Goal: Task Accomplishment & Management: Manage account settings

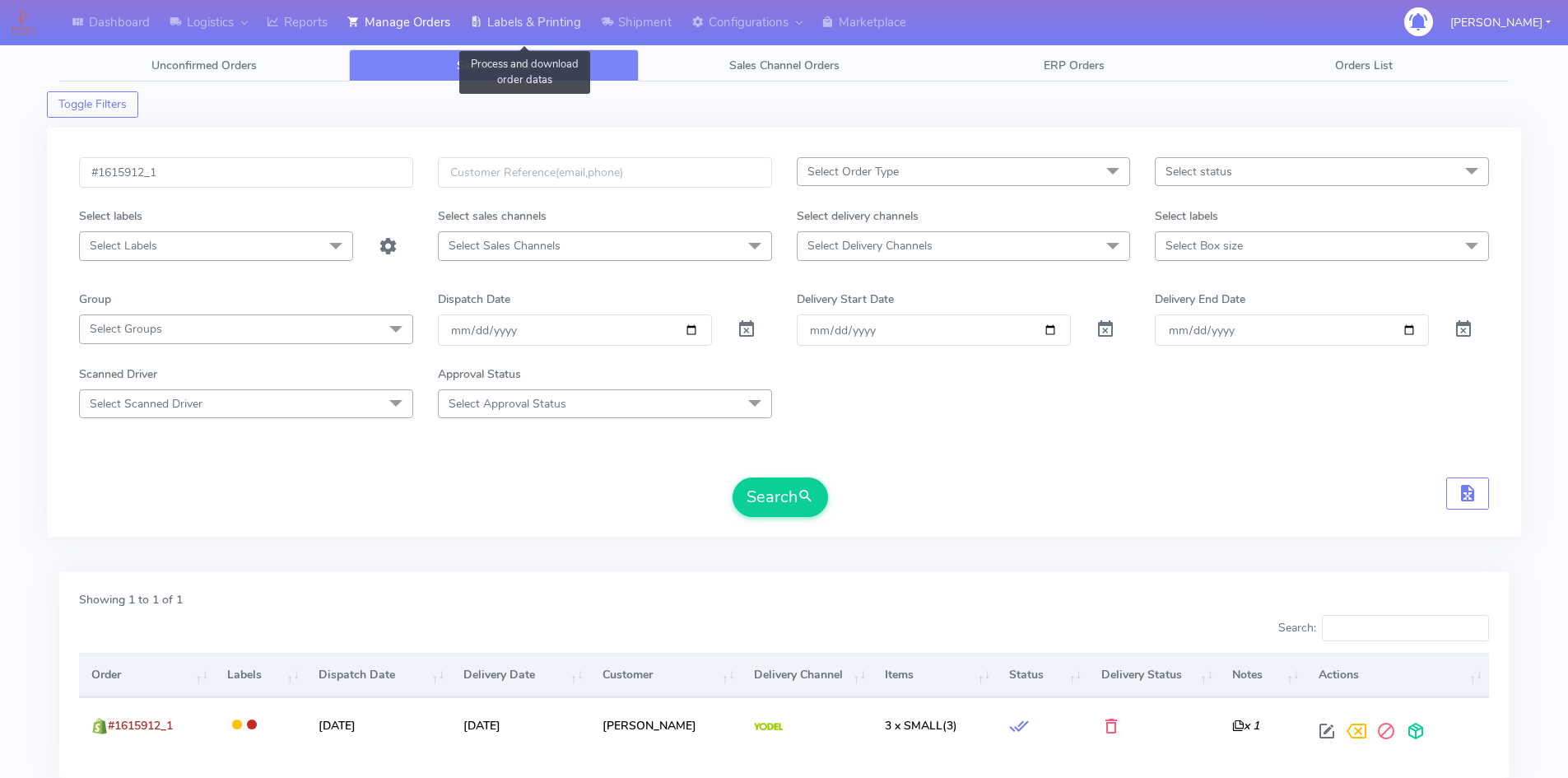
click at [541, 32] on link "Labels & Printing" at bounding box center [526, 22] width 131 height 45
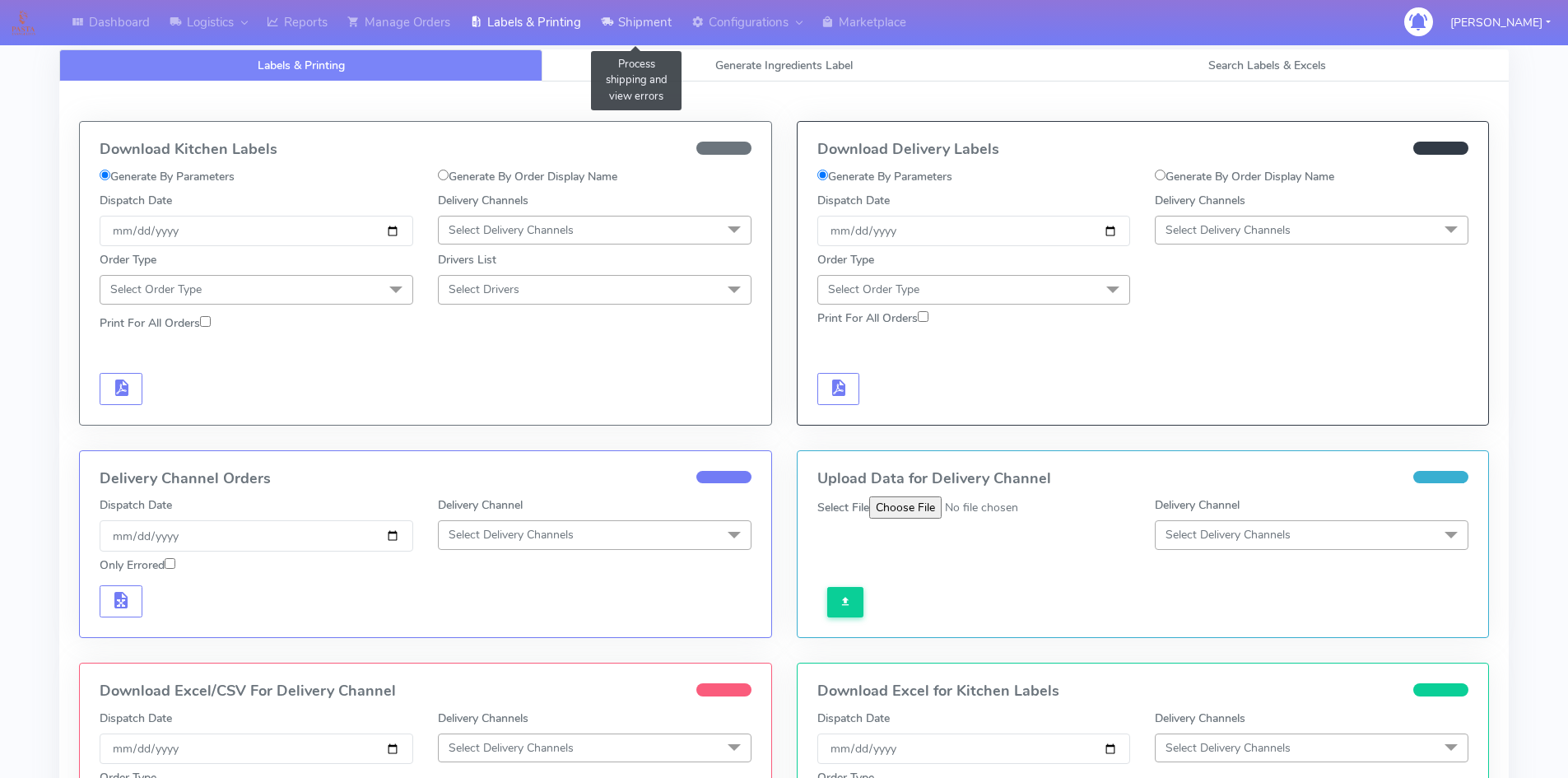
click at [634, 19] on link "Shipment" at bounding box center [636, 22] width 91 height 45
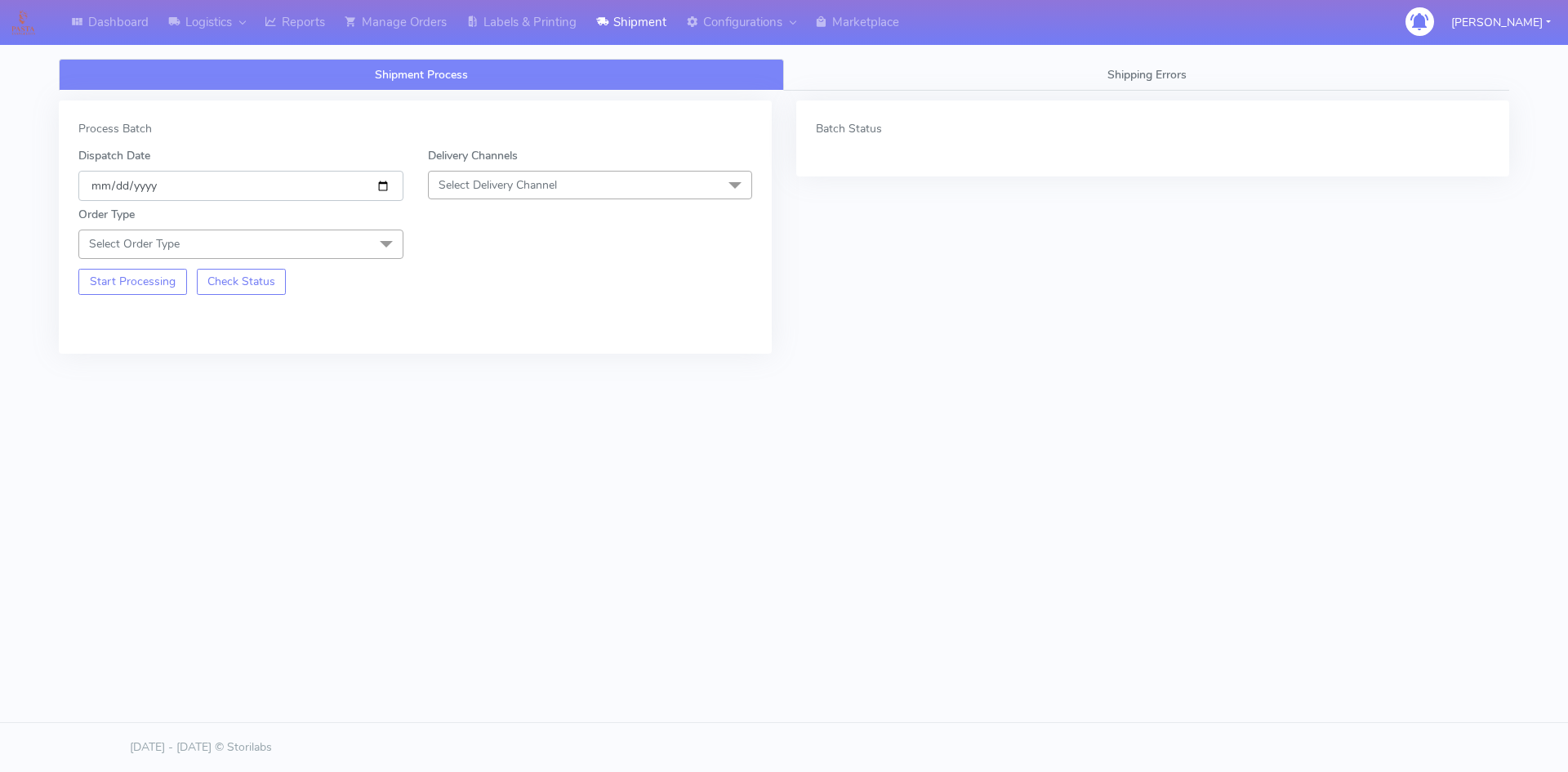
click at [381, 184] on input "[DATE]" at bounding box center [241, 186] width 325 height 31
click at [503, 190] on span "Select Delivery Channel" at bounding box center [497, 185] width 119 height 15
click at [476, 287] on div "OnFleet" at bounding box center [590, 288] width 307 height 17
click at [276, 237] on span "Select Order Type" at bounding box center [241, 244] width 325 height 29
click at [121, 321] on div "Meal" at bounding box center [240, 320] width 307 height 17
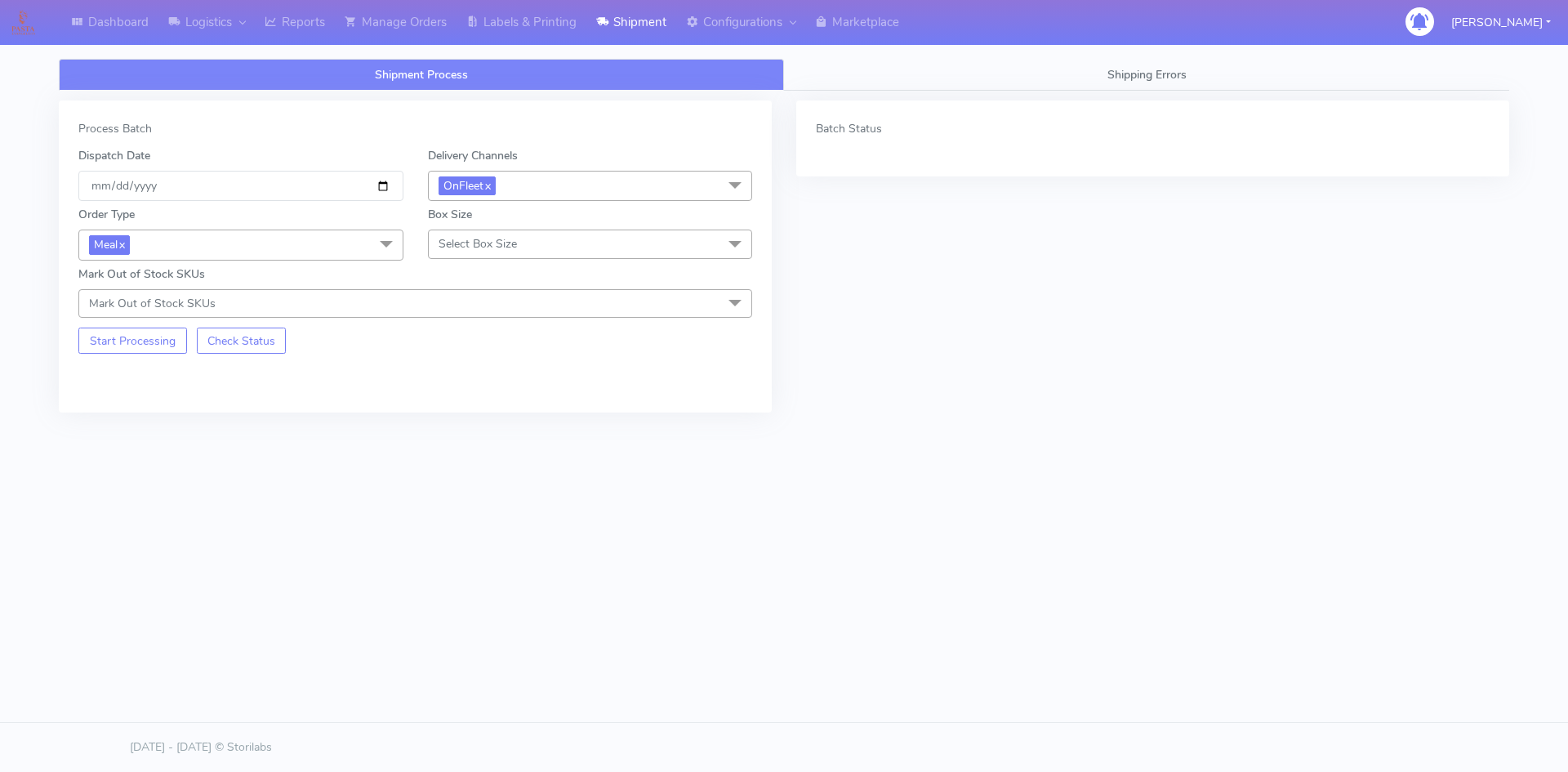
click at [537, 254] on span "Select Box Size" at bounding box center [590, 244] width 325 height 29
click at [466, 320] on div "Small" at bounding box center [590, 320] width 307 height 17
click at [291, 307] on span "Mark Out of Stock SKUs" at bounding box center [415, 303] width 674 height 29
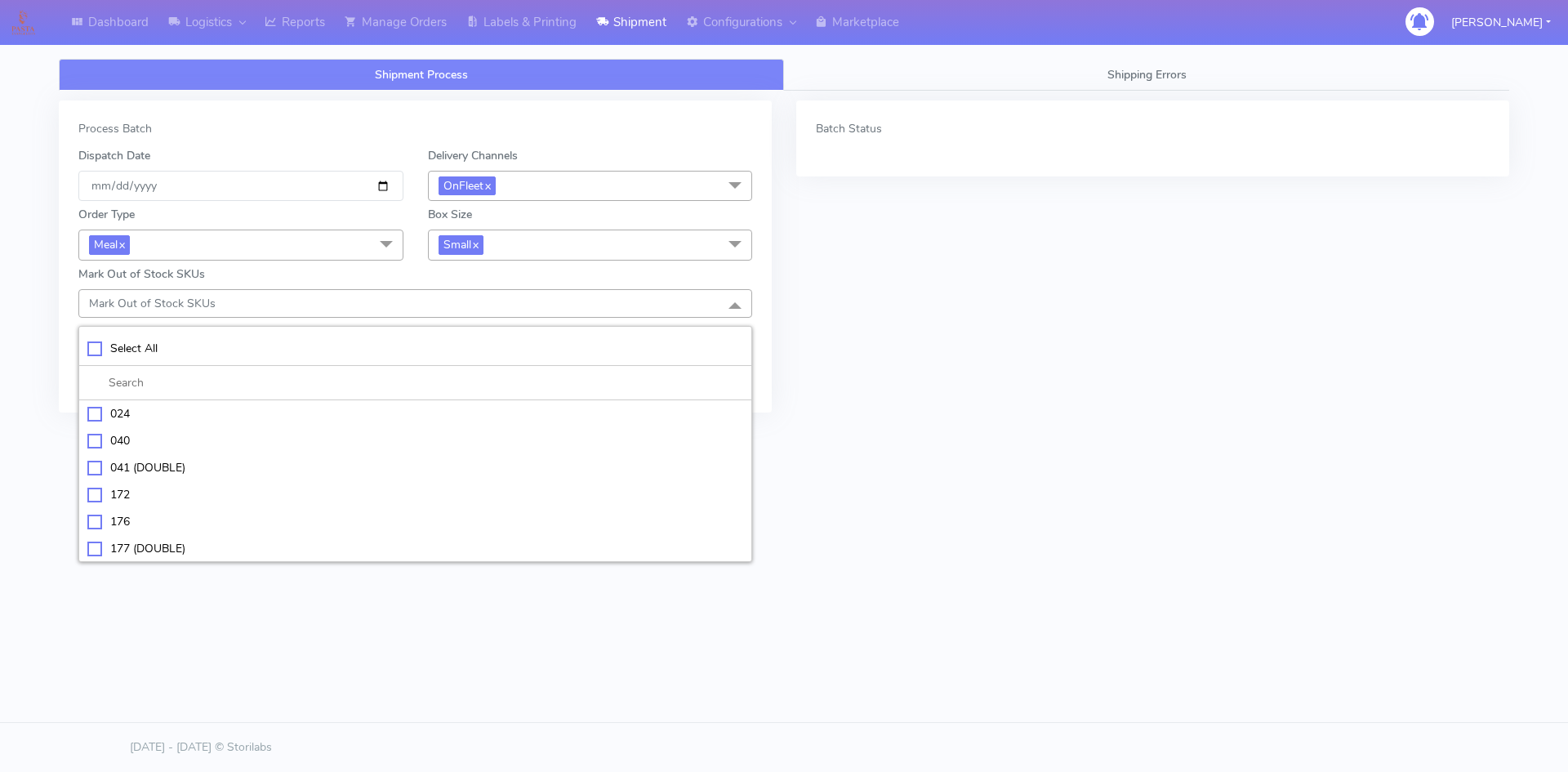
click at [23, 312] on div "Dashboard Logistics London Logistics Reports Manage Orders Labels & Printing Sh…" at bounding box center [784, 292] width 1568 height 525
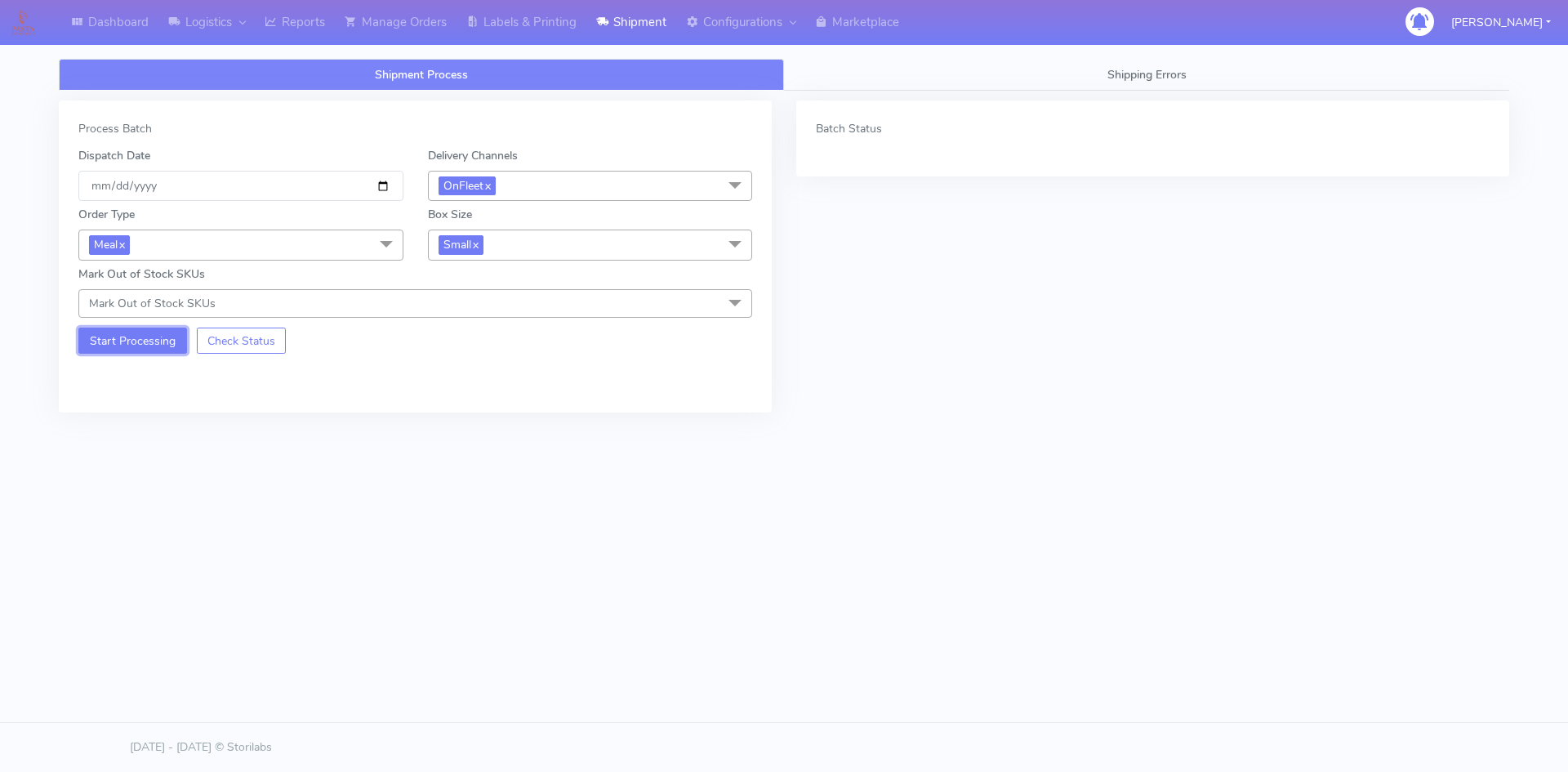
click at [124, 337] on button "Start Processing" at bounding box center [133, 340] width 109 height 26
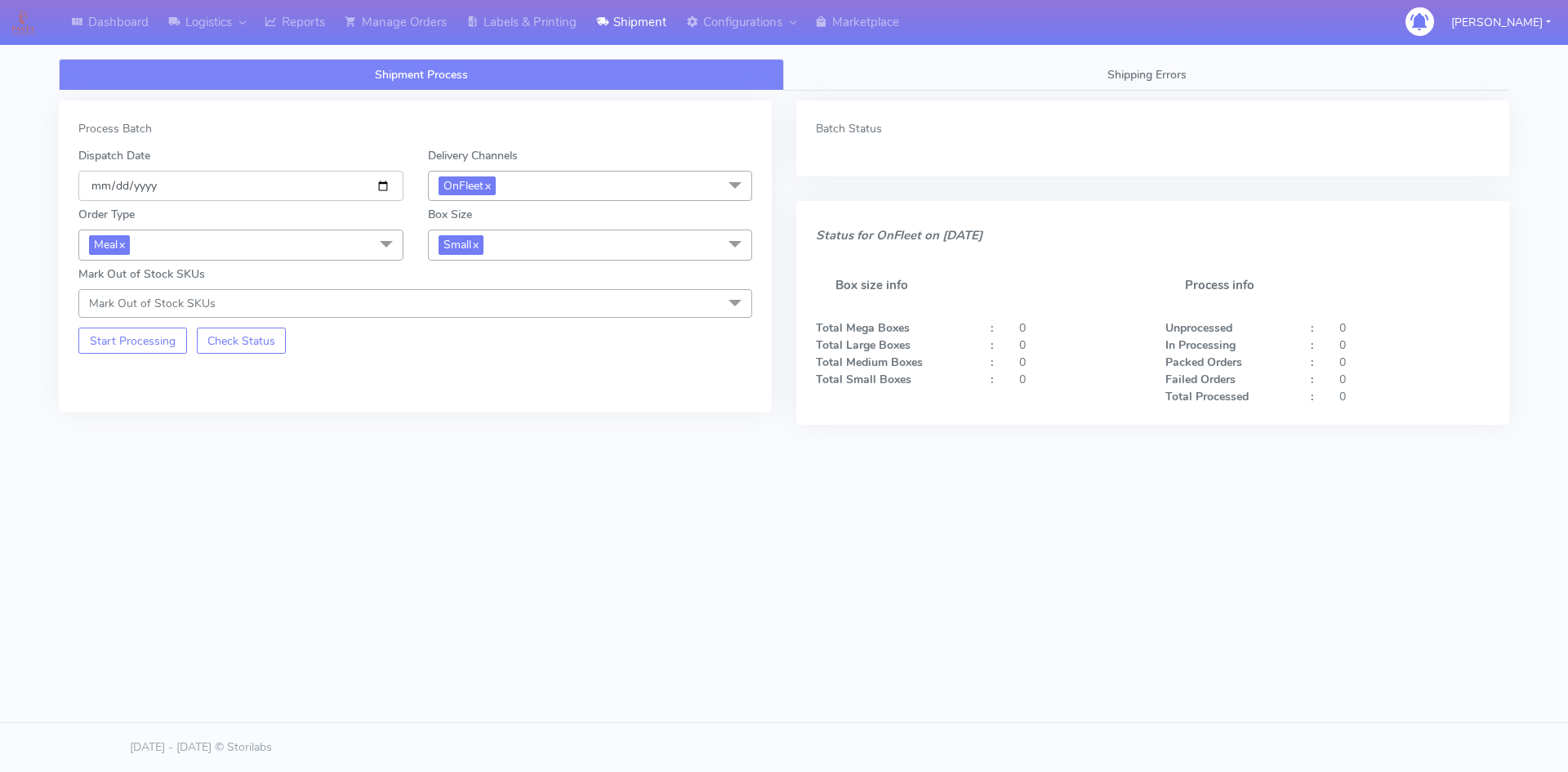
click at [378, 187] on input "[DATE]" at bounding box center [241, 186] width 325 height 31
type input "[DATE]"
click at [151, 348] on button "Start Processing" at bounding box center [133, 340] width 109 height 26
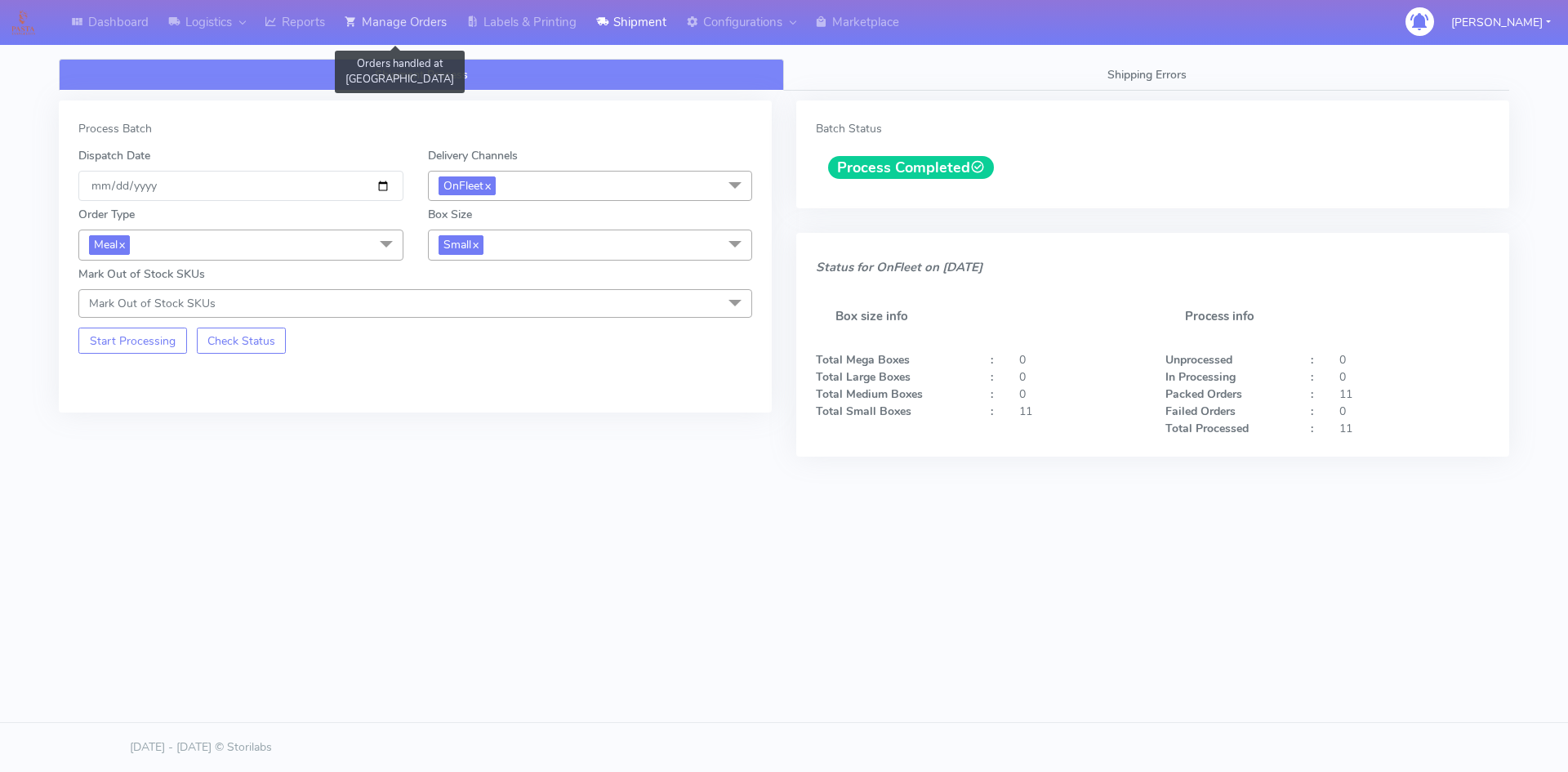
click at [423, 31] on link "Manage Orders" at bounding box center [395, 22] width 121 height 45
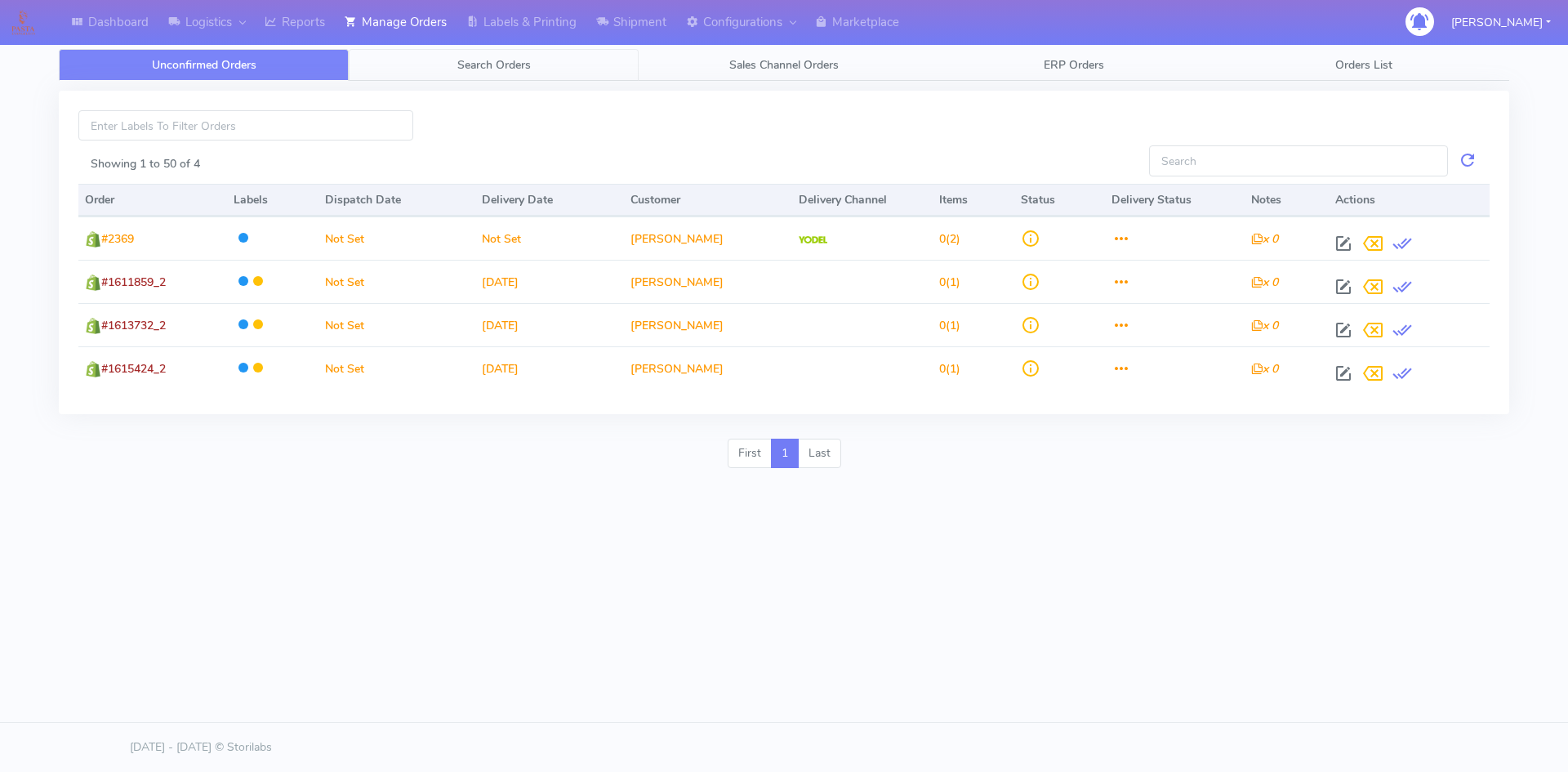
click at [457, 70] on span "Search Orders" at bounding box center [494, 65] width 74 height 15
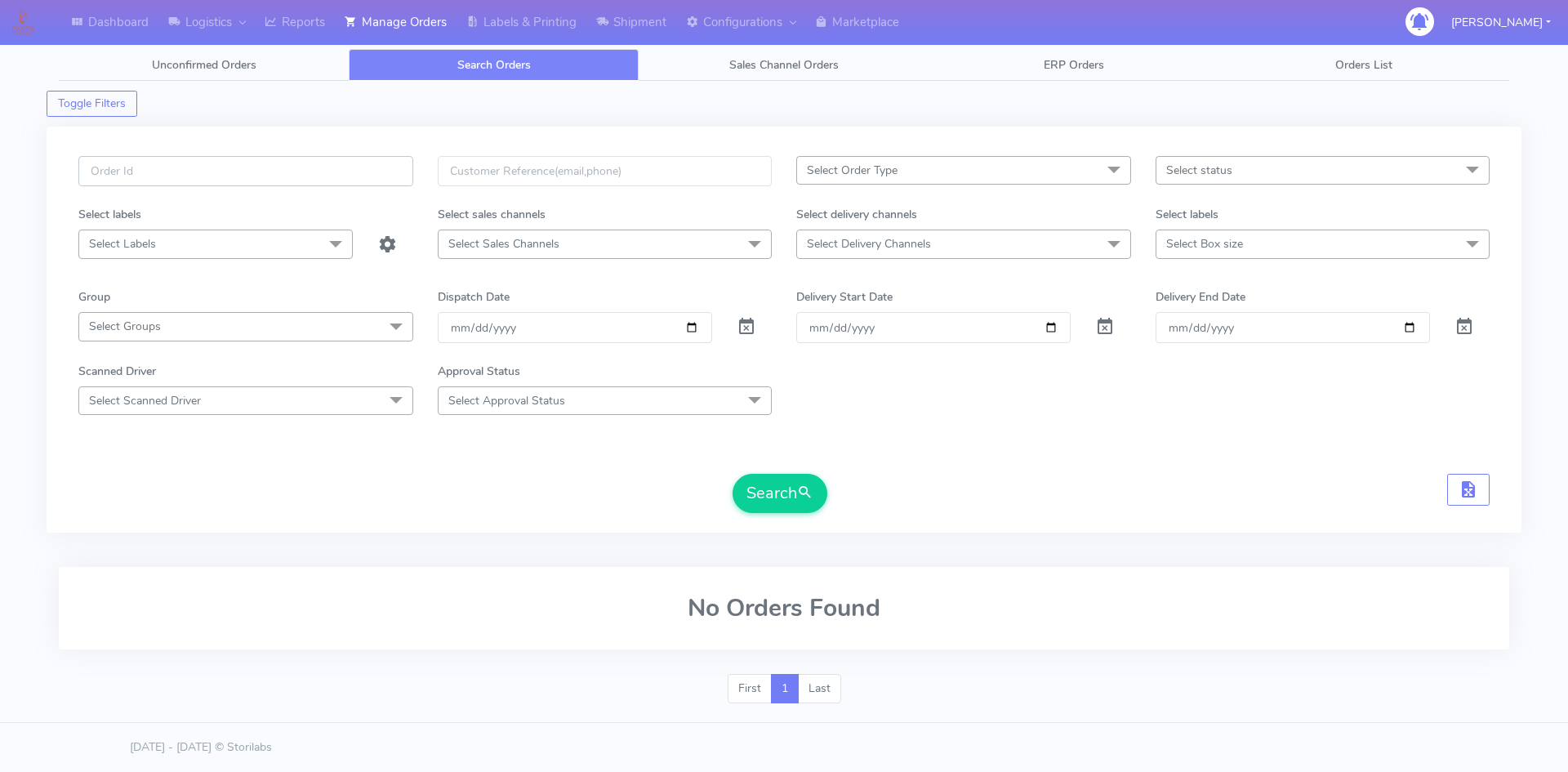
click at [298, 166] on input "text" at bounding box center [246, 171] width 335 height 31
paste input "#1616025_1"
type input "#1616025_1"
click at [748, 328] on span at bounding box center [746, 330] width 19 height 15
click at [795, 488] on button "Search" at bounding box center [780, 493] width 95 height 39
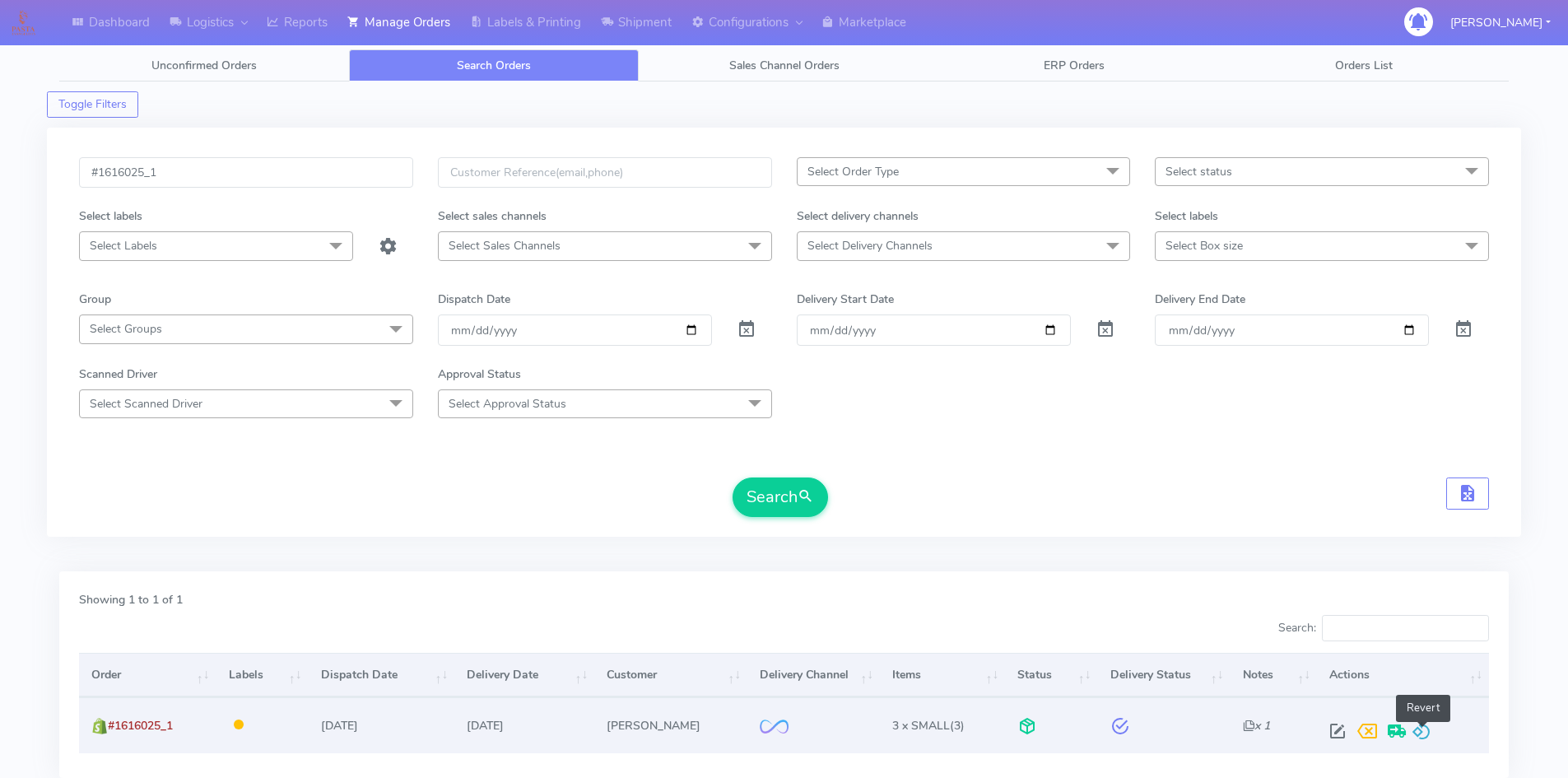
click at [1431, 727] on span at bounding box center [1421, 735] width 19 height 15
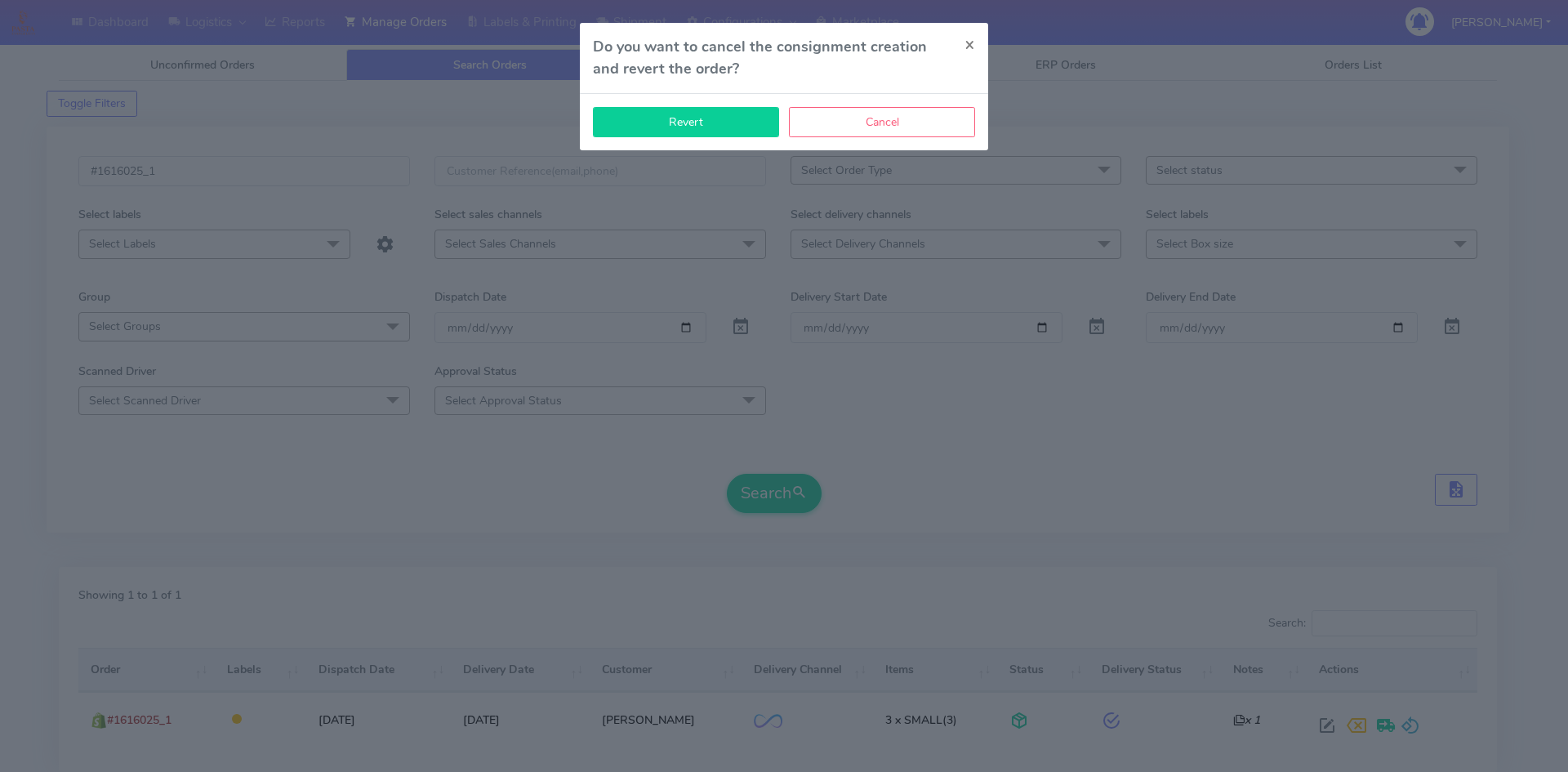
click at [739, 129] on button "Revert" at bounding box center [686, 122] width 187 height 31
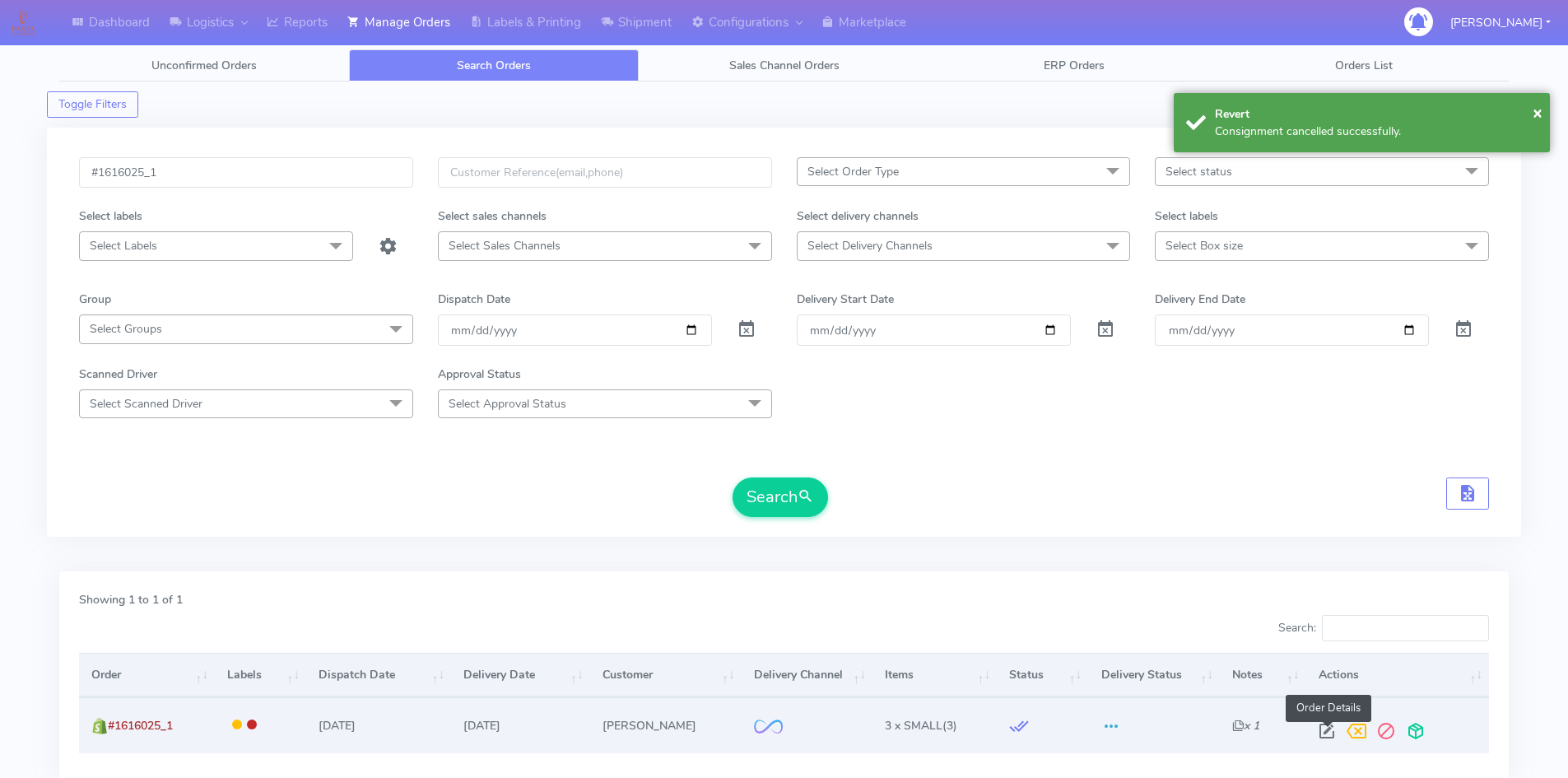
click at [1329, 727] on span at bounding box center [1327, 735] width 30 height 15
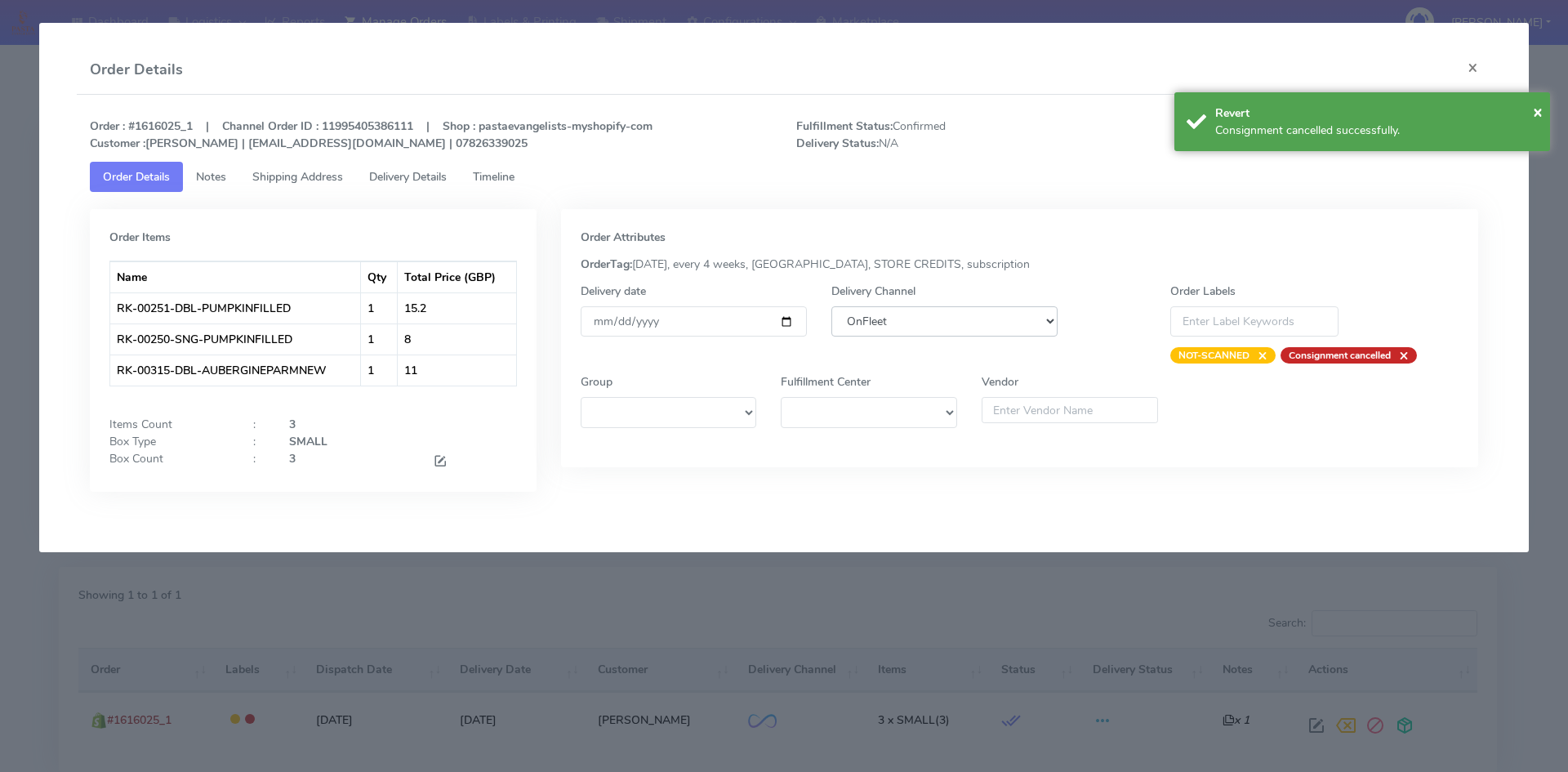
click at [946, 316] on select "DHL OnFleet Royal Mail DPD Yodel MaxOptra Amazon Collection" at bounding box center [944, 321] width 226 height 31
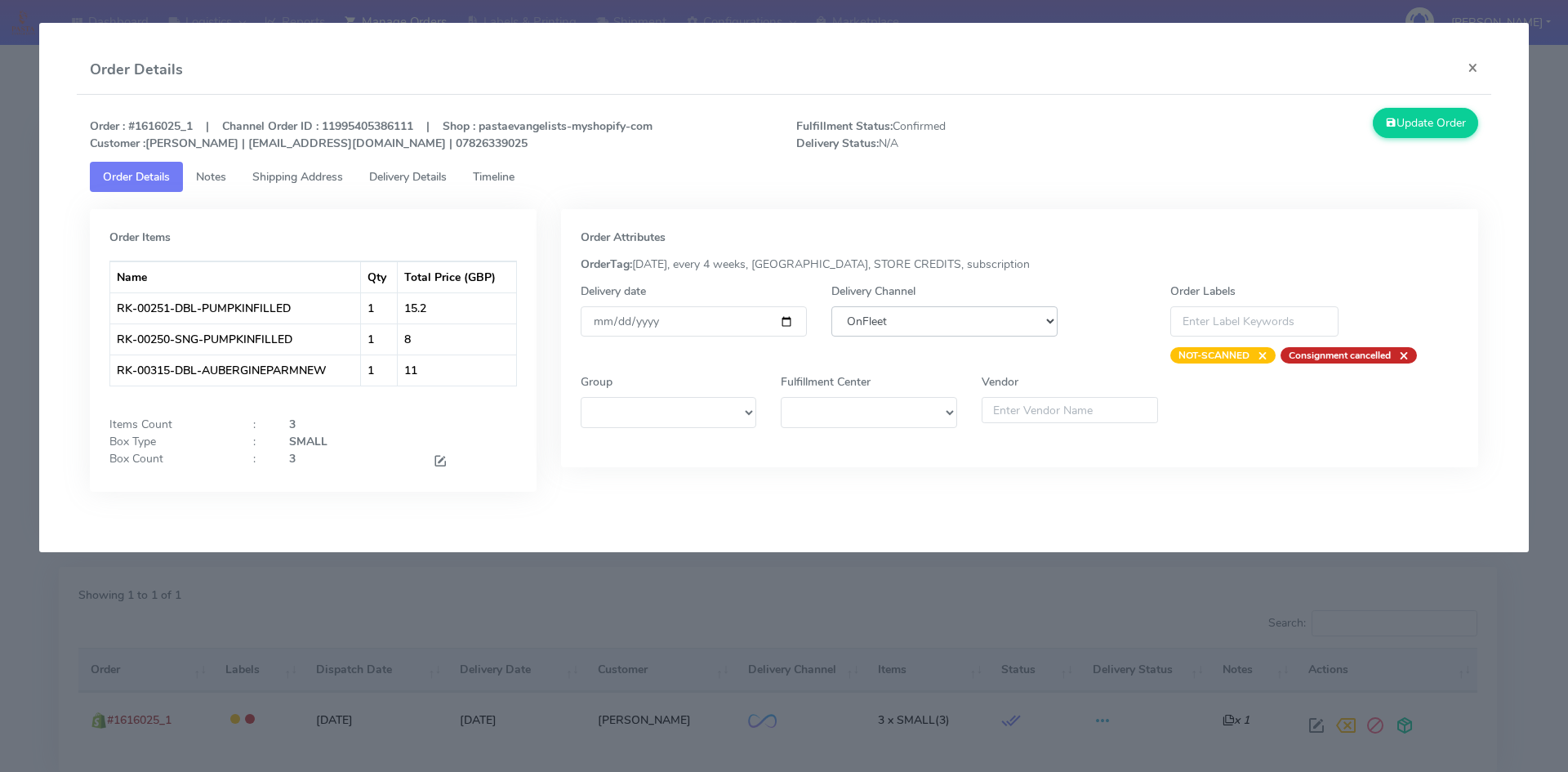
select select "5"
click at [831, 306] on select "DHL OnFleet Royal Mail DPD Yodel MaxOptra Amazon Collection" at bounding box center [944, 321] width 226 height 31
click at [1437, 131] on button "Update Order" at bounding box center [1425, 123] width 106 height 31
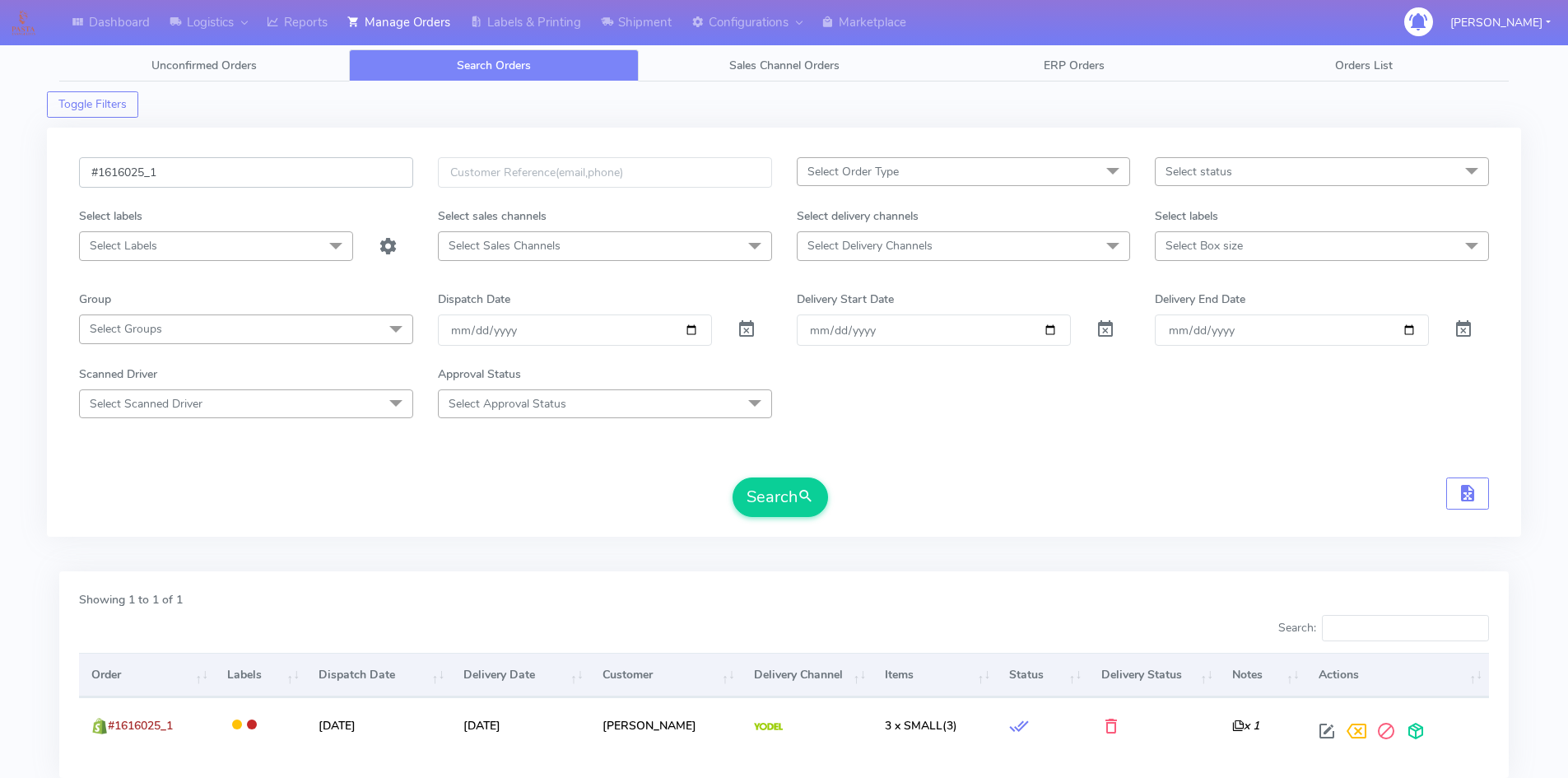
click at [190, 177] on input "#1616025_1" at bounding box center [246, 173] width 335 height 31
paste input "32"
type input "#1616032_1"
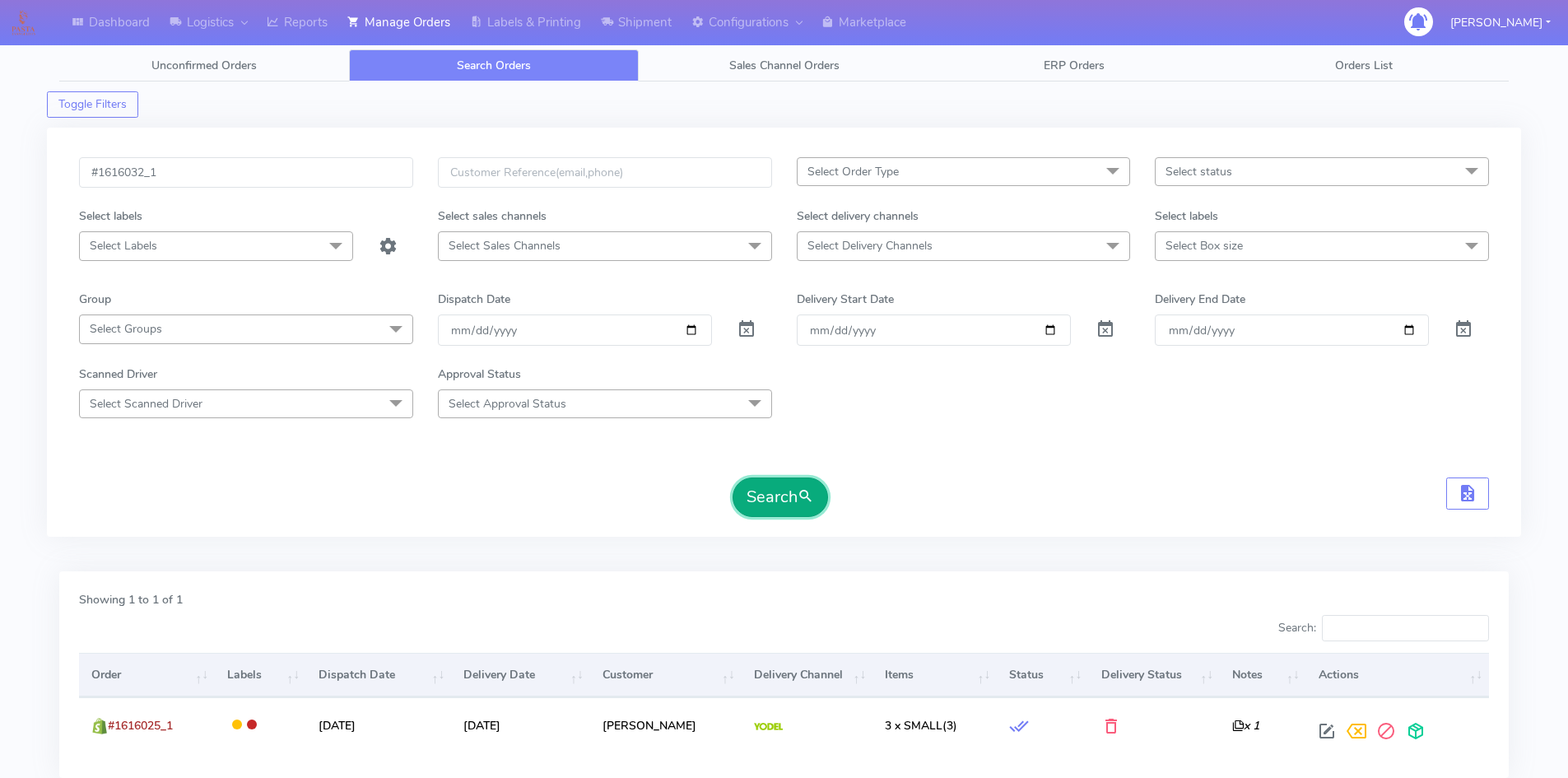
click at [793, 495] on button "Search" at bounding box center [780, 496] width 95 height 40
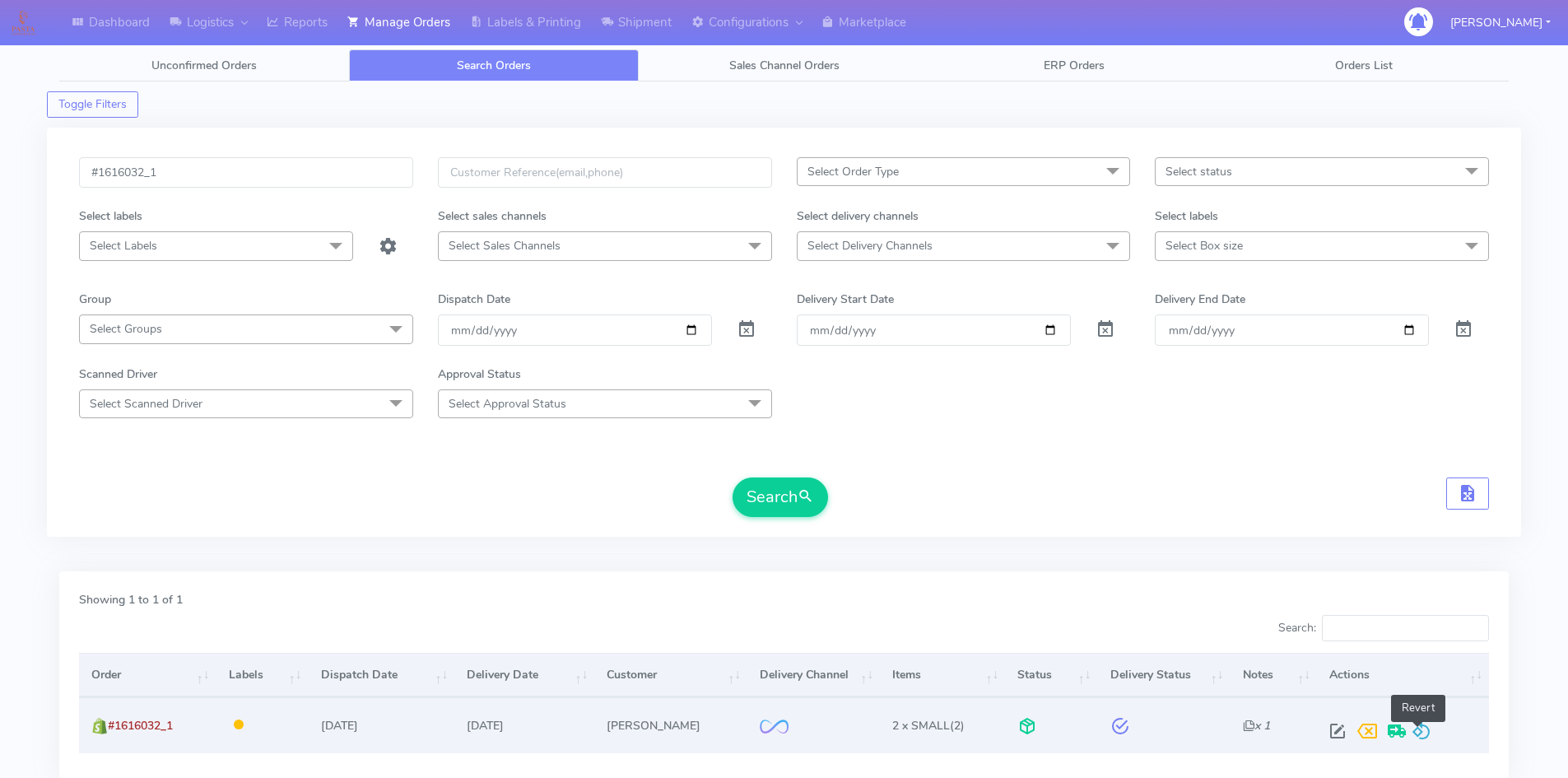
click at [1415, 728] on span at bounding box center [1421, 735] width 19 height 15
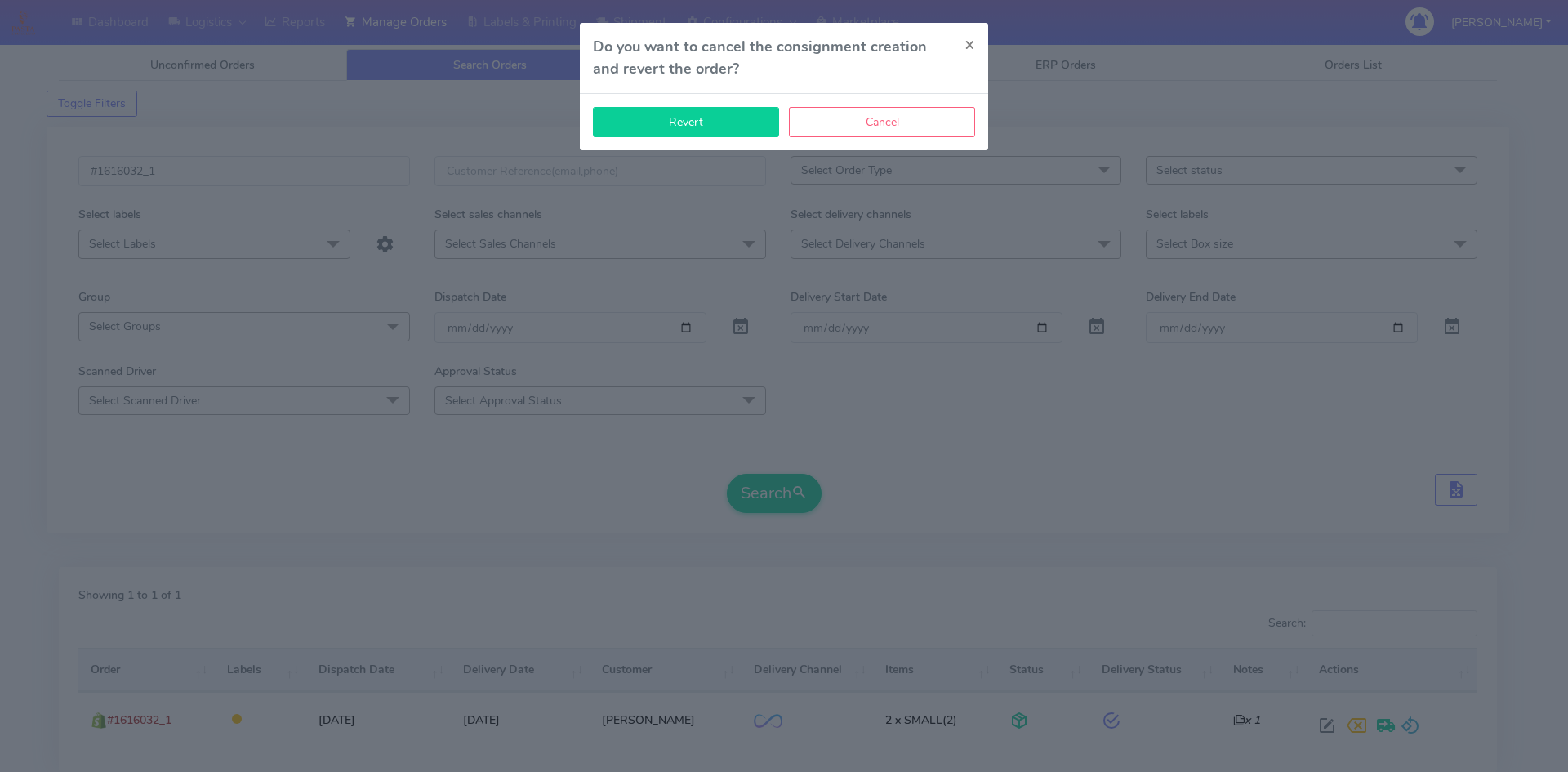
click at [724, 127] on button "Revert" at bounding box center [686, 122] width 187 height 31
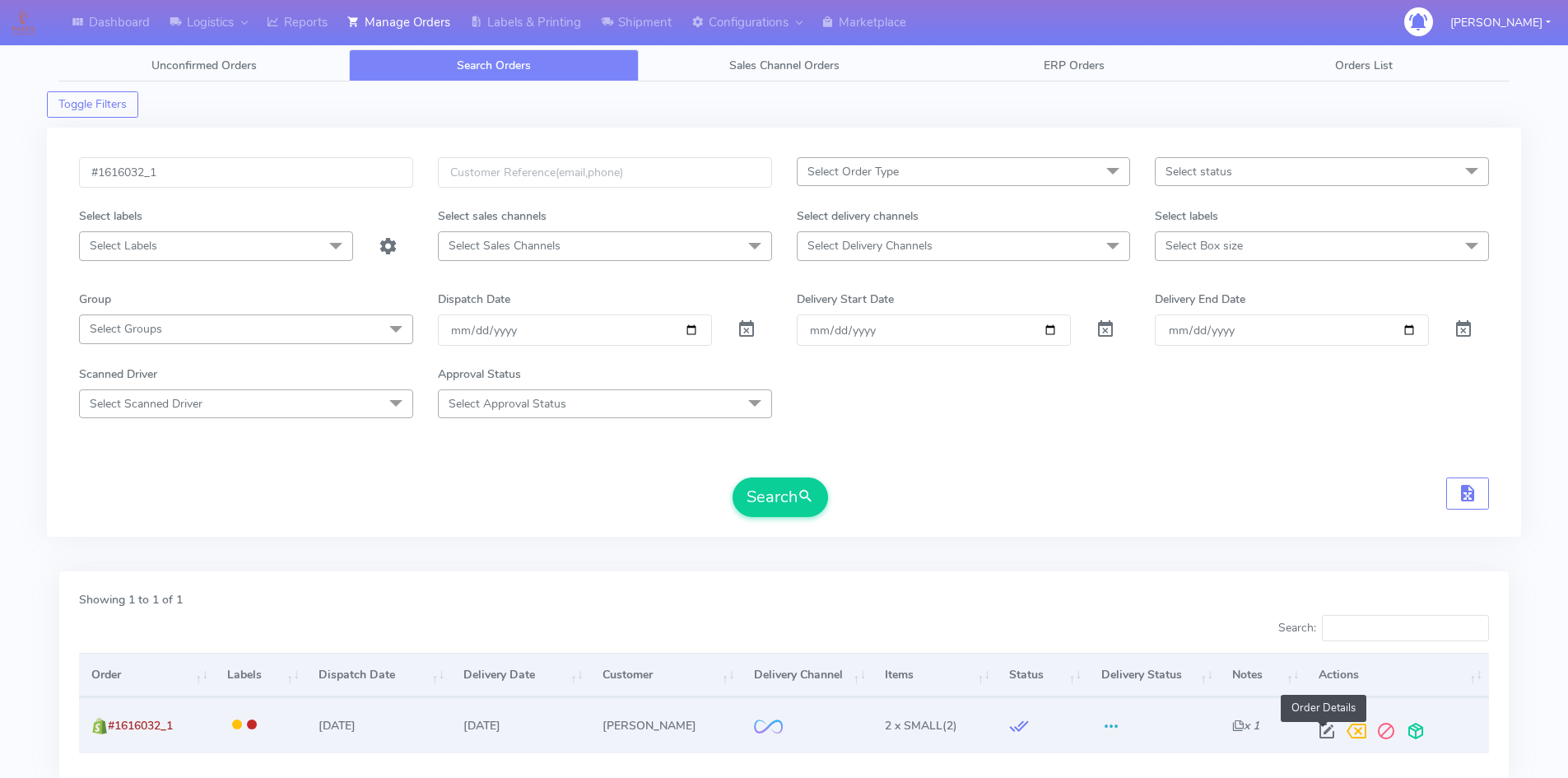
click at [1328, 734] on span at bounding box center [1327, 735] width 30 height 15
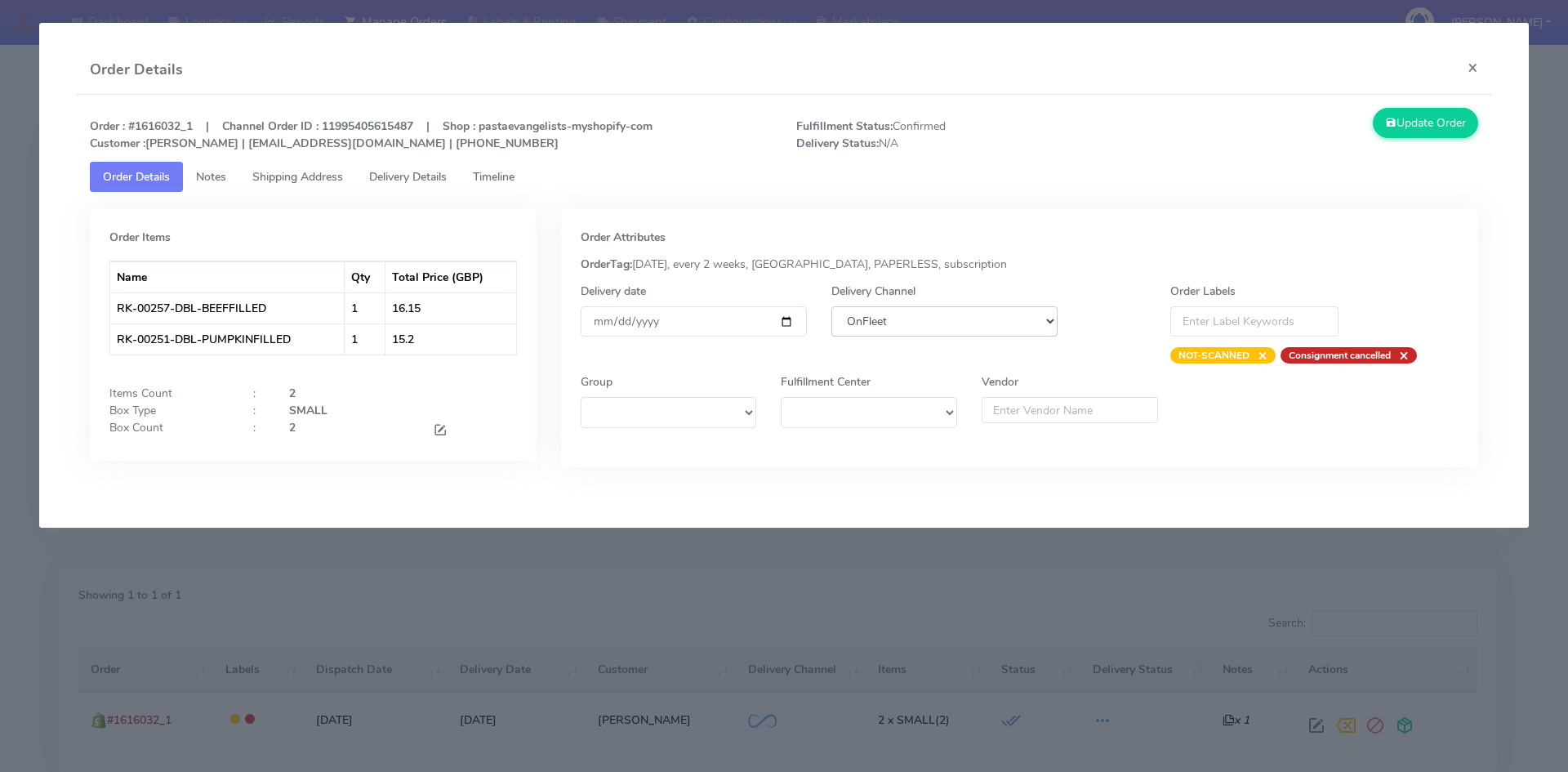
click at [879, 323] on select "DHL OnFleet Royal Mail DPD Yodel MaxOptra Amazon Collection" at bounding box center [944, 321] width 226 height 31
select select "5"
click at [831, 306] on select "DHL OnFleet Royal Mail DPD Yodel MaxOptra Amazon Collection" at bounding box center [944, 321] width 226 height 31
click at [1418, 126] on button "Update Order" at bounding box center [1425, 123] width 106 height 31
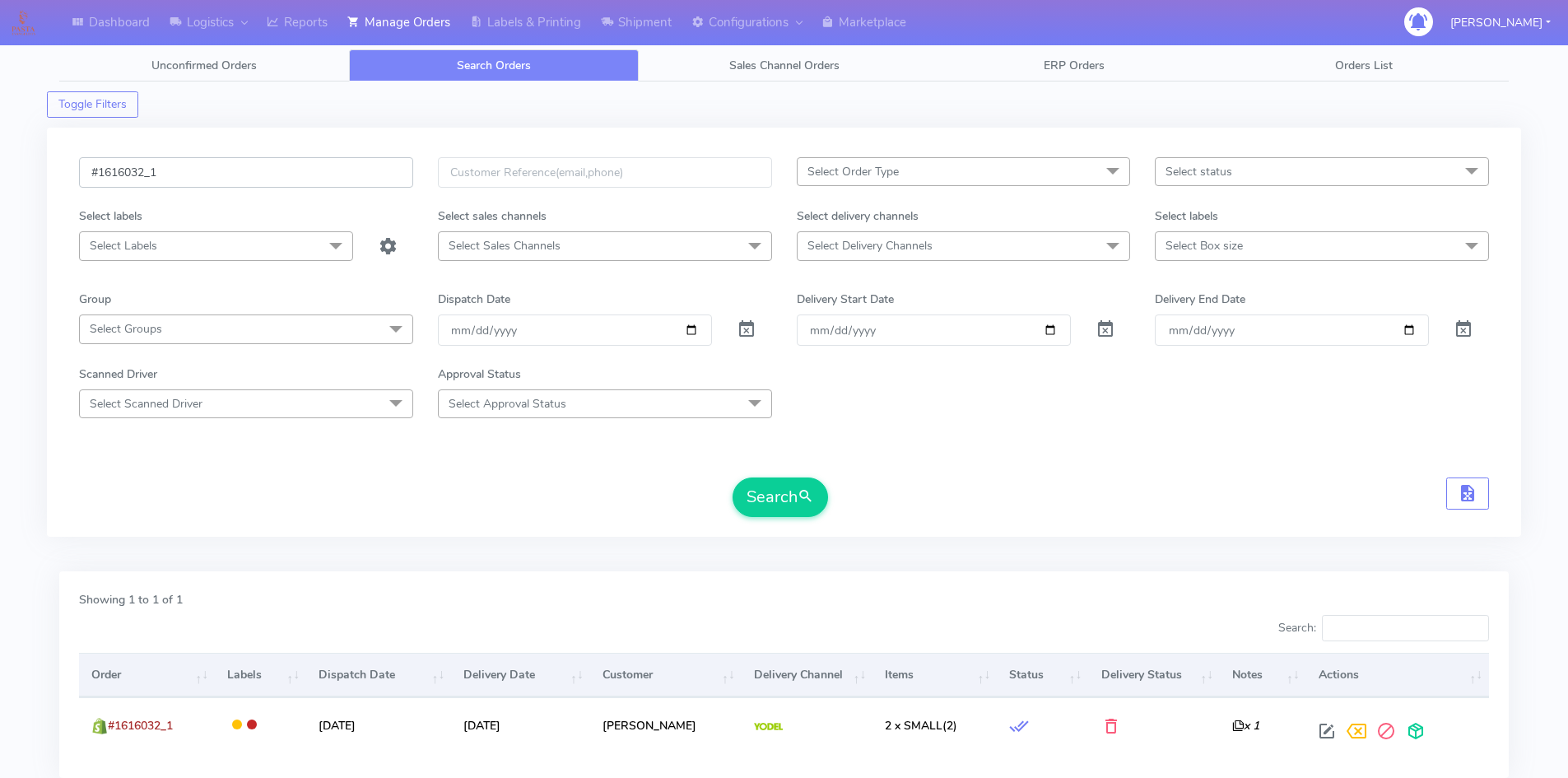
click at [179, 166] on input "#1616032_1" at bounding box center [246, 173] width 335 height 31
click at [178, 166] on input "#1616032_1" at bounding box center [246, 173] width 335 height 31
paste input "50"
type input "#1616050_1"
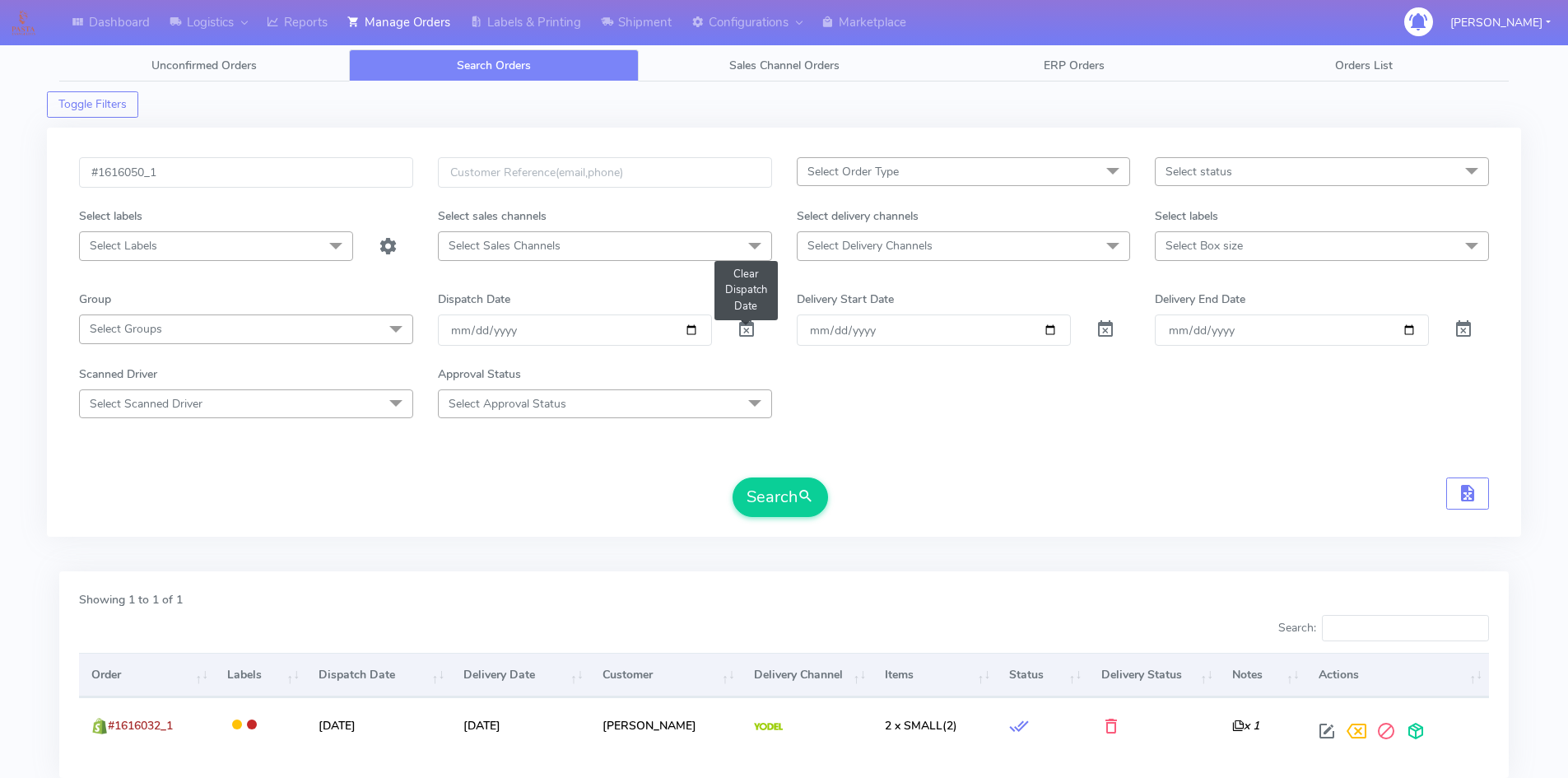
click at [748, 325] on span at bounding box center [746, 333] width 19 height 15
click at [790, 515] on button "Search" at bounding box center [780, 496] width 95 height 40
click at [288, 184] on input "#1616050_1" at bounding box center [246, 173] width 335 height 31
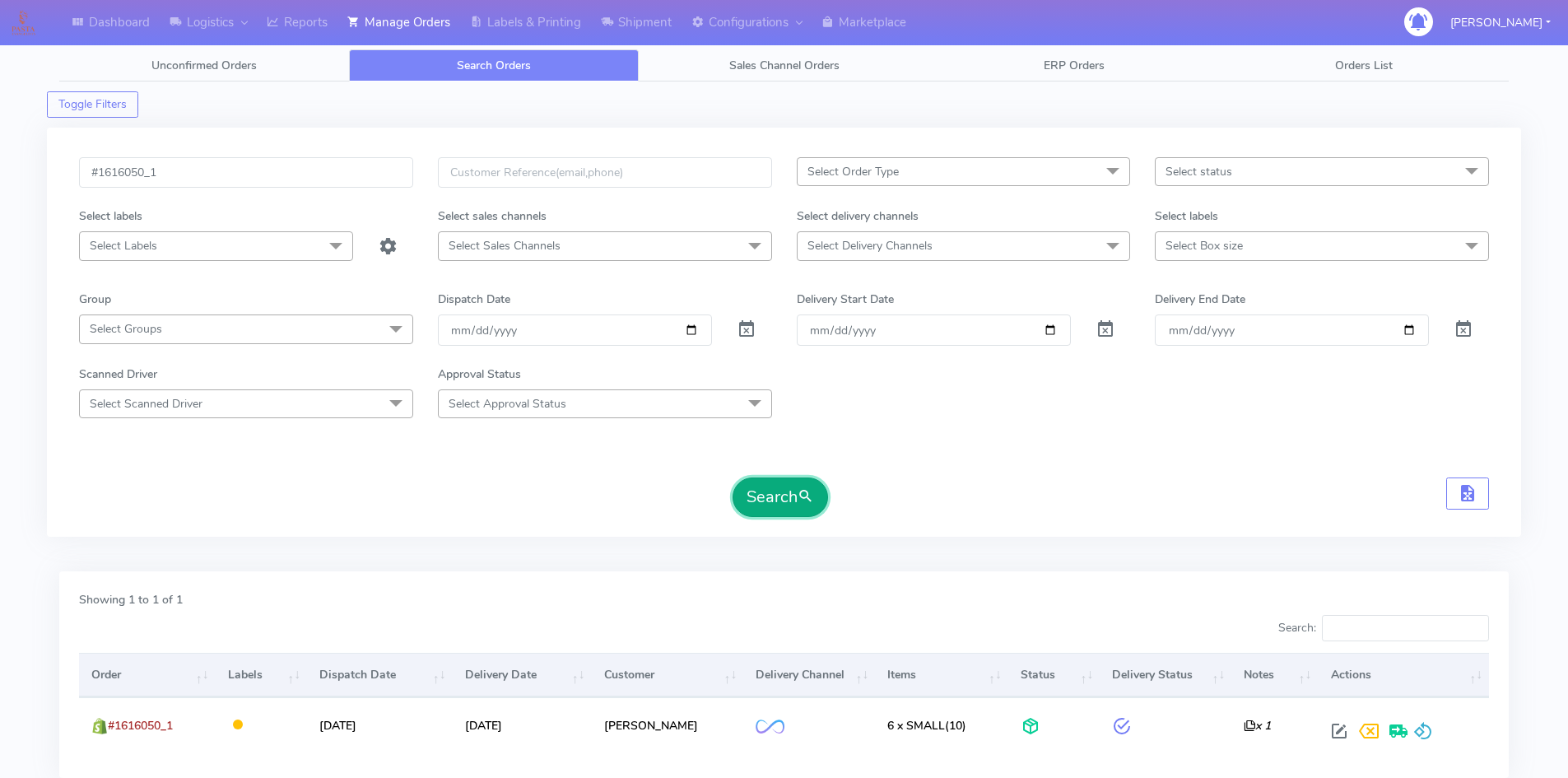
click at [787, 497] on button "Search" at bounding box center [780, 496] width 95 height 40
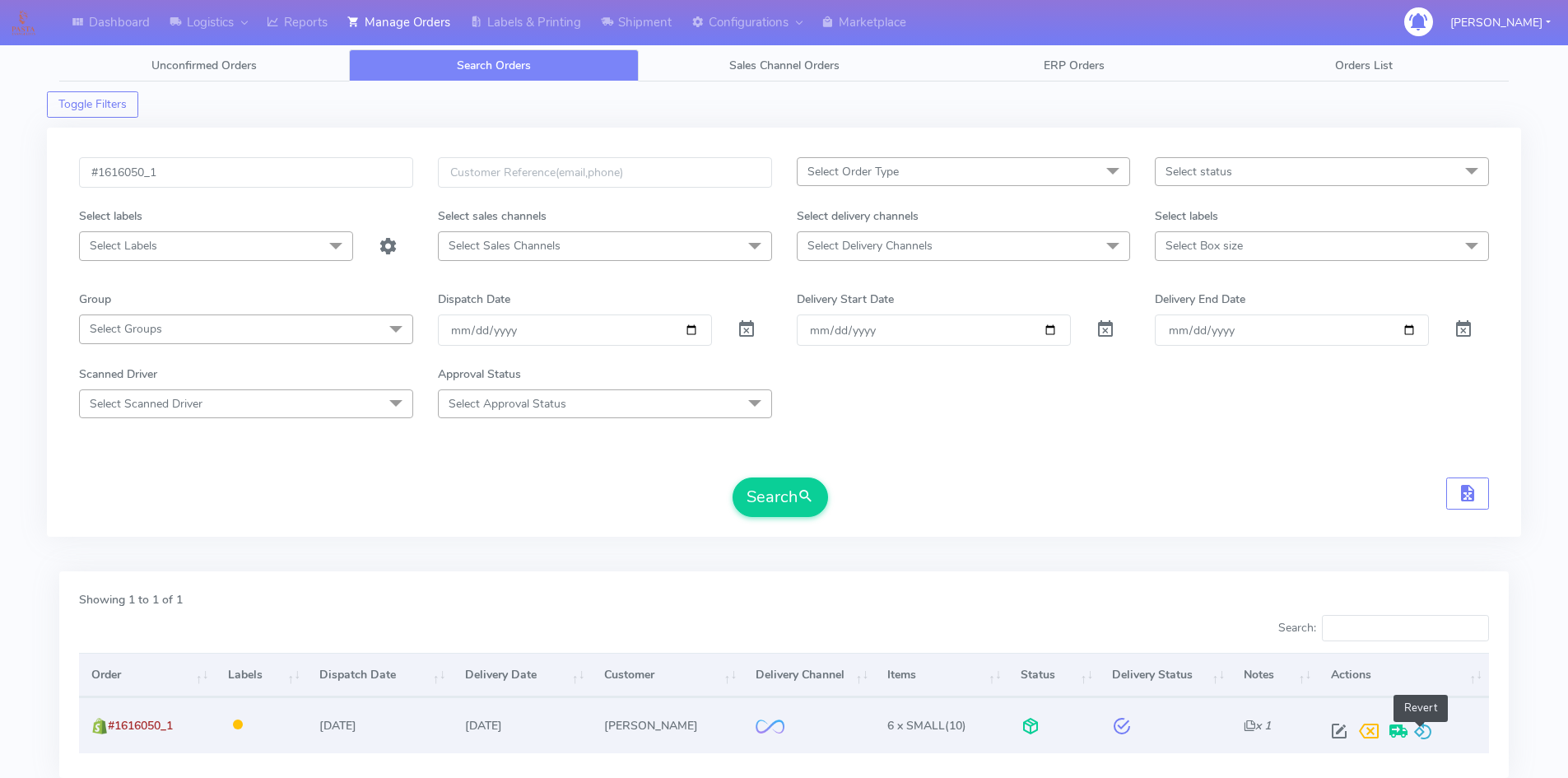
click at [1424, 737] on span at bounding box center [1423, 735] width 19 height 15
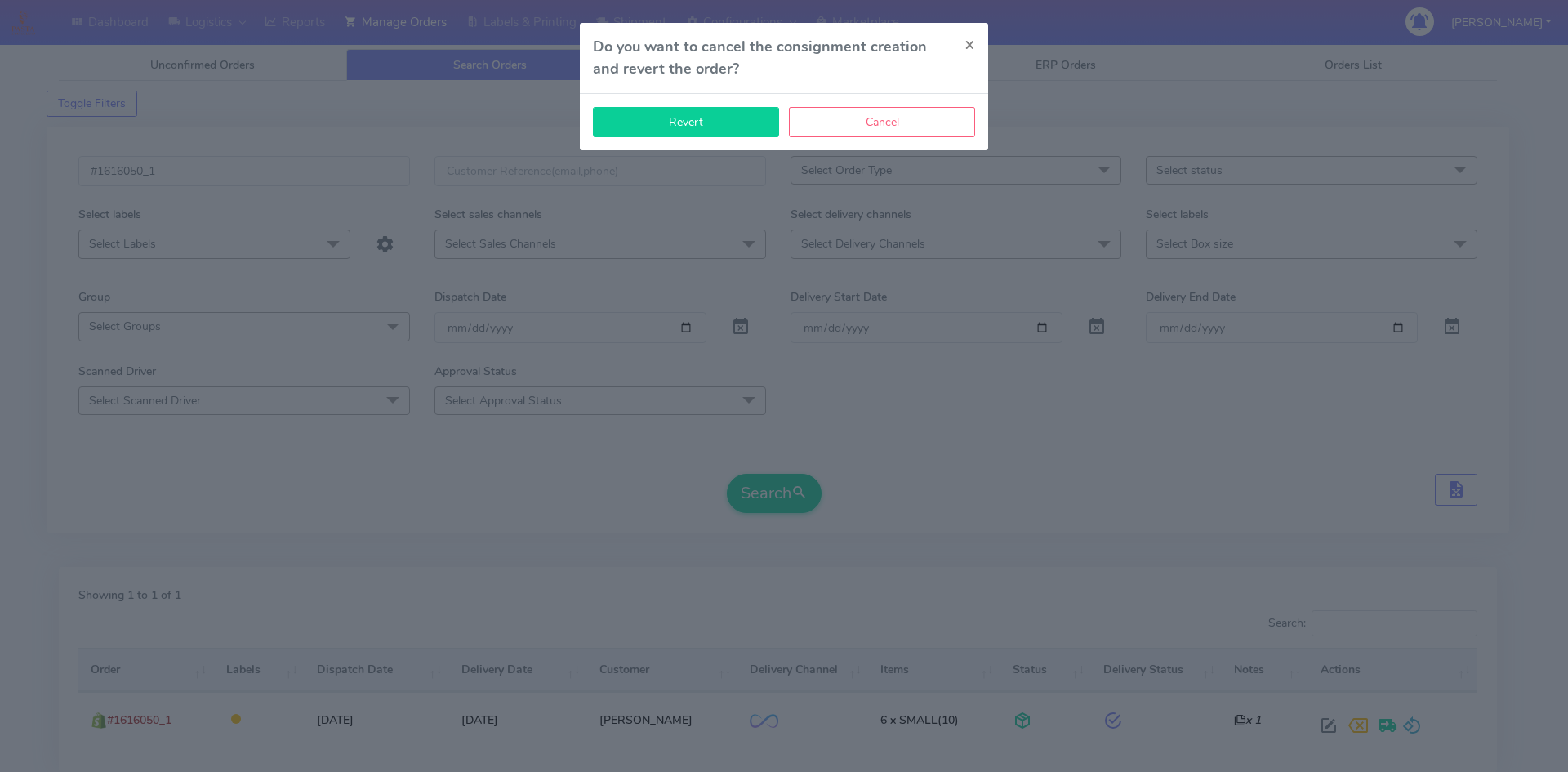
click at [697, 122] on button "Revert" at bounding box center [686, 122] width 187 height 31
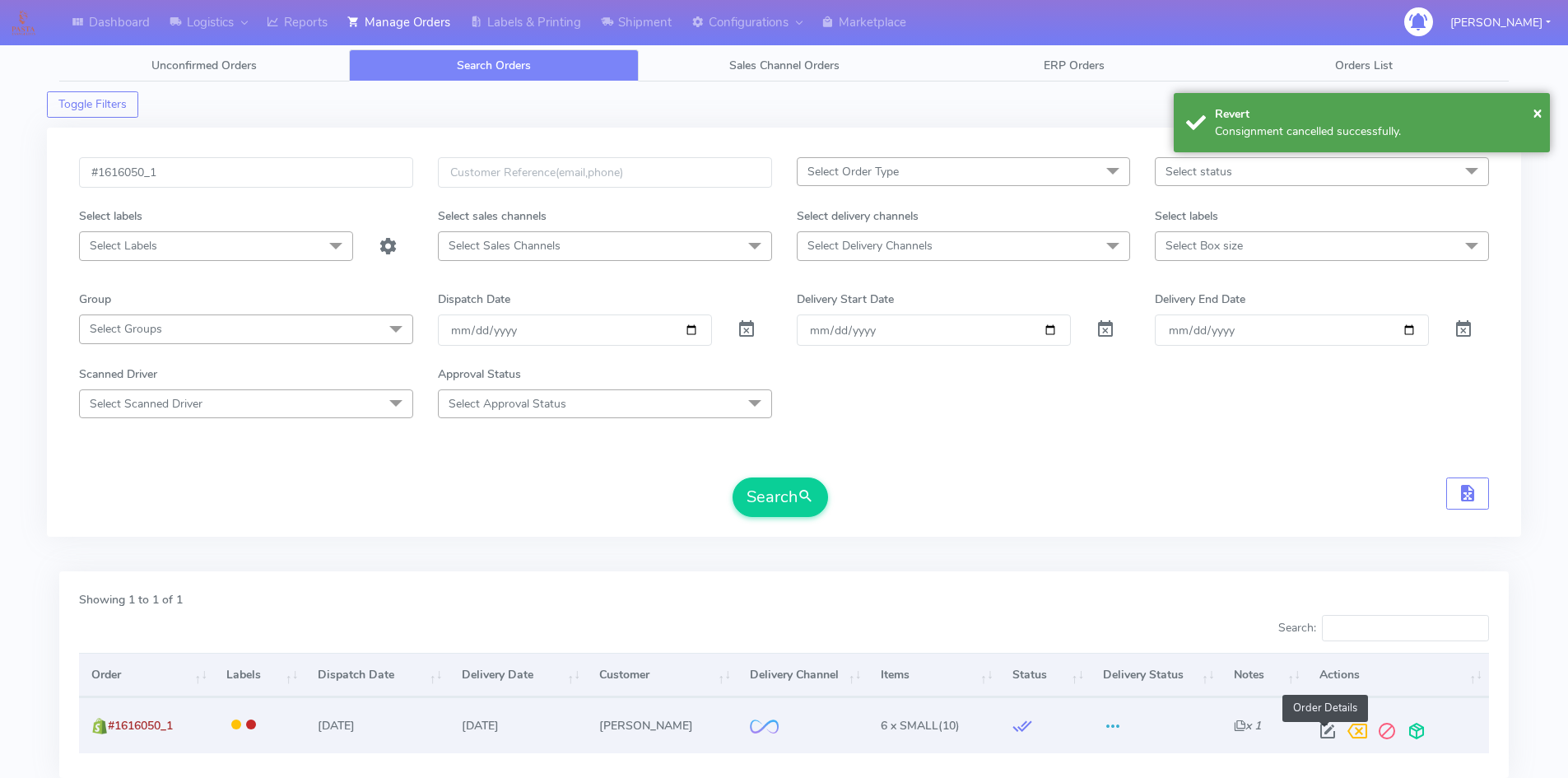
click at [1322, 739] on span at bounding box center [1328, 735] width 30 height 15
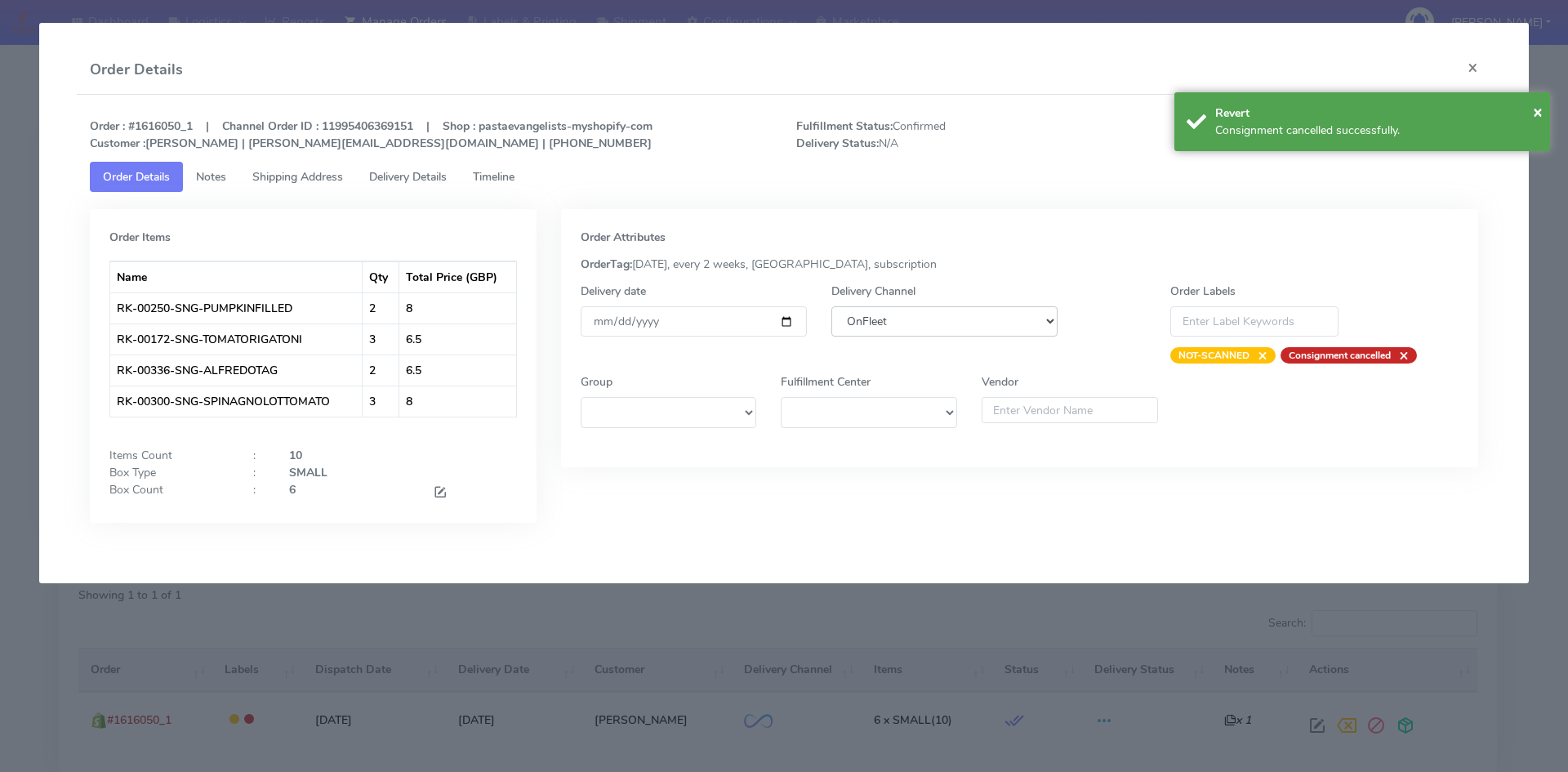
click at [887, 322] on select "DHL OnFleet Royal Mail DPD Yodel MaxOptra Amazon Collection" at bounding box center [944, 321] width 226 height 31
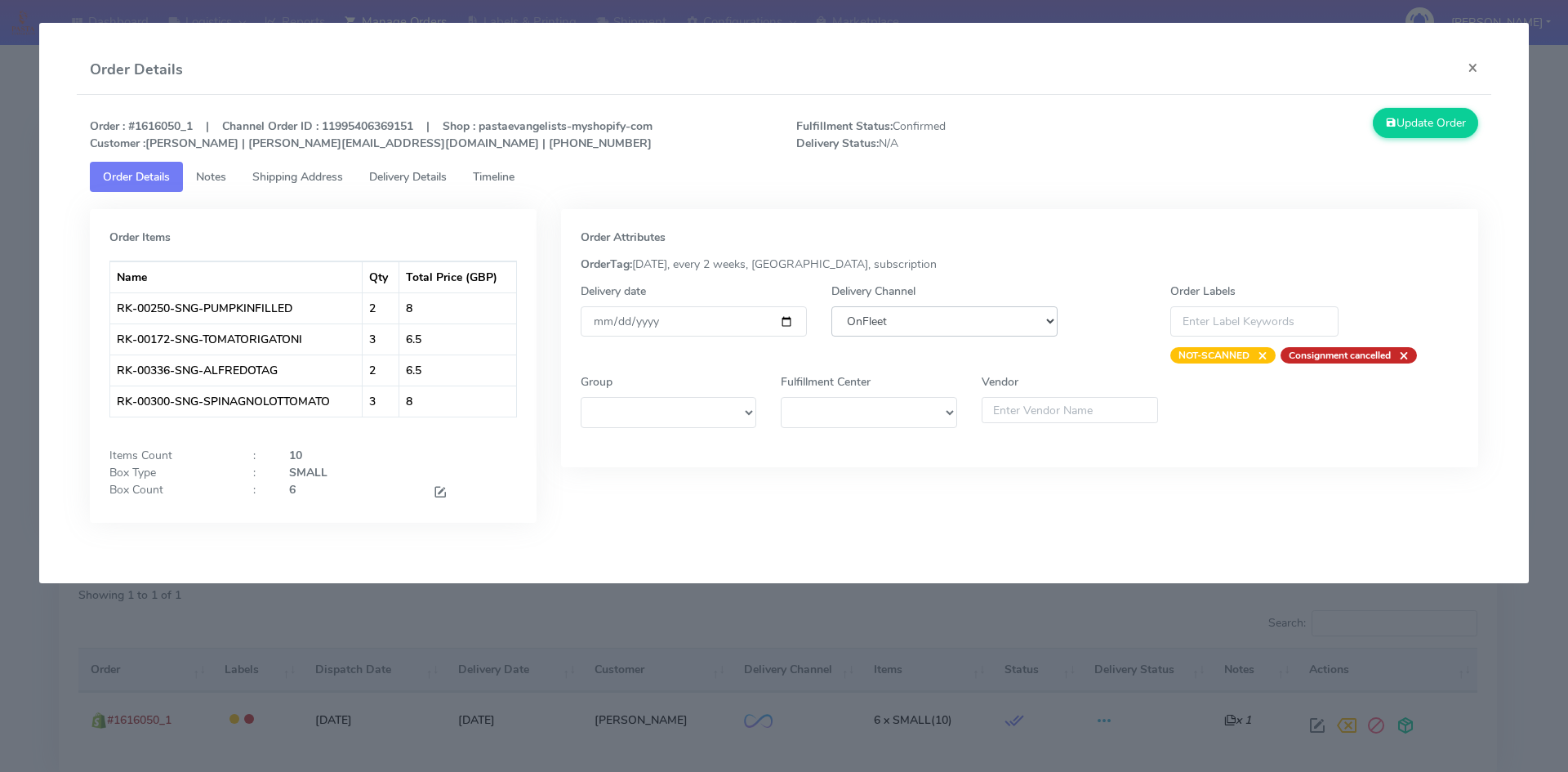
select select "5"
click at [831, 306] on select "DHL OnFleet Royal Mail DPD Yodel MaxOptra Amazon Collection" at bounding box center [944, 321] width 226 height 31
click at [1381, 131] on button "Update Order" at bounding box center [1425, 123] width 106 height 31
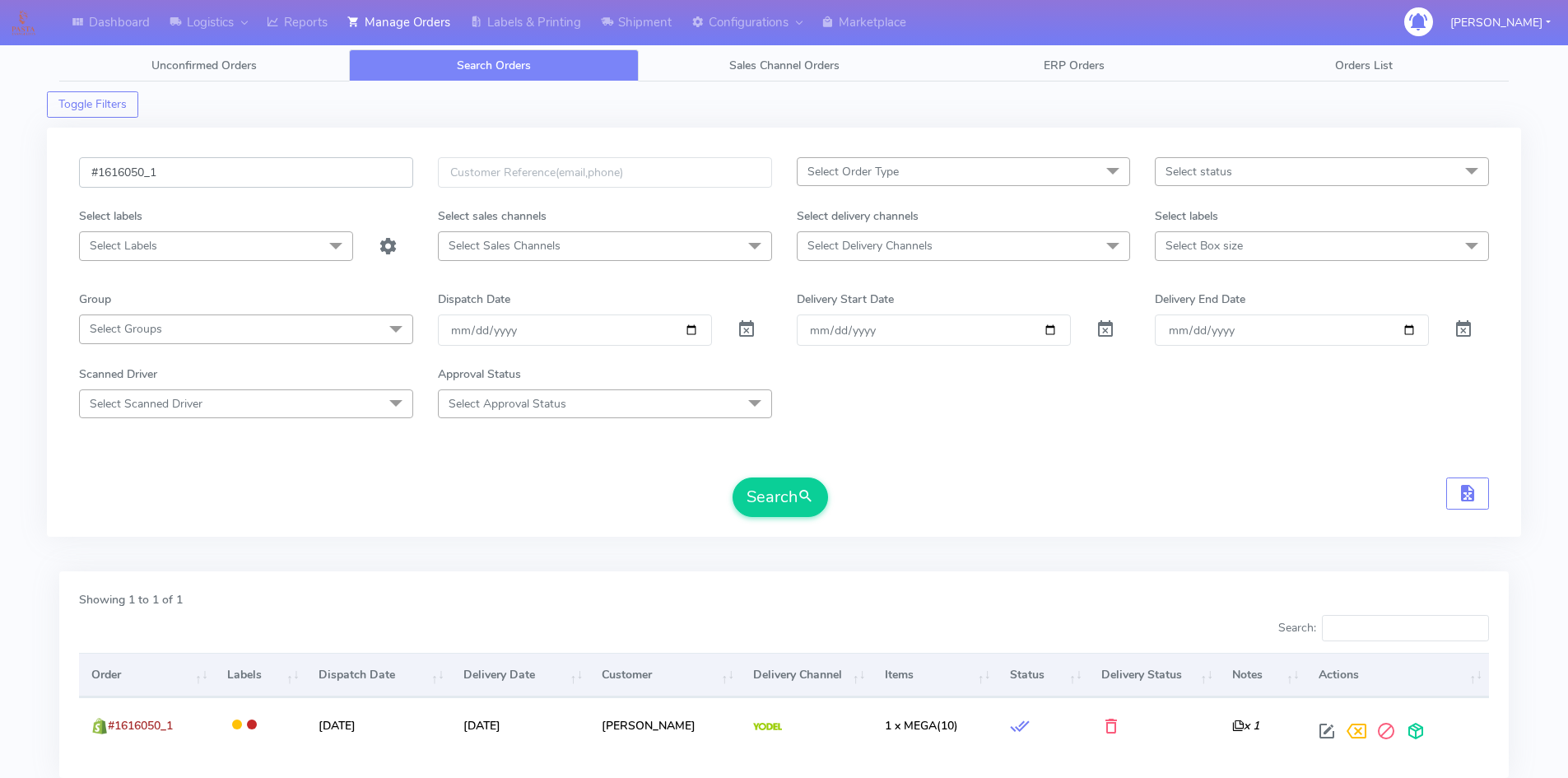
click at [237, 175] on input "#1616050_1" at bounding box center [246, 173] width 335 height 31
paste input "1"
type input "#1616051_1"
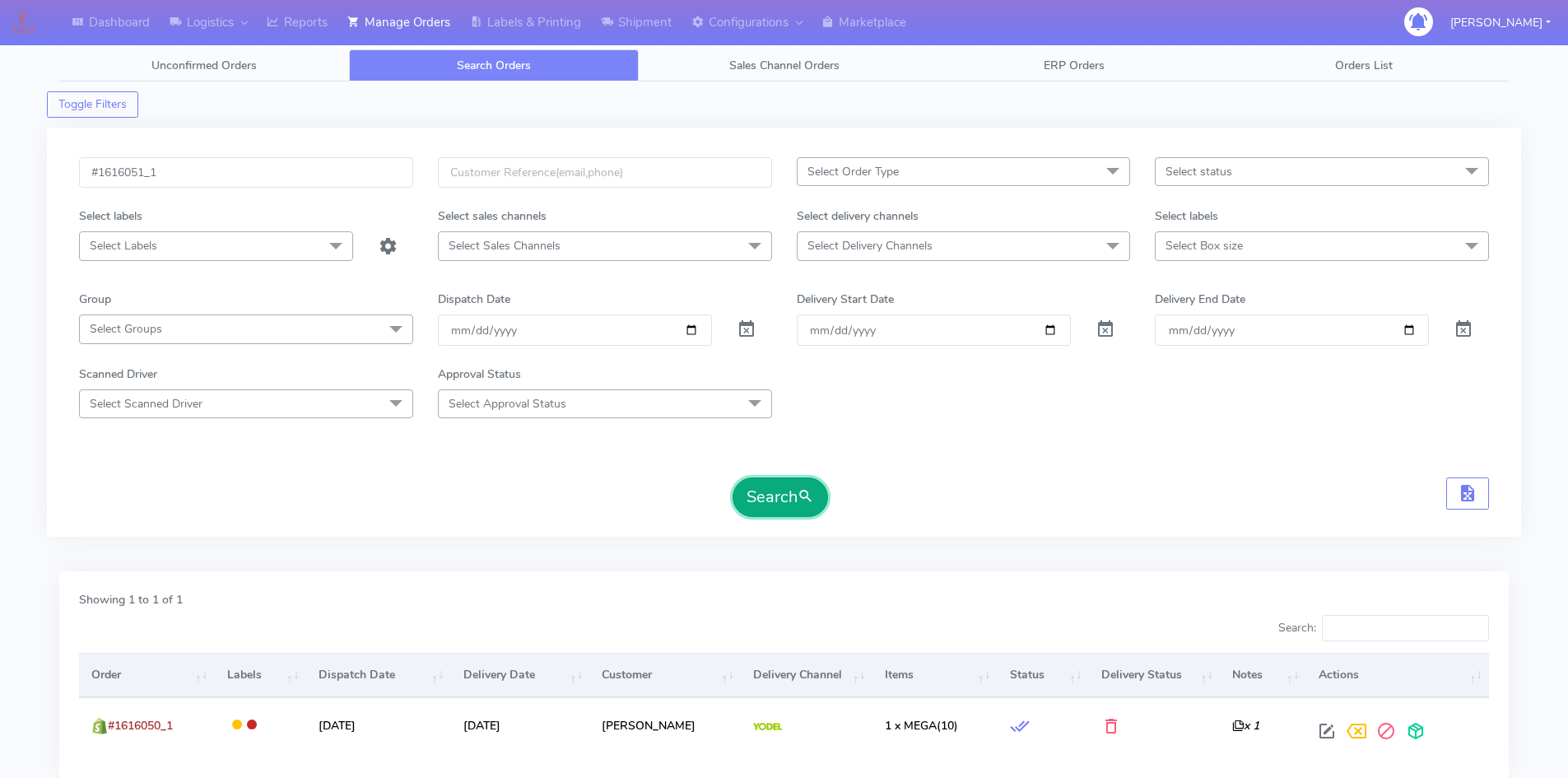
click at [786, 497] on button "Search" at bounding box center [780, 496] width 95 height 40
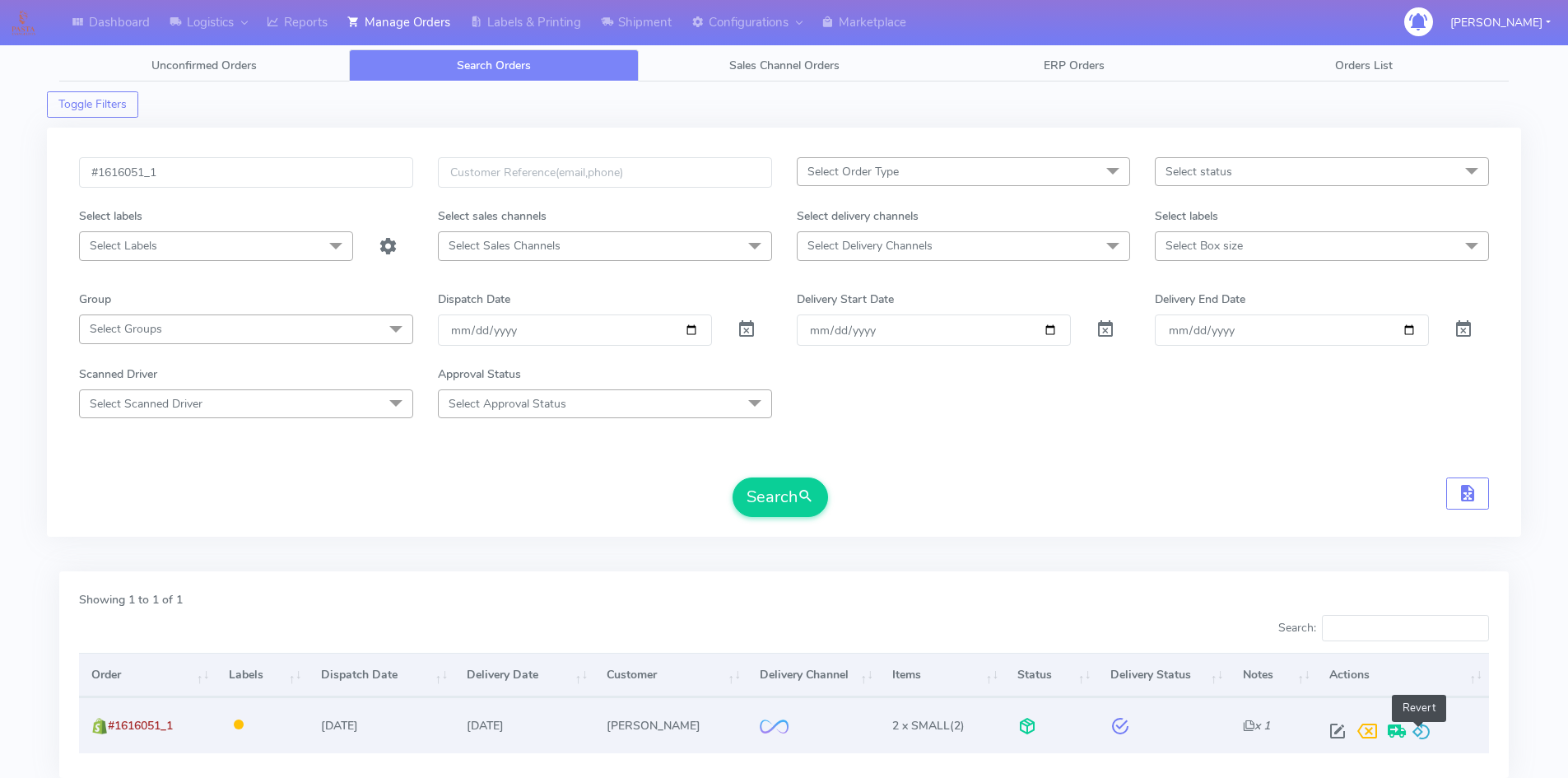
click at [1418, 729] on span at bounding box center [1421, 735] width 19 height 15
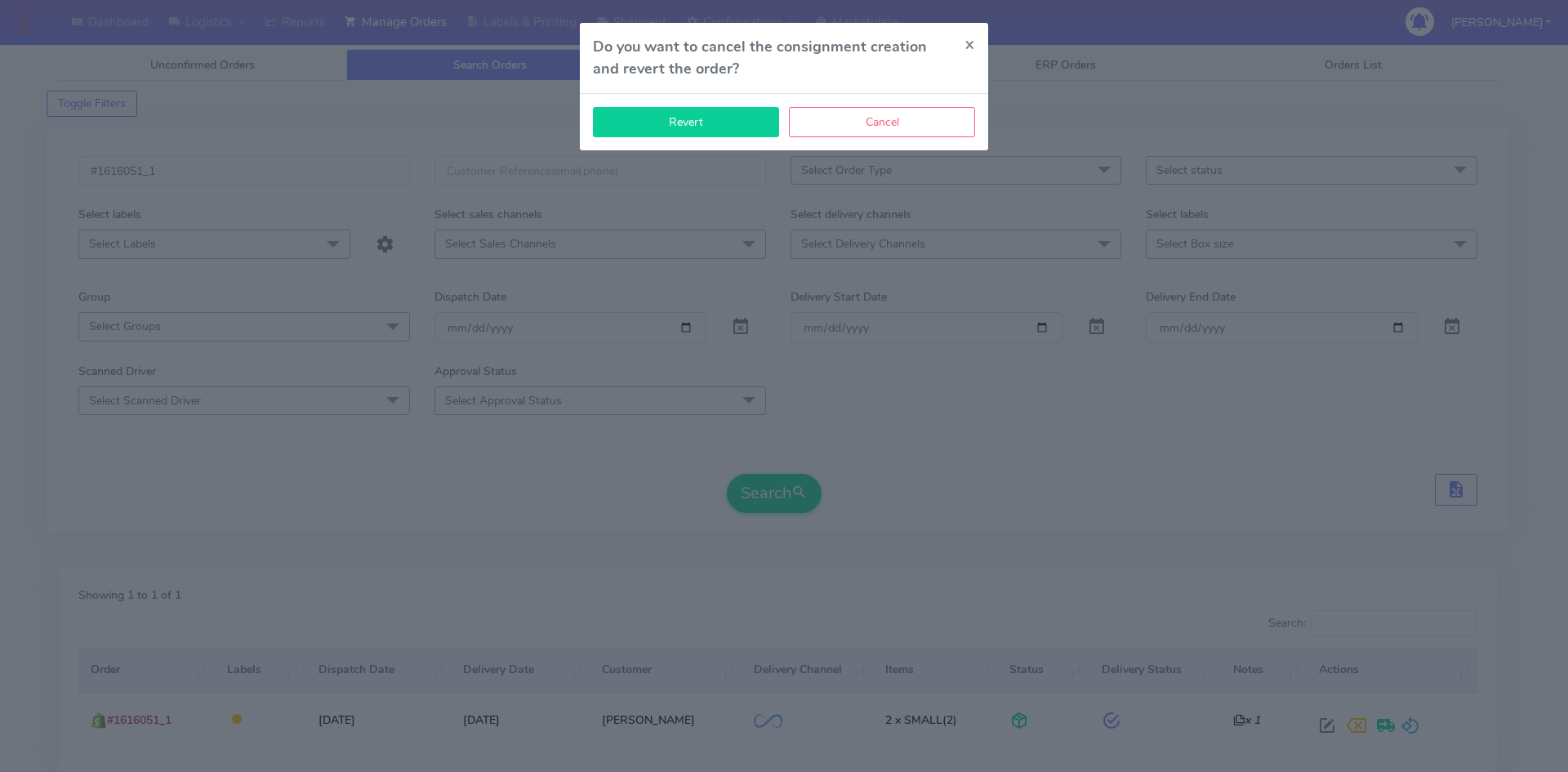
click at [711, 136] on button "Revert" at bounding box center [686, 122] width 187 height 31
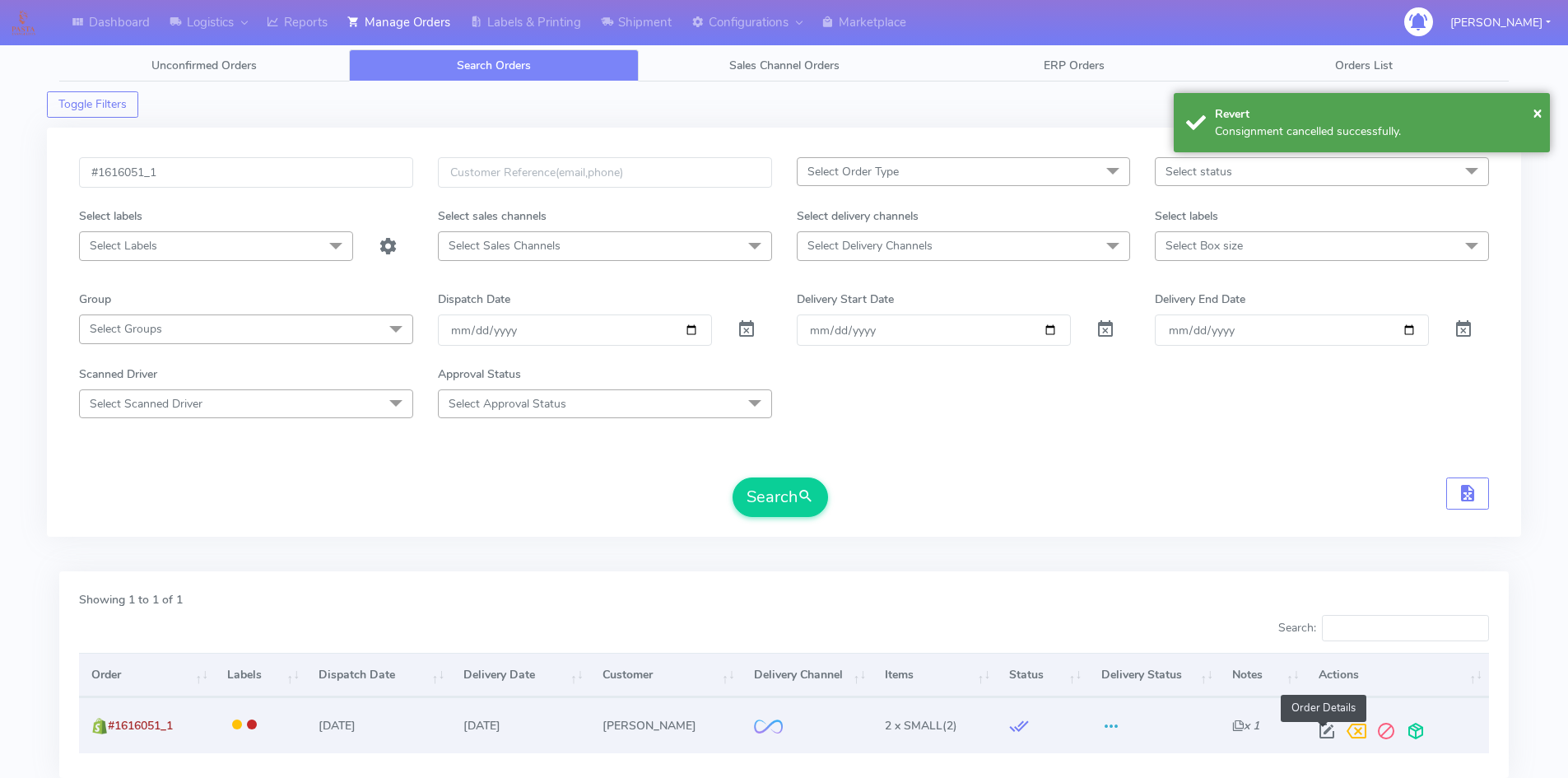
click at [1323, 734] on span at bounding box center [1327, 735] width 30 height 15
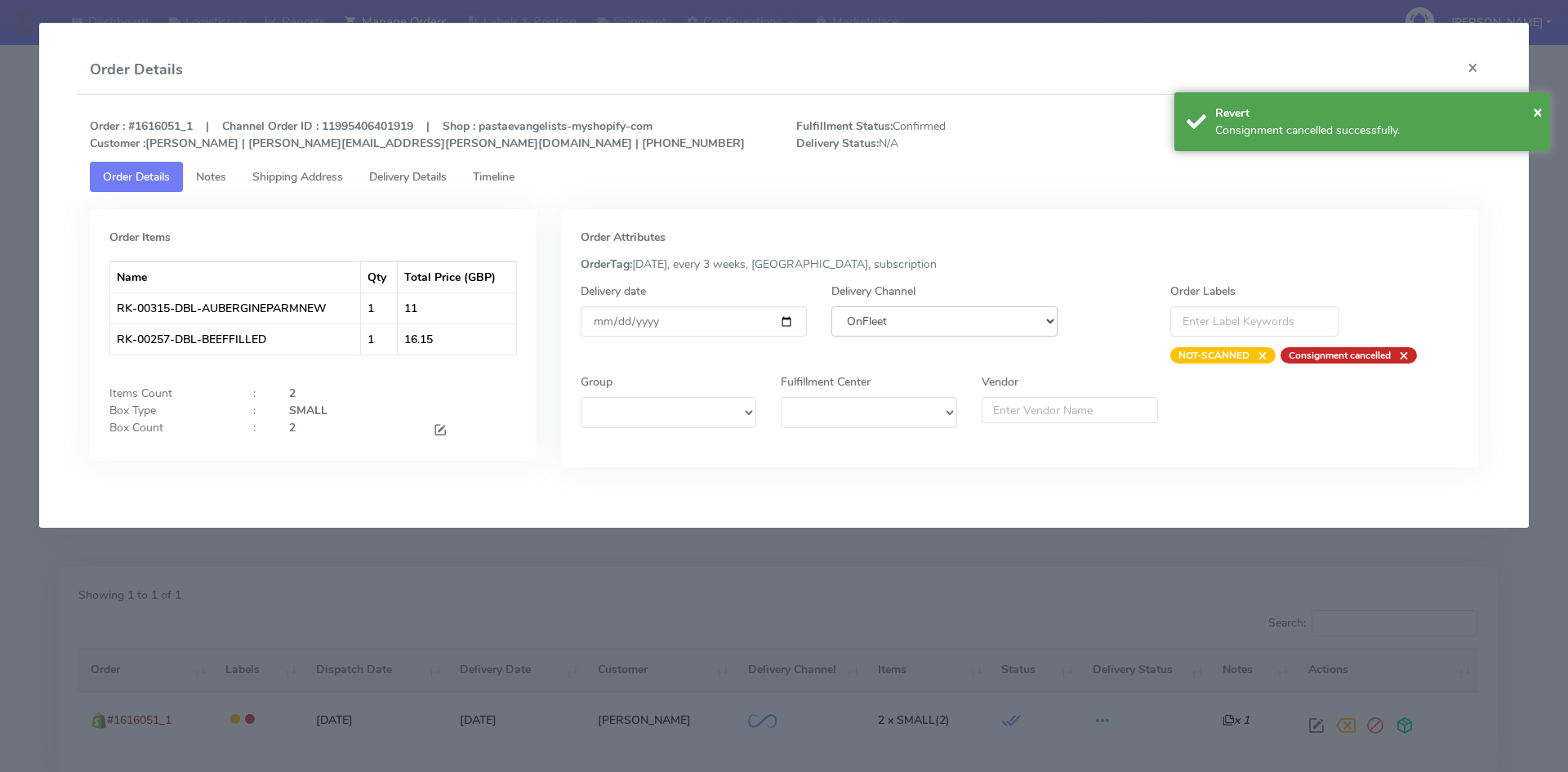
click at [913, 320] on select "DHL OnFleet Royal Mail DPD Yodel MaxOptra Amazon Collection" at bounding box center [944, 321] width 226 height 31
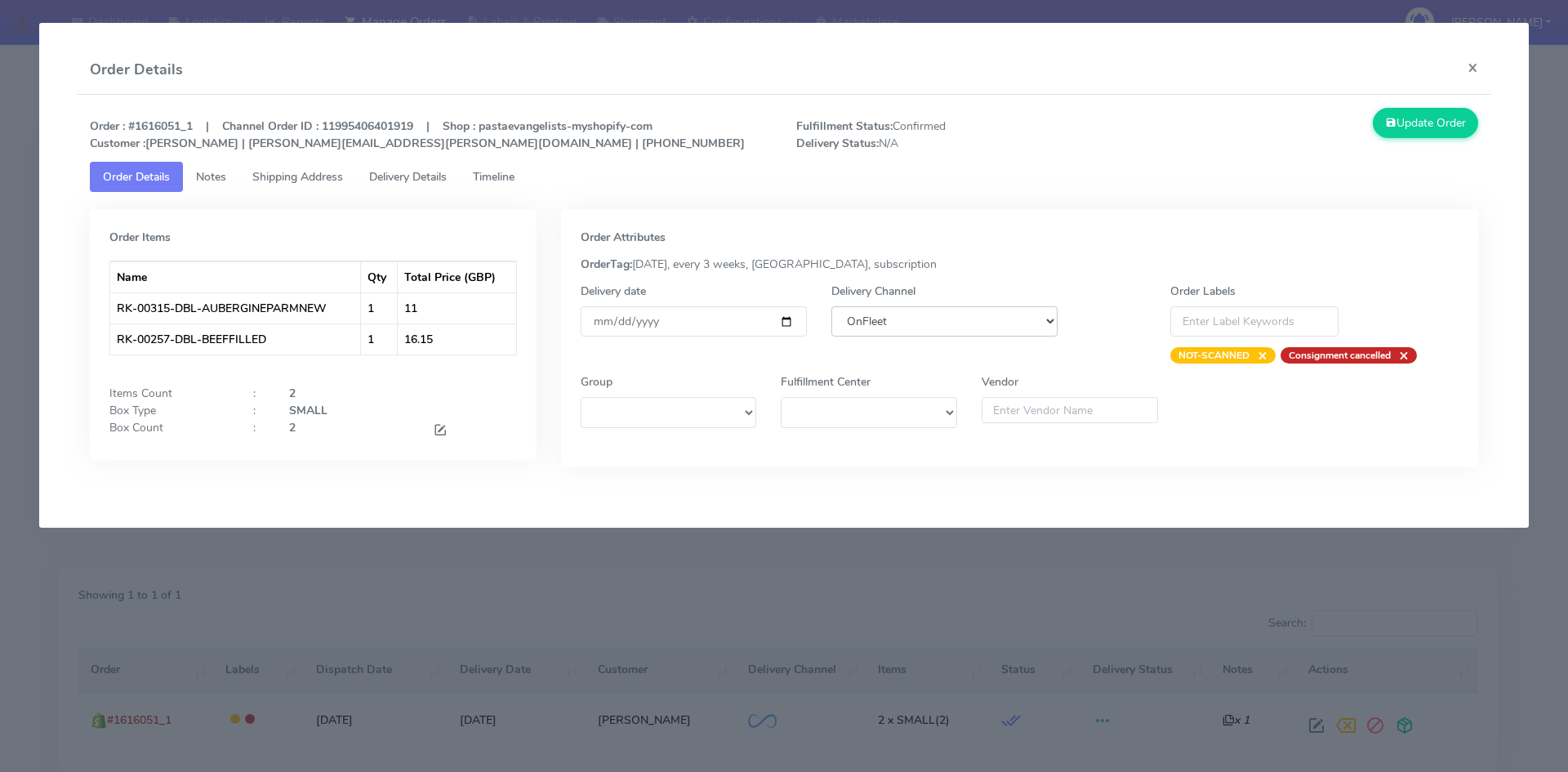
select select "5"
click at [831, 306] on select "DHL OnFleet Royal Mail DPD Yodel MaxOptra Amazon Collection" at bounding box center [944, 321] width 226 height 31
click at [1422, 135] on button "Update Order" at bounding box center [1425, 123] width 106 height 31
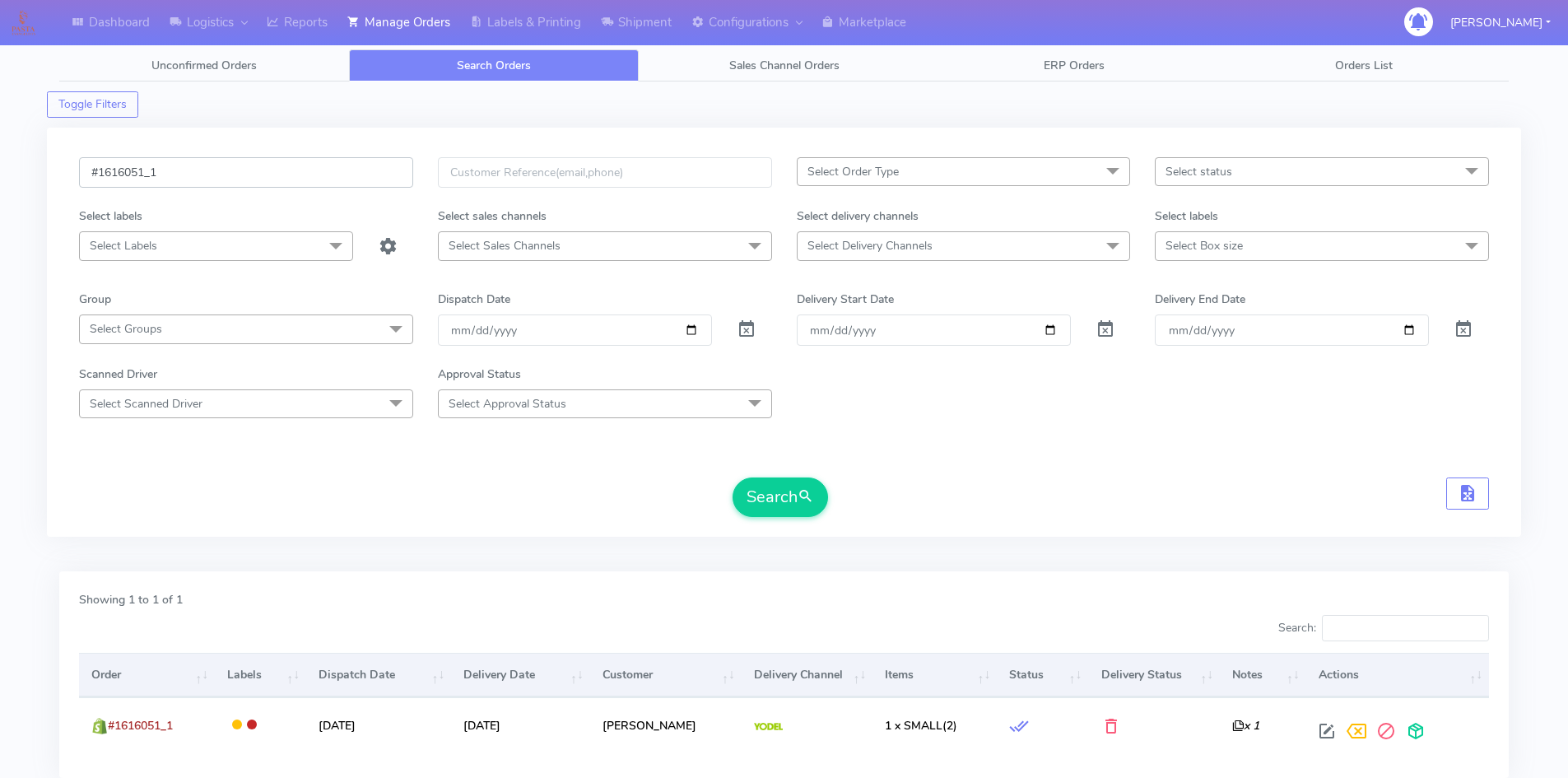
click at [222, 179] on input "#1616051_1" at bounding box center [246, 173] width 335 height 31
paste input "4"
type input "#1616054_1"
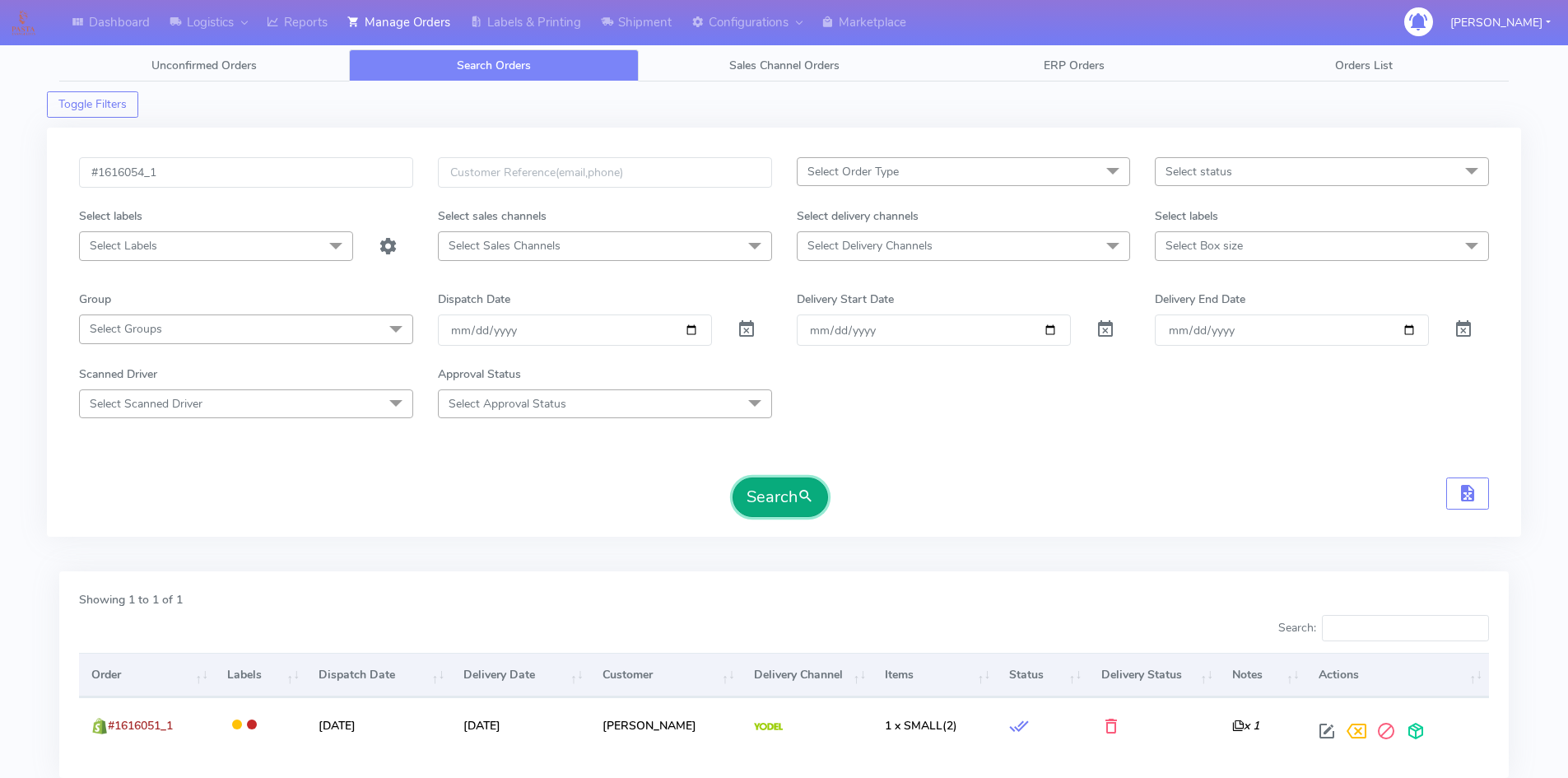
click at [771, 512] on button "Search" at bounding box center [780, 496] width 95 height 40
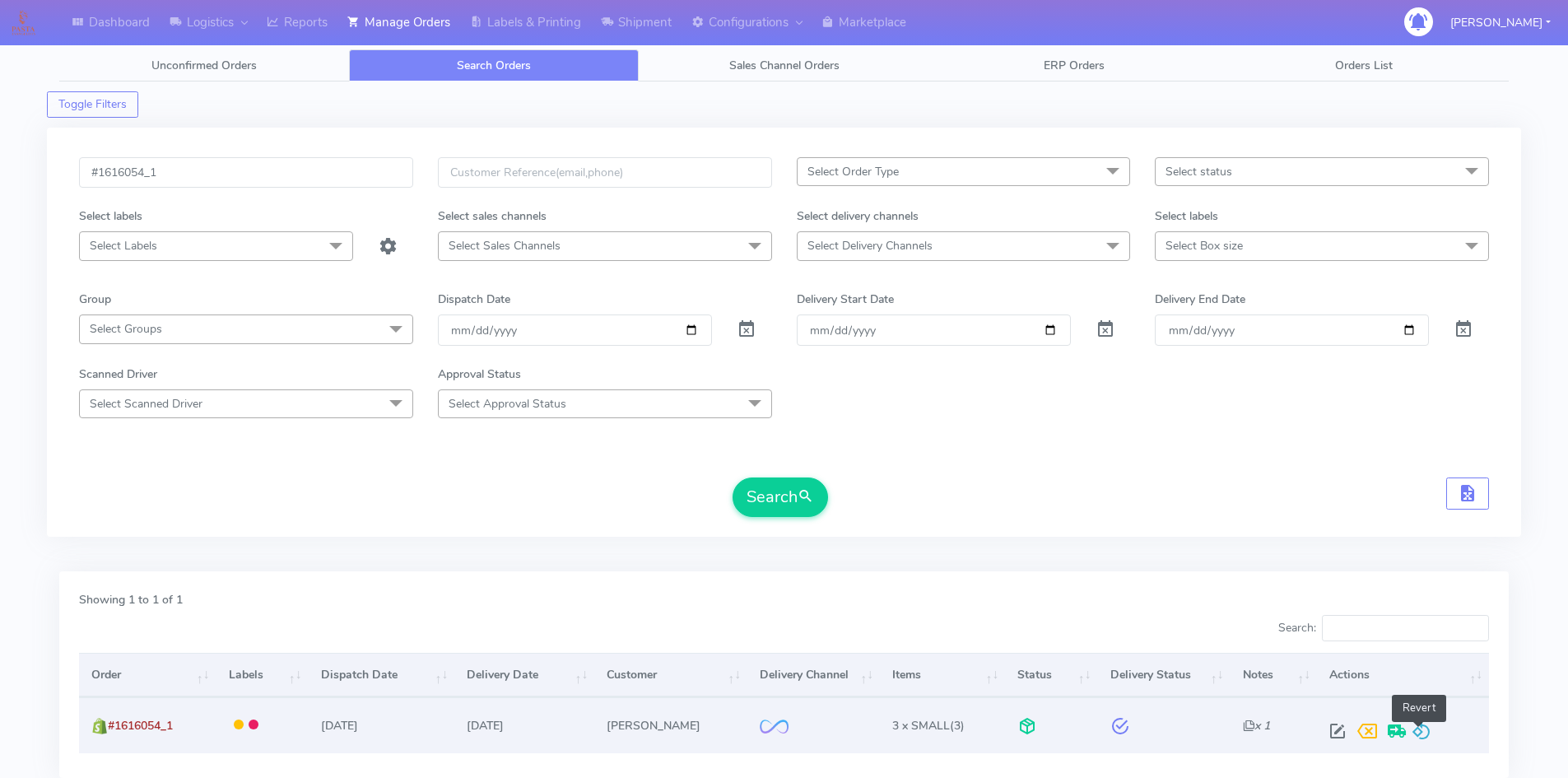
click at [1419, 730] on span at bounding box center [1421, 735] width 19 height 15
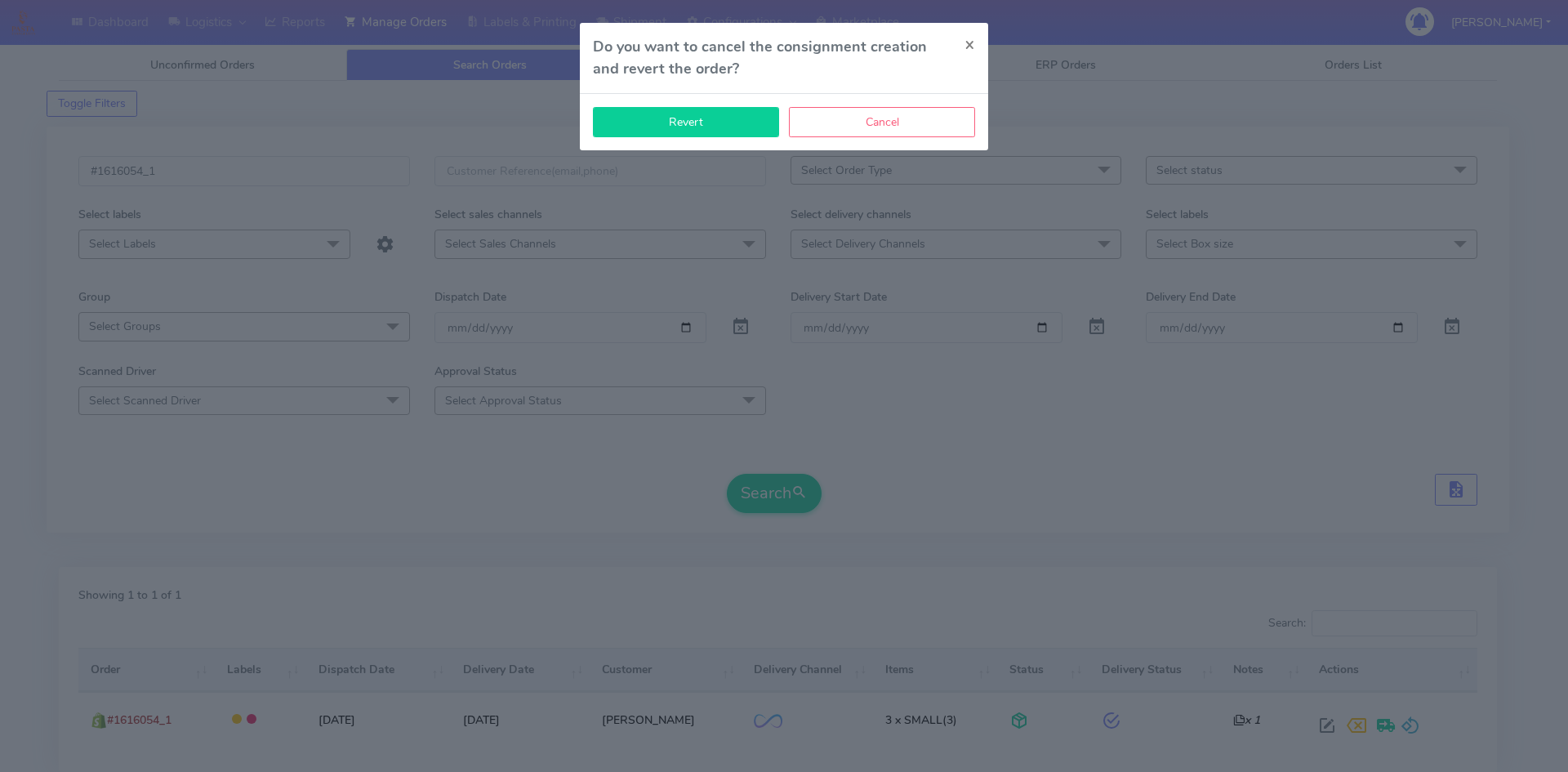
click at [715, 117] on button "Revert" at bounding box center [686, 122] width 187 height 31
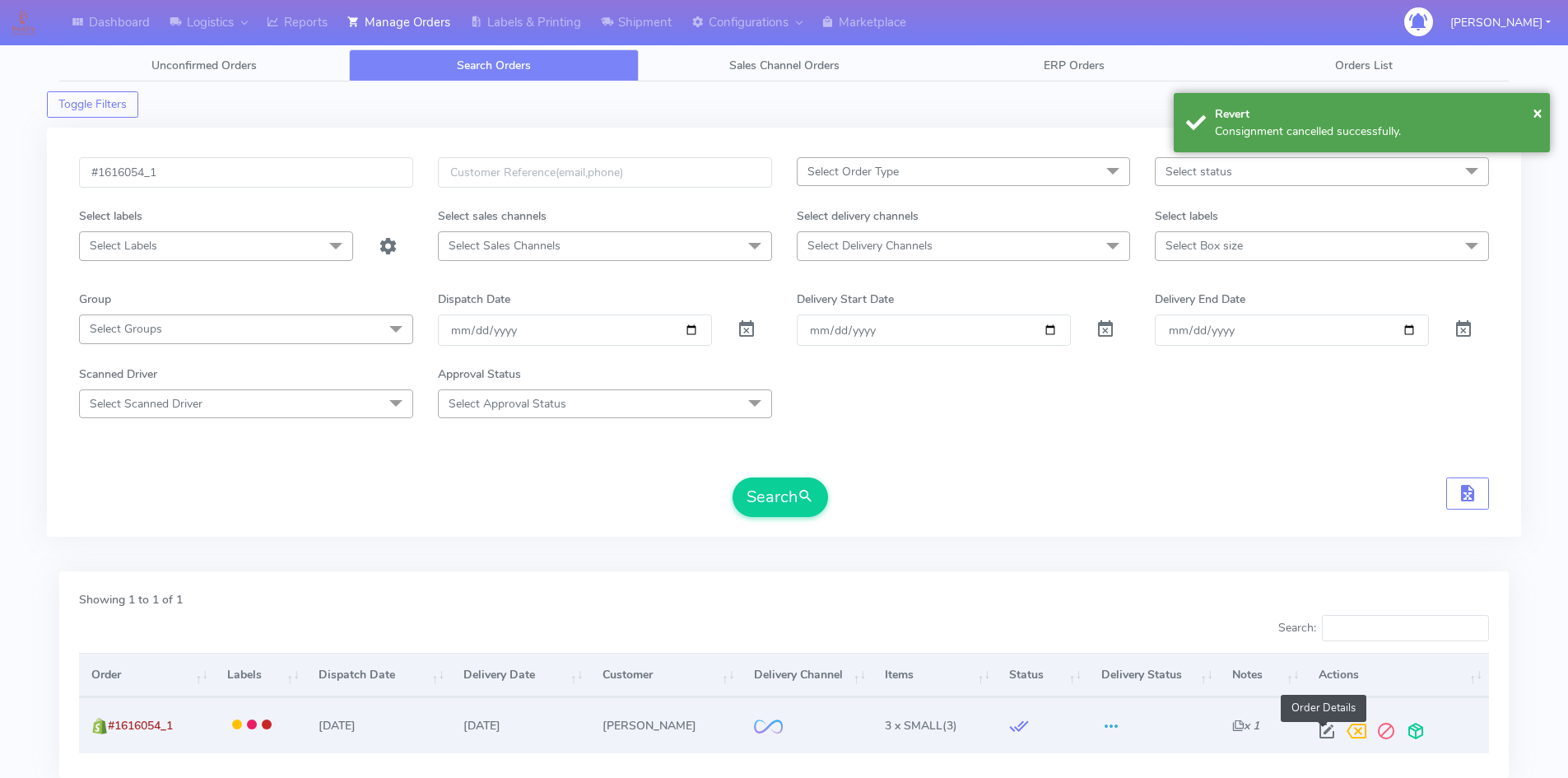
click at [1321, 727] on span at bounding box center [1327, 735] width 30 height 15
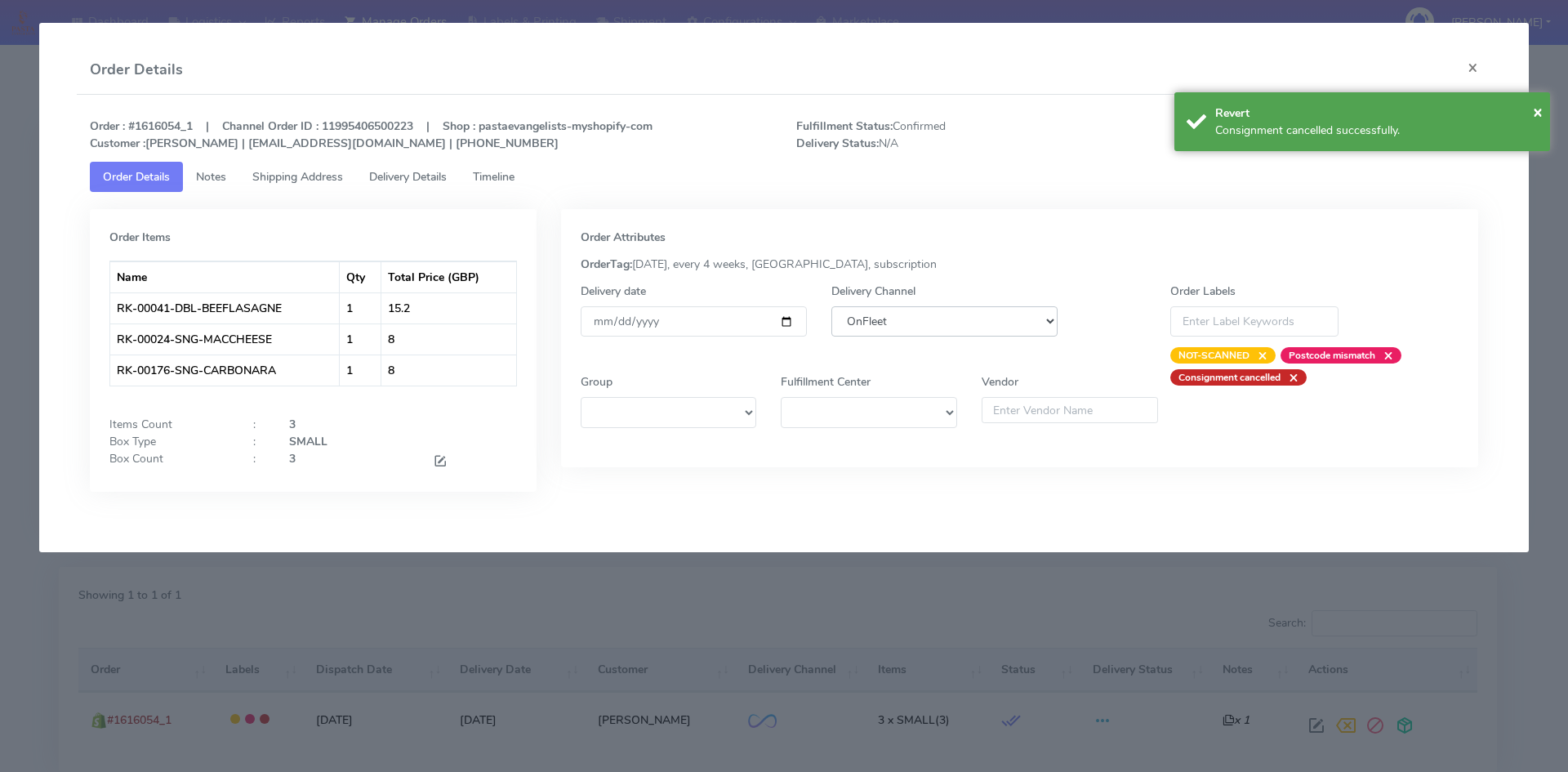
click at [913, 323] on select "DHL OnFleet Royal Mail DPD Yodel MaxOptra Amazon Collection" at bounding box center [944, 321] width 226 height 31
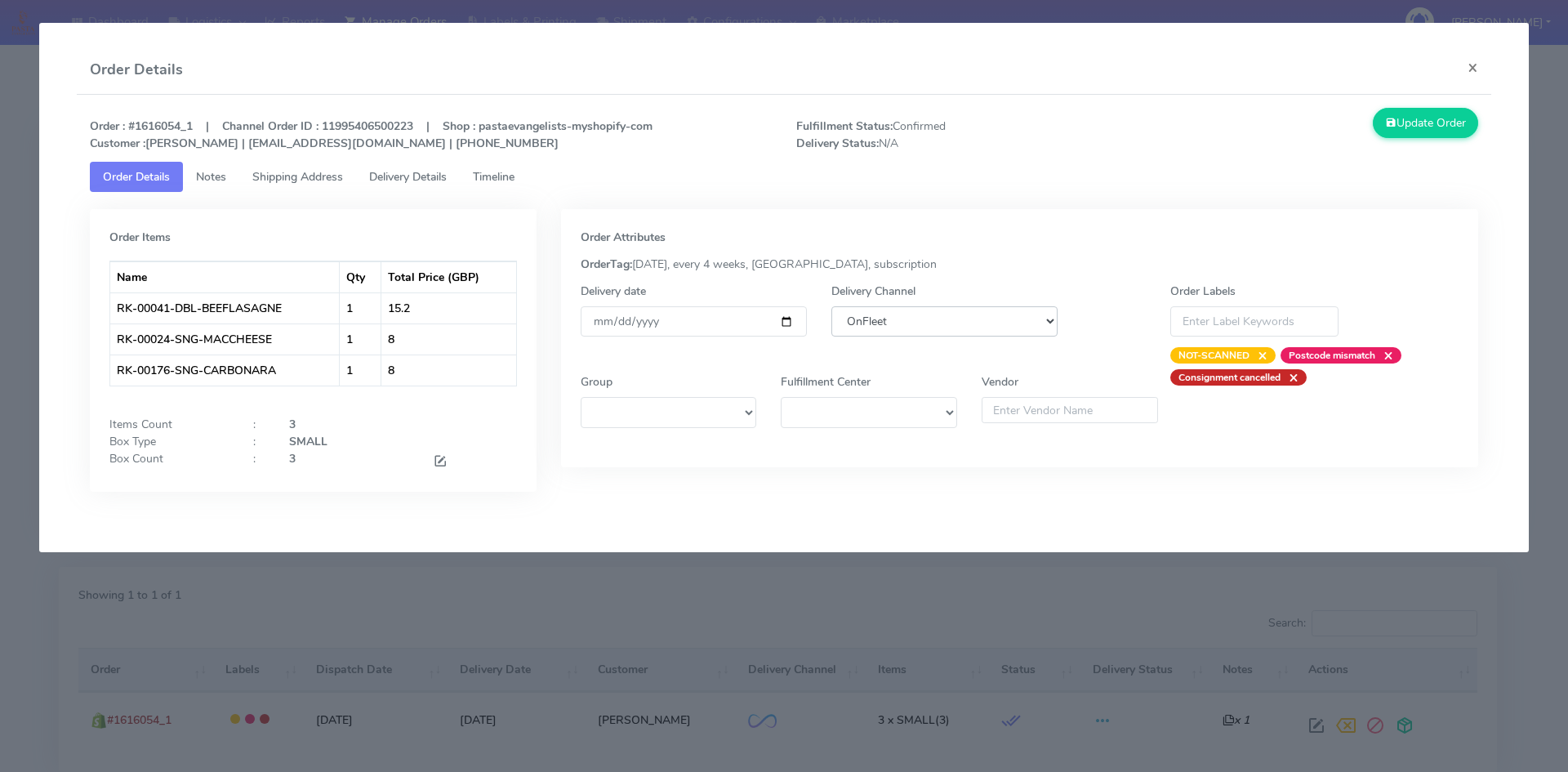
select select "5"
click at [831, 306] on select "DHL OnFleet Royal Mail DPD Yodel MaxOptra Amazon Collection" at bounding box center [944, 321] width 226 height 31
click at [1392, 109] on button "Update Order" at bounding box center [1425, 123] width 106 height 31
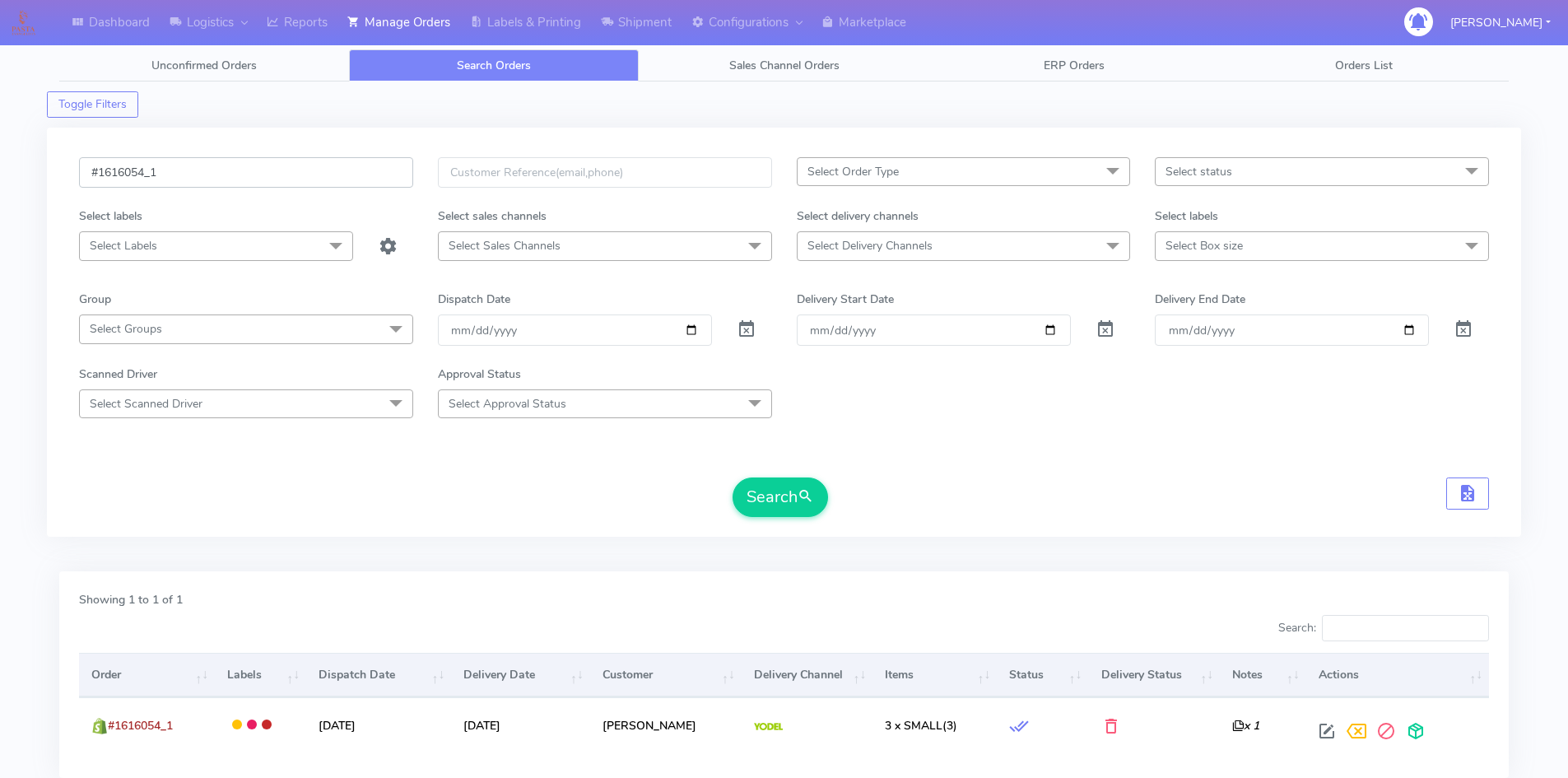
click at [250, 170] on input "#1616054_1" at bounding box center [246, 173] width 335 height 31
paste input "9"
type input "#1616059_1"
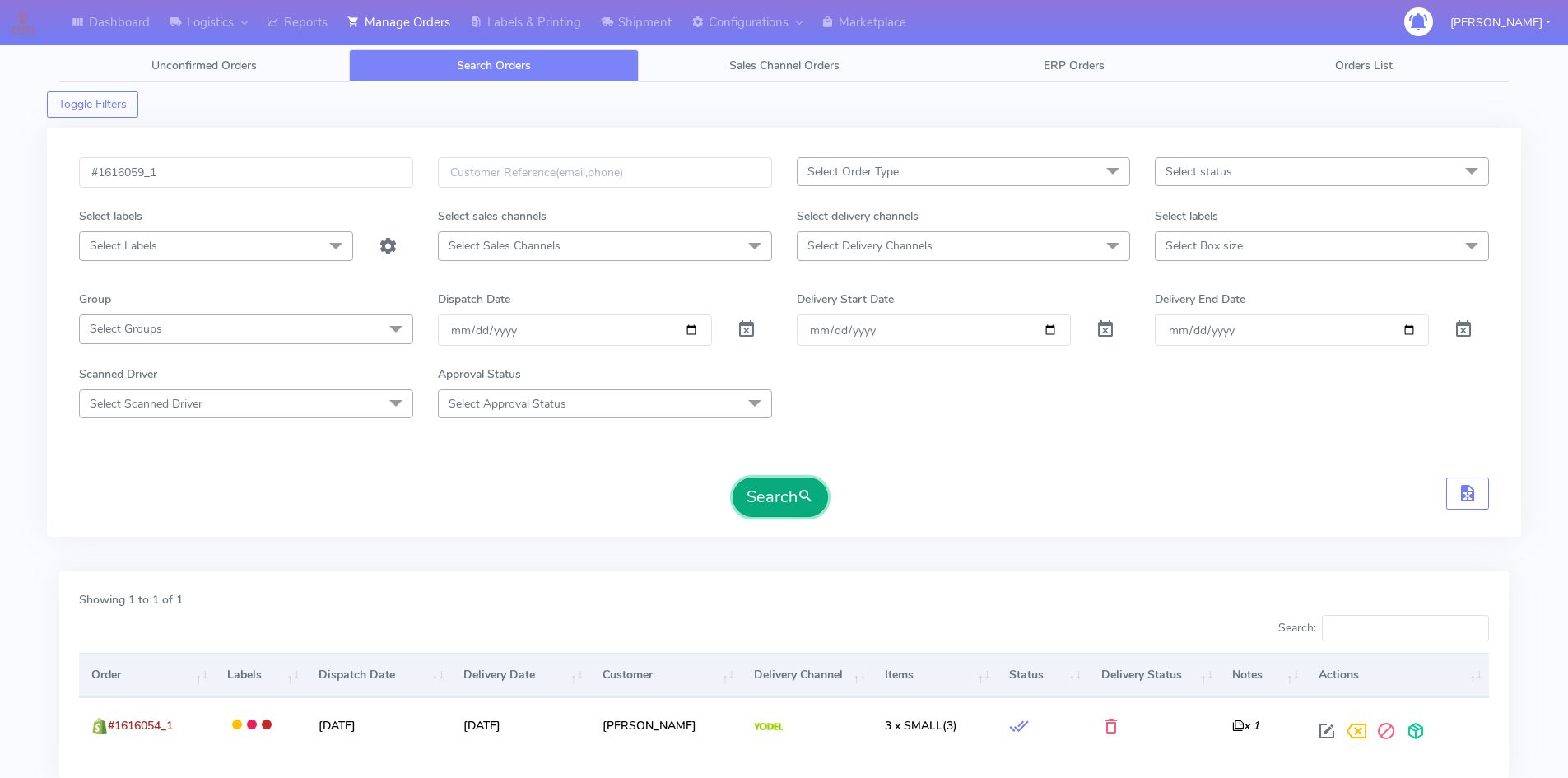
click at [778, 511] on button "Search" at bounding box center [780, 496] width 95 height 40
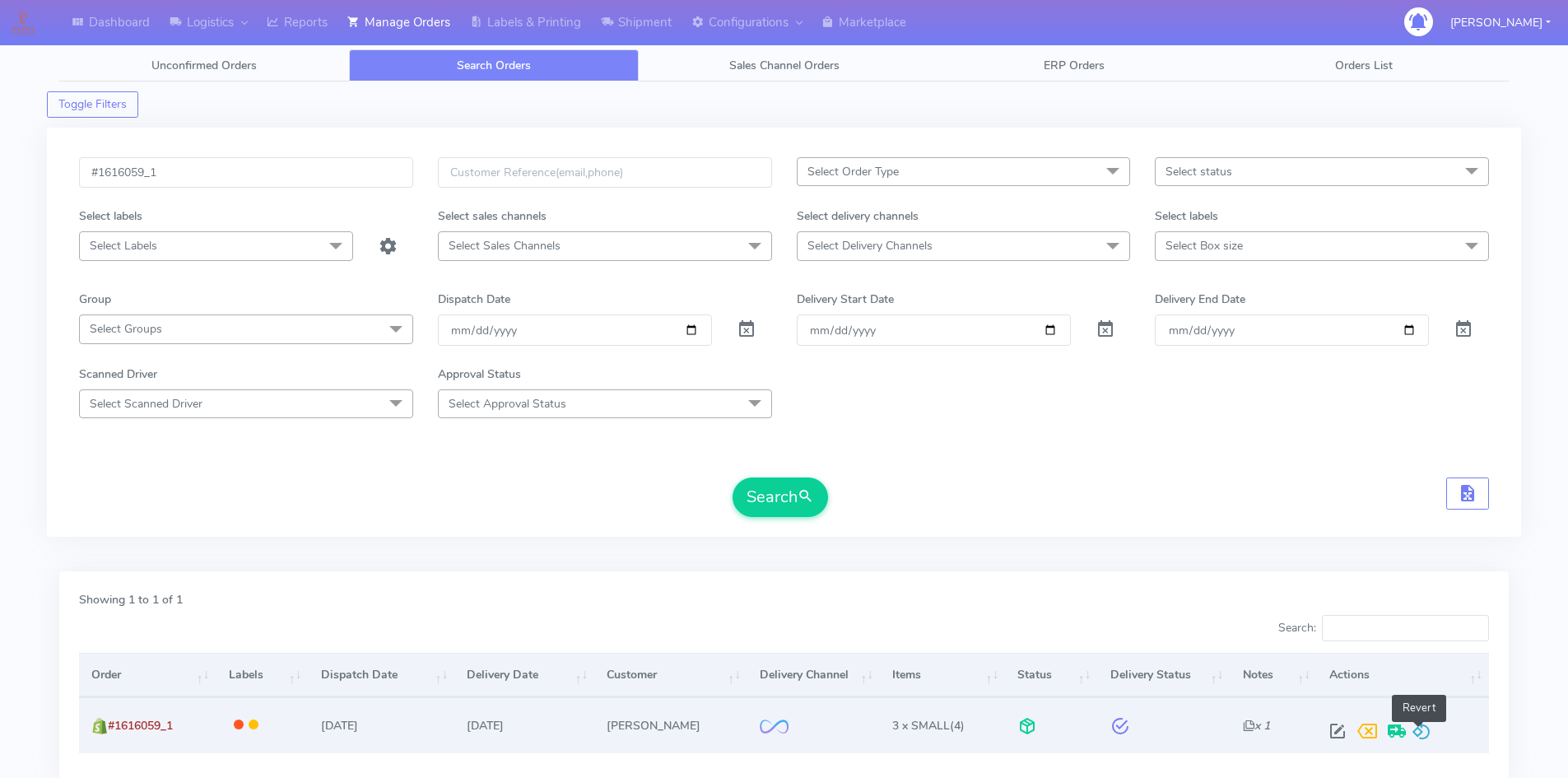
click at [1419, 727] on span at bounding box center [1421, 735] width 19 height 15
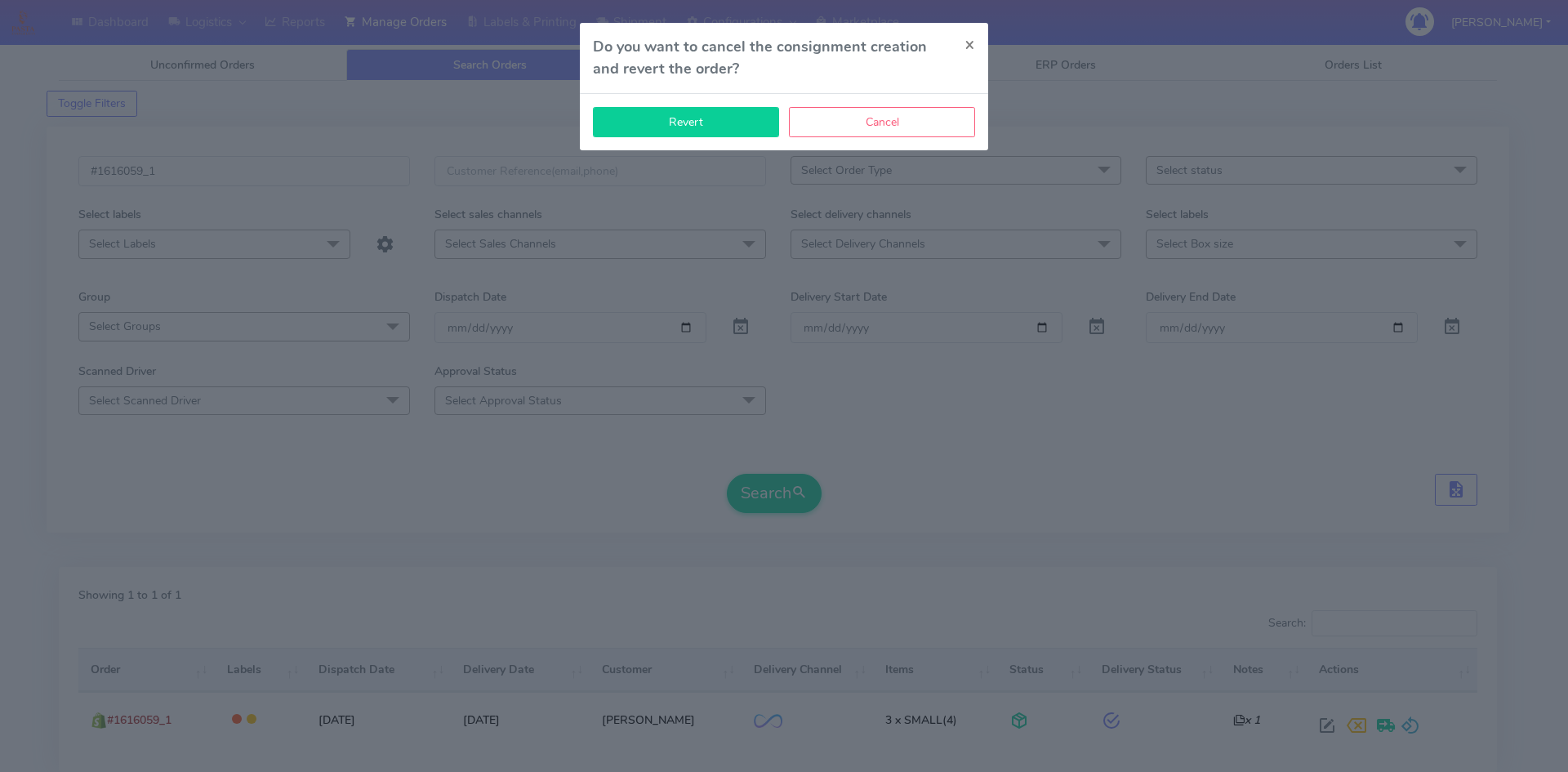
click at [743, 123] on button "Revert" at bounding box center [686, 122] width 187 height 31
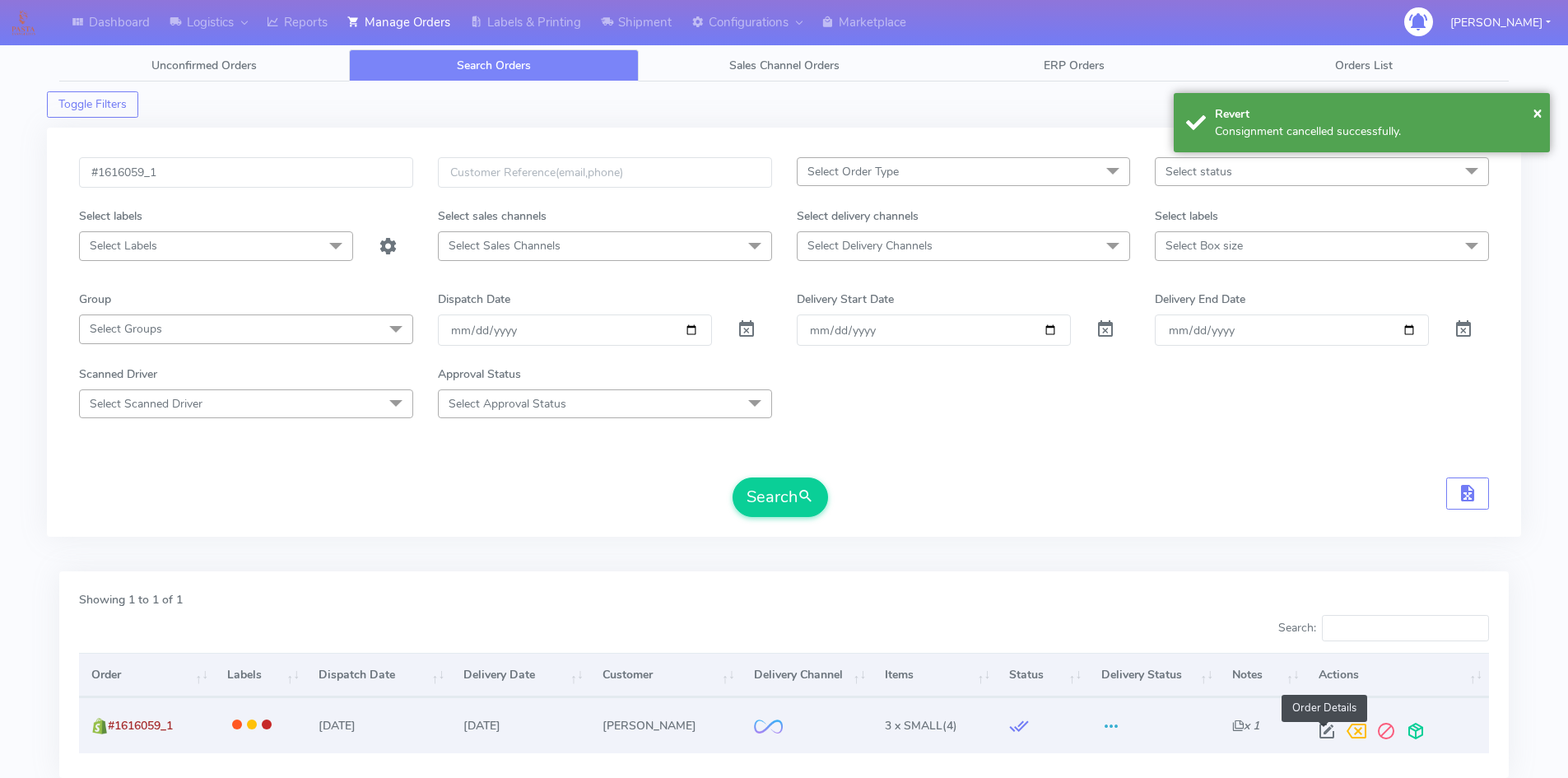
click at [1331, 727] on span at bounding box center [1327, 735] width 30 height 15
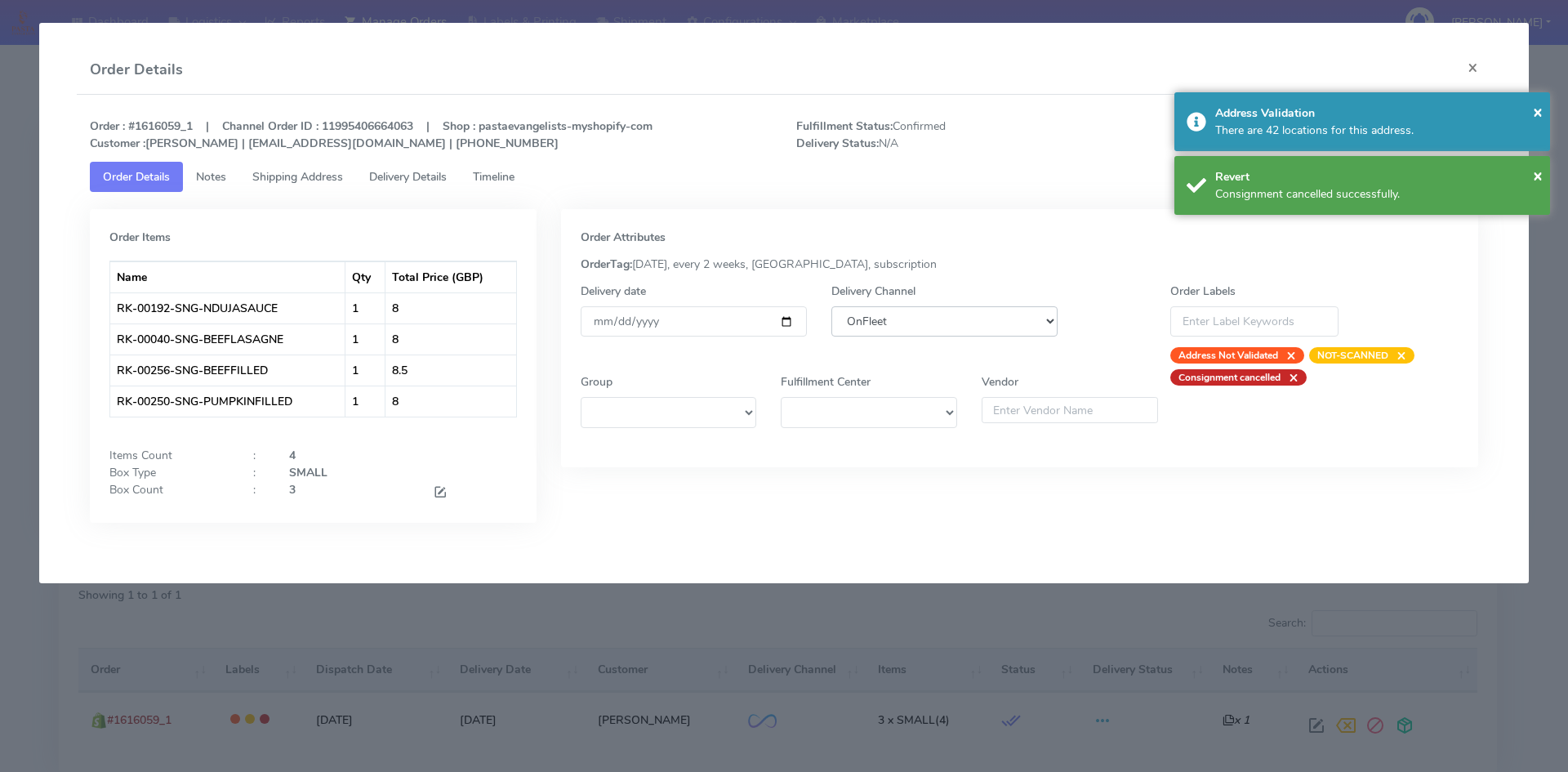
click at [955, 322] on select "DHL OnFleet Royal Mail DPD Yodel MaxOptra Amazon Collection" at bounding box center [944, 321] width 226 height 31
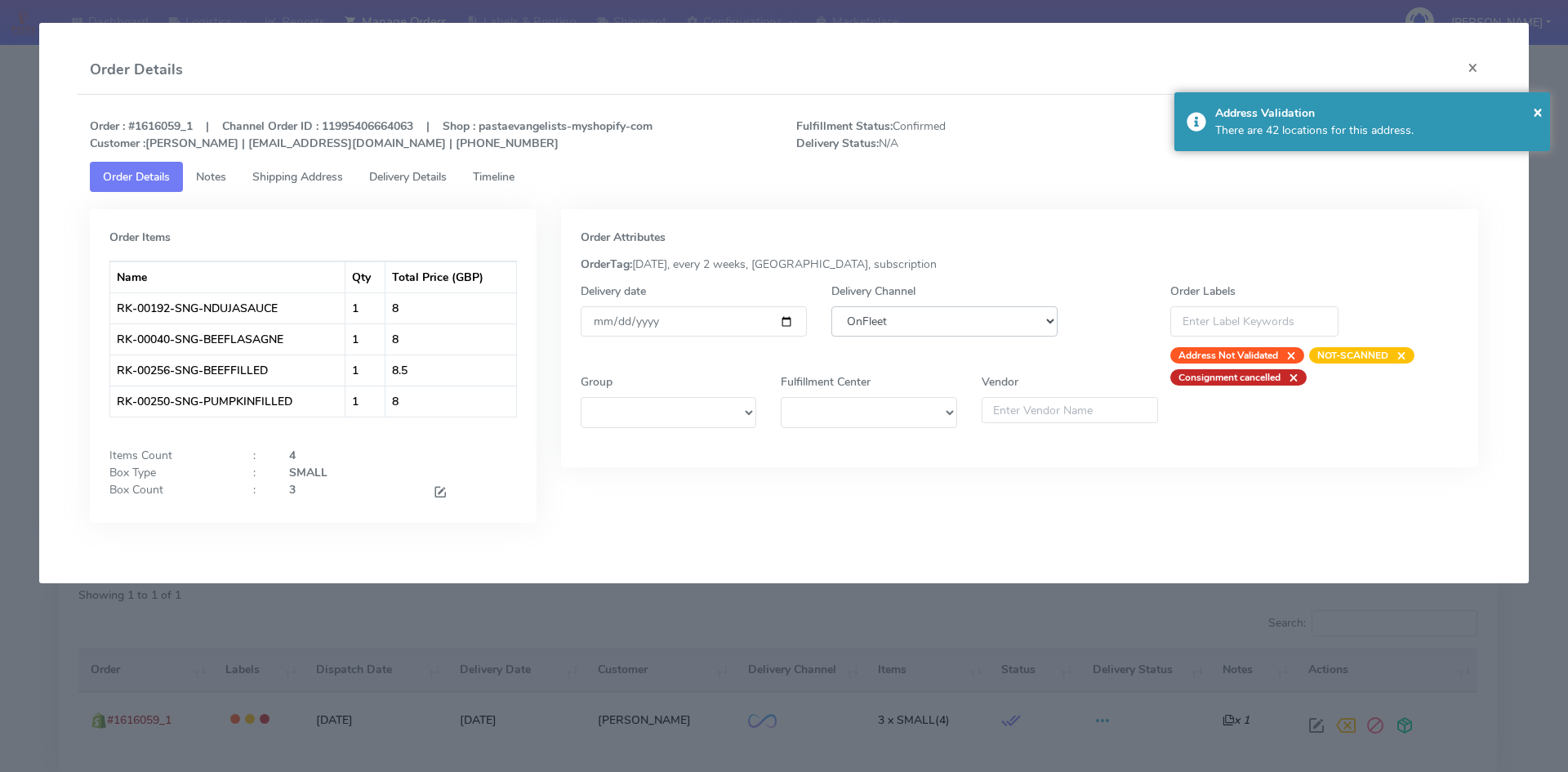
select select "5"
click at [831, 306] on select "DHL OnFleet Royal Mail DPD Yodel MaxOptra Amazon Collection" at bounding box center [944, 321] width 226 height 31
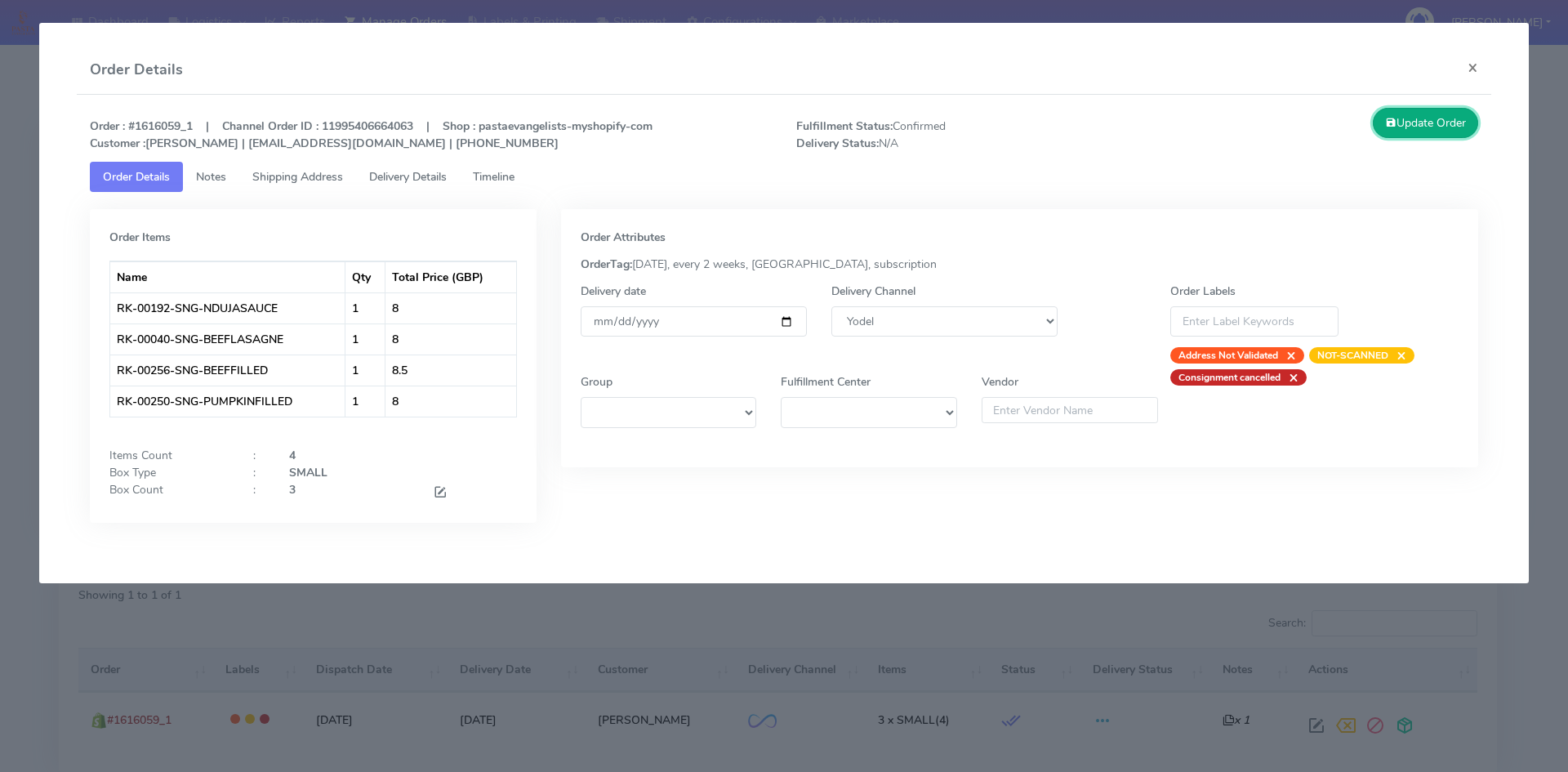
click at [1436, 129] on button "Update Order" at bounding box center [1425, 123] width 106 height 31
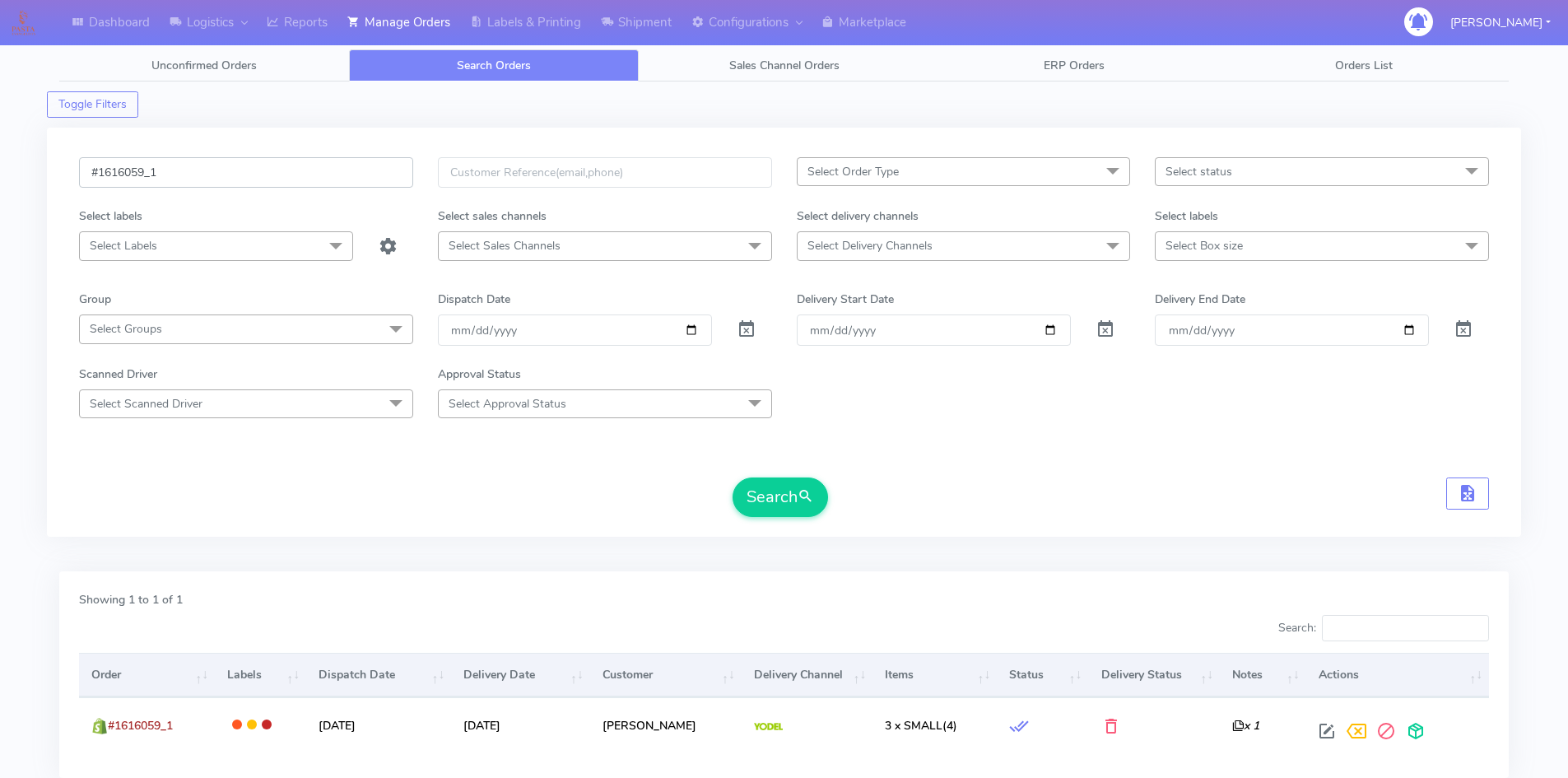
click at [176, 167] on input "#1616059_1" at bounding box center [246, 173] width 335 height 31
click at [176, 168] on input "#1616059_1" at bounding box center [246, 173] width 335 height 31
paste input "72"
type input "#1616072_1"
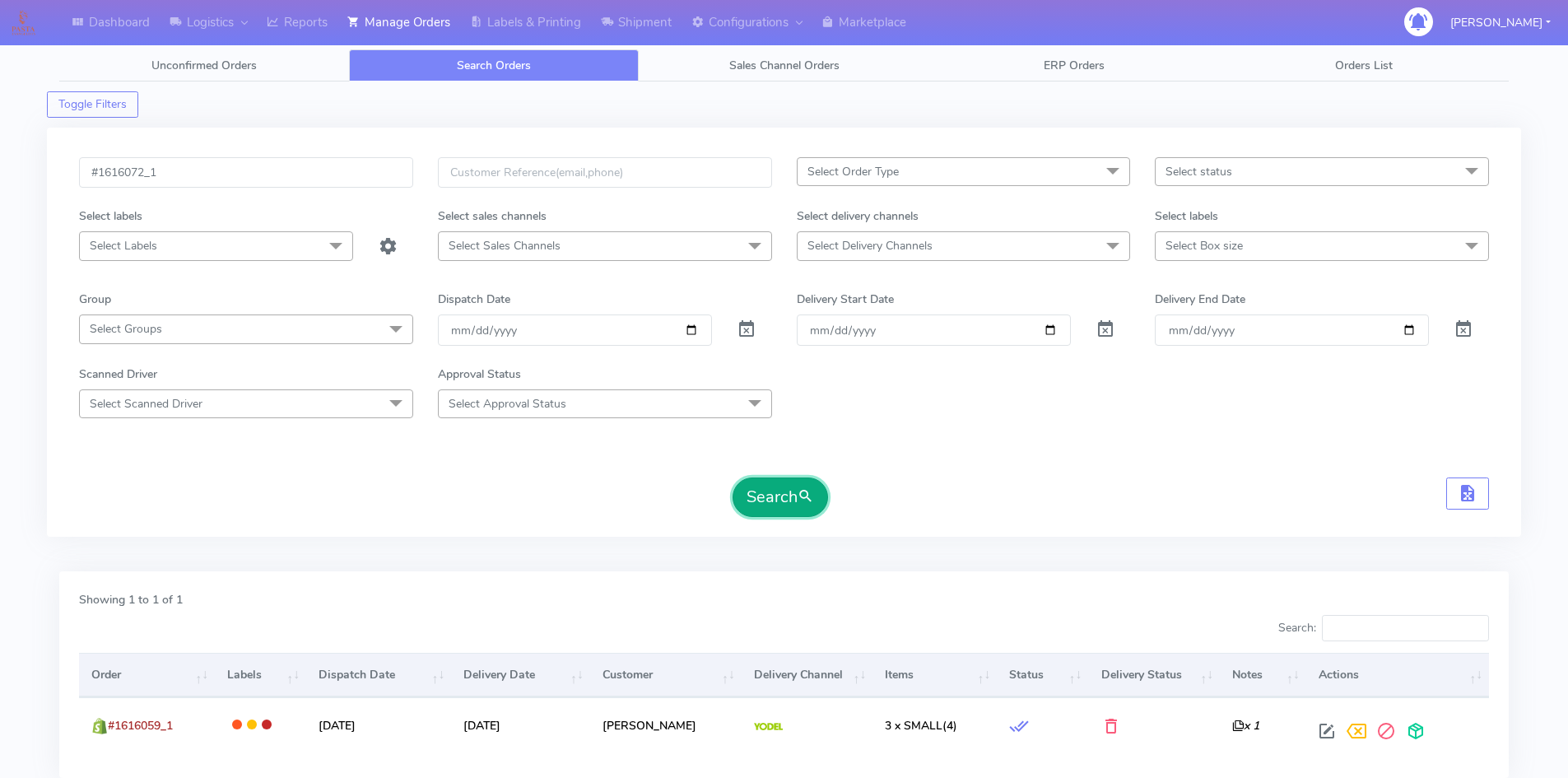
click at [766, 491] on button "Search" at bounding box center [780, 496] width 95 height 40
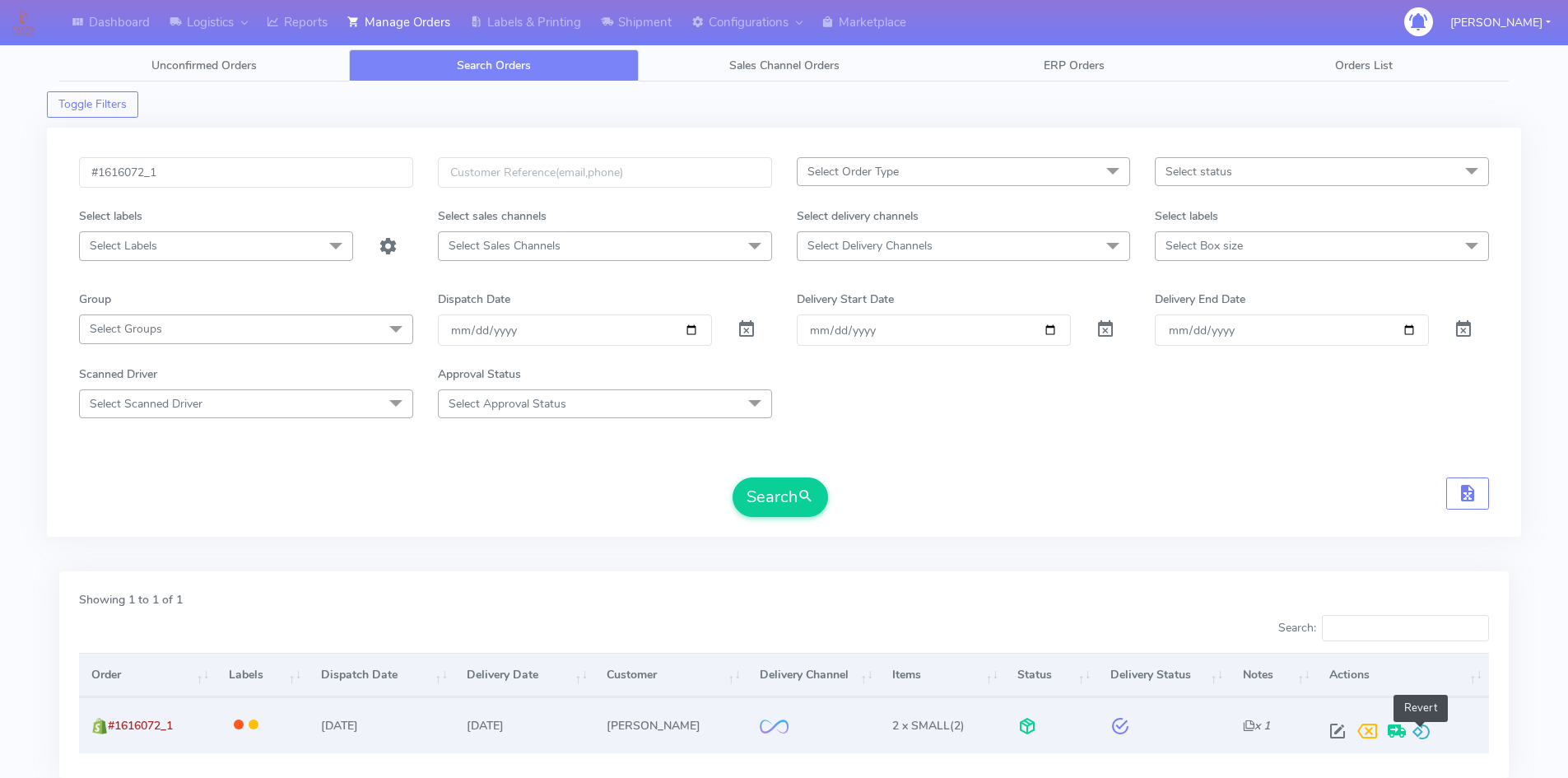
click at [1418, 727] on span at bounding box center [1421, 735] width 19 height 15
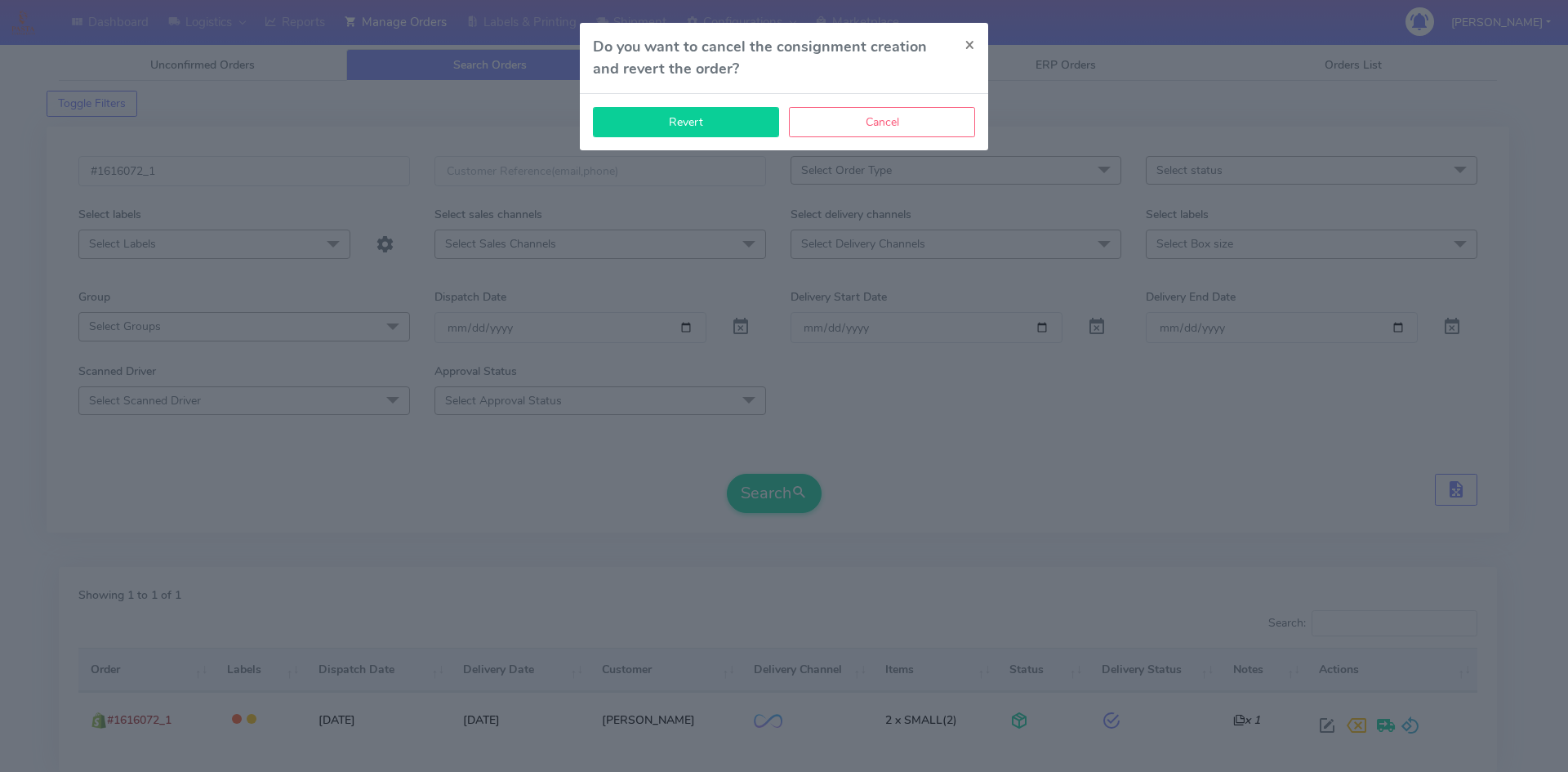
click at [733, 126] on button "Revert" at bounding box center [686, 122] width 187 height 31
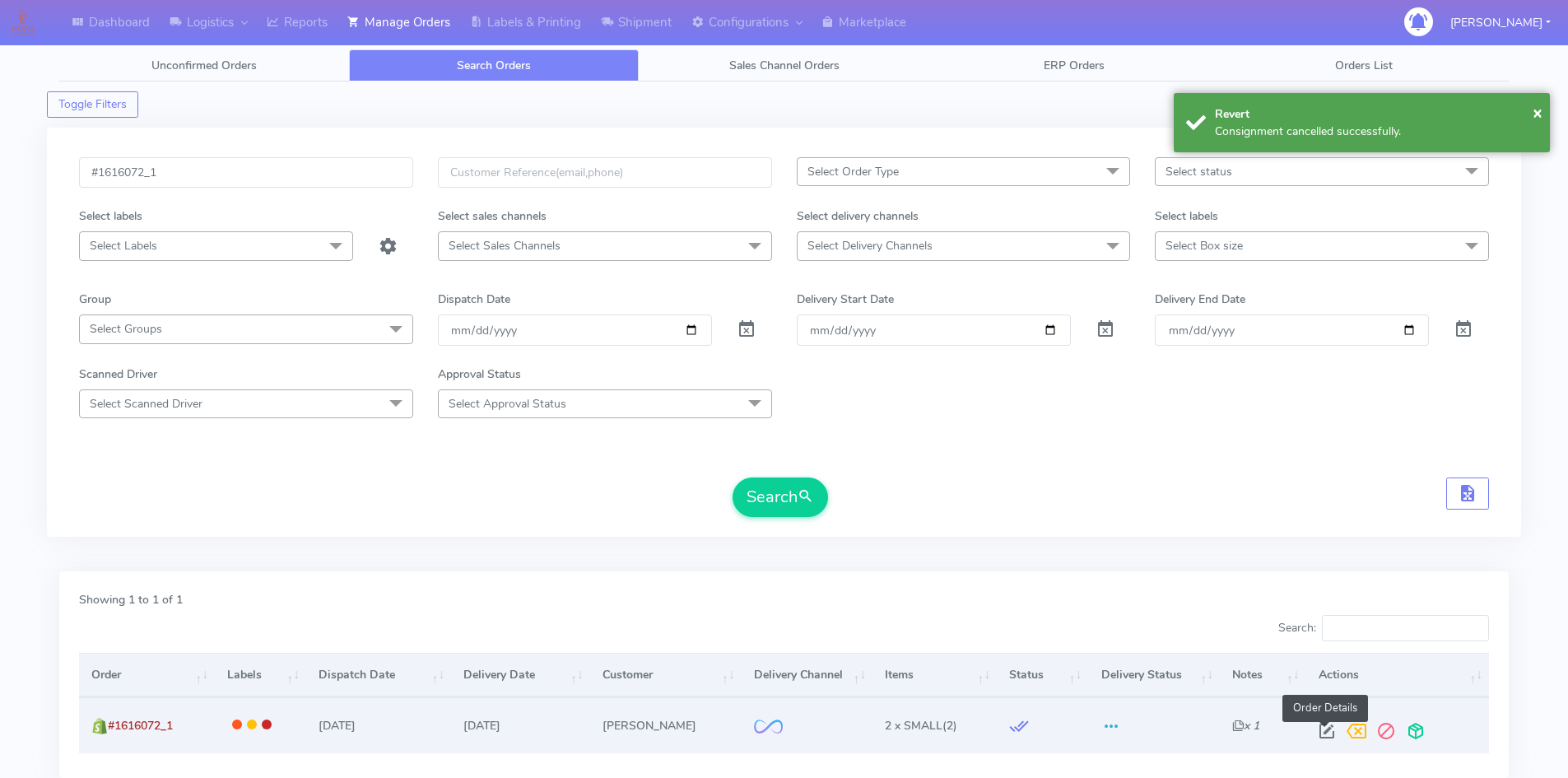
click at [1325, 734] on span at bounding box center [1327, 735] width 30 height 15
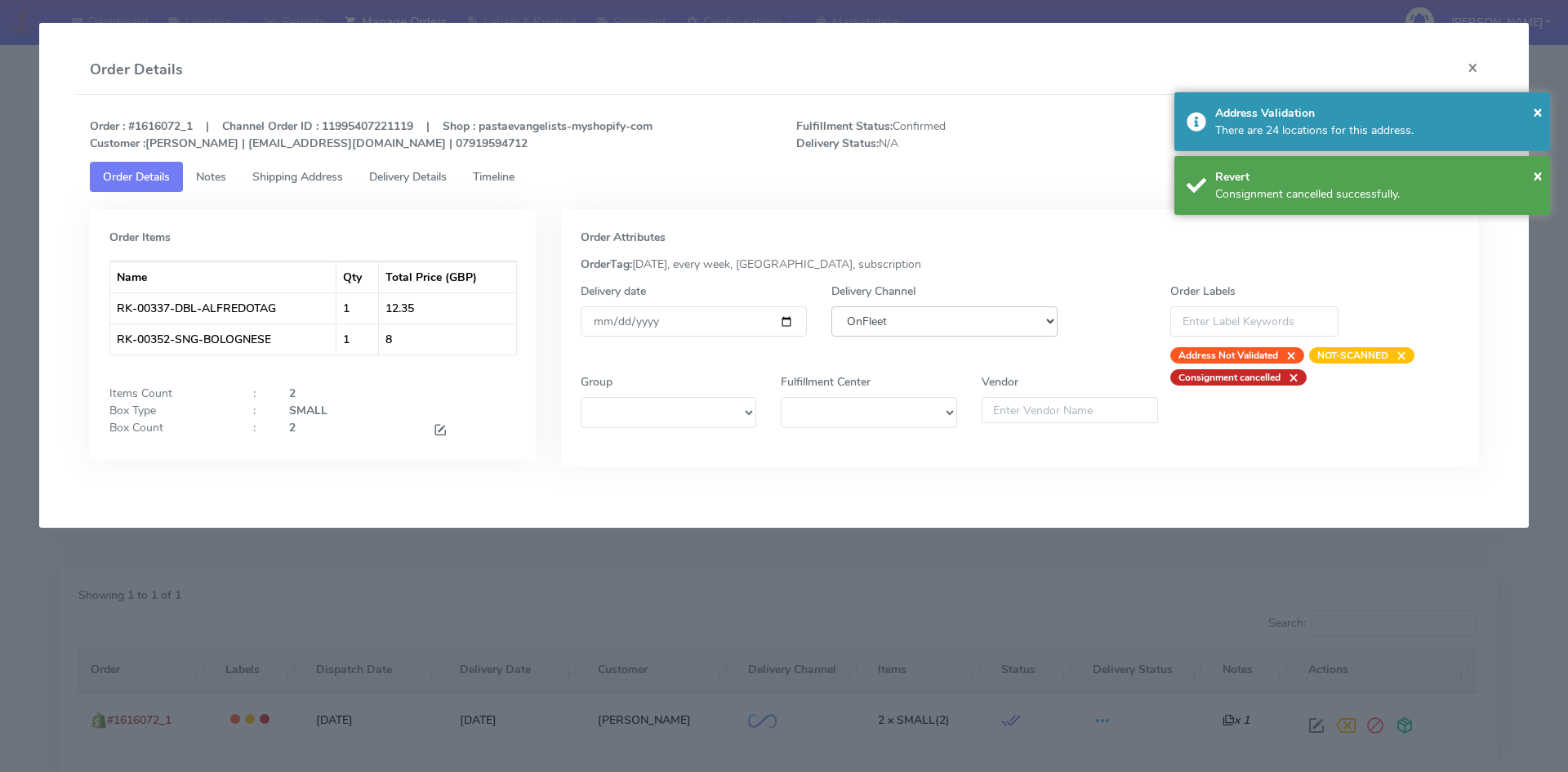
click at [914, 331] on select "DHL OnFleet Royal Mail DPD Yodel MaxOptra Amazon Collection" at bounding box center [944, 321] width 226 height 31
select select "5"
click at [831, 306] on select "DHL OnFleet Royal Mail DPD Yodel MaxOptra Amazon Collection" at bounding box center [944, 321] width 226 height 31
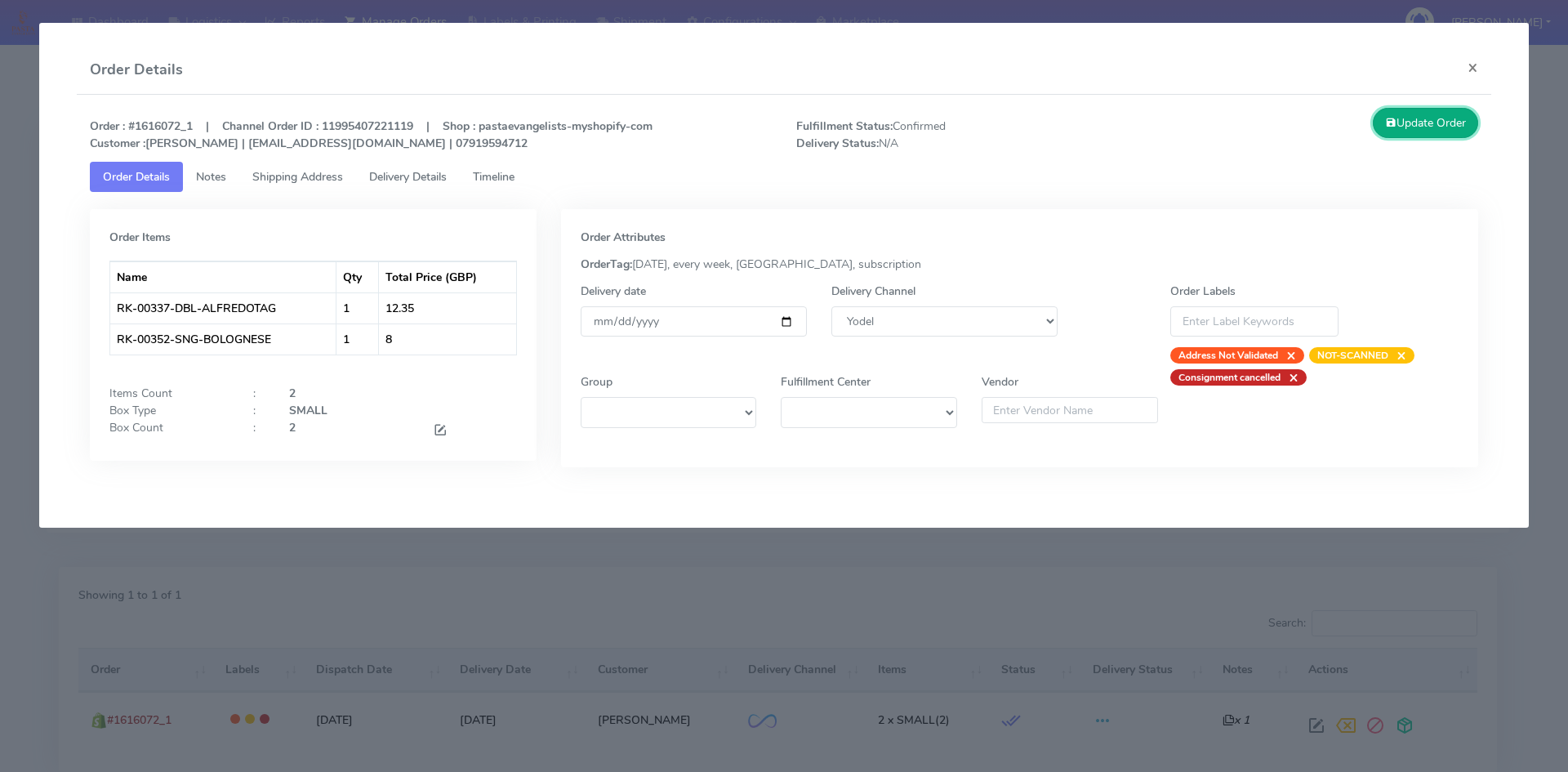
click at [1448, 125] on button "Update Order" at bounding box center [1425, 123] width 106 height 31
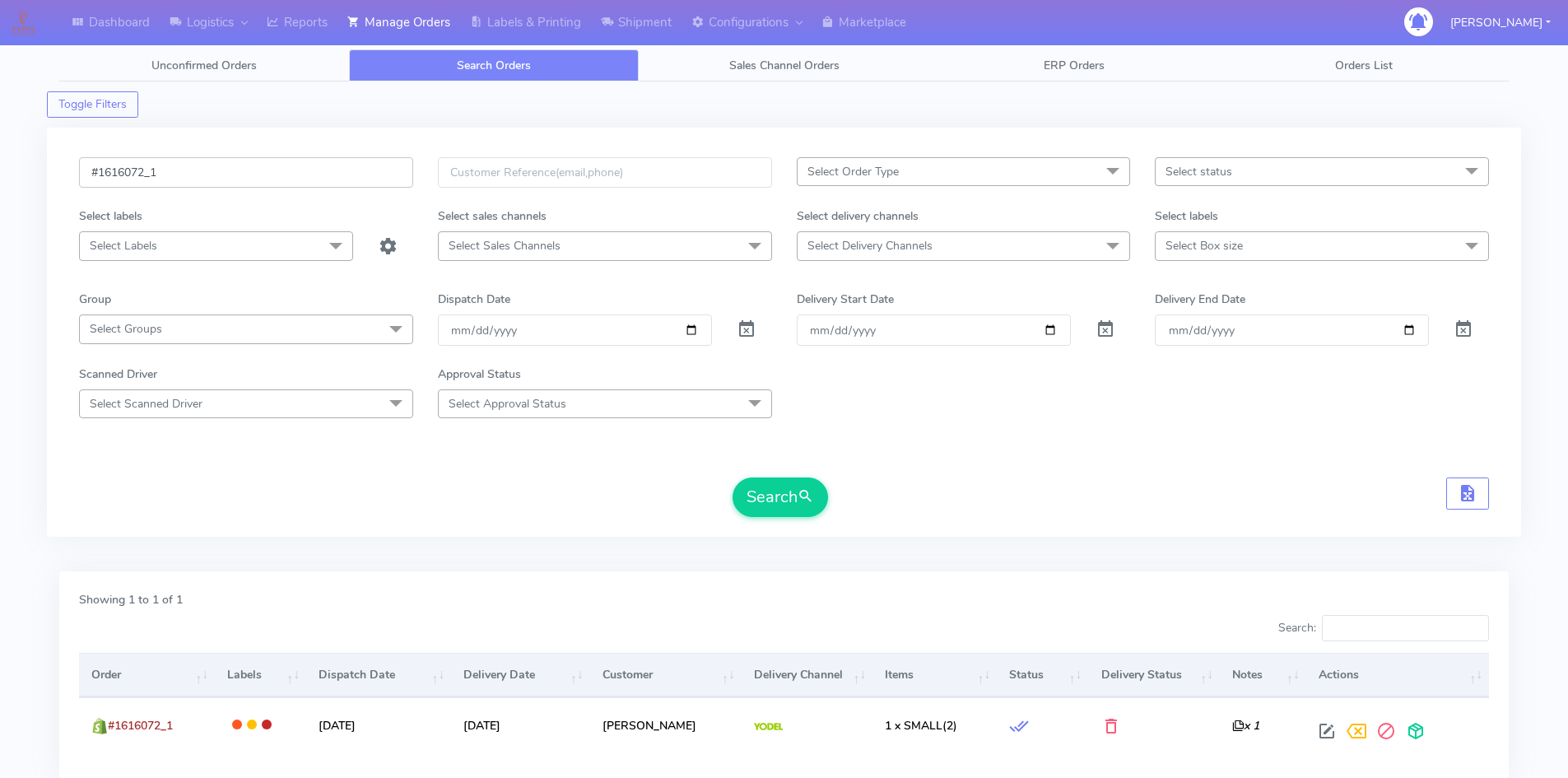
click at [163, 174] on input "#1616072_1" at bounding box center [246, 173] width 335 height 31
click at [163, 174] on input "#1616072_1" at bounding box center [246, 173] width 335 height 31
paste input "97"
type input "#1616097_1"
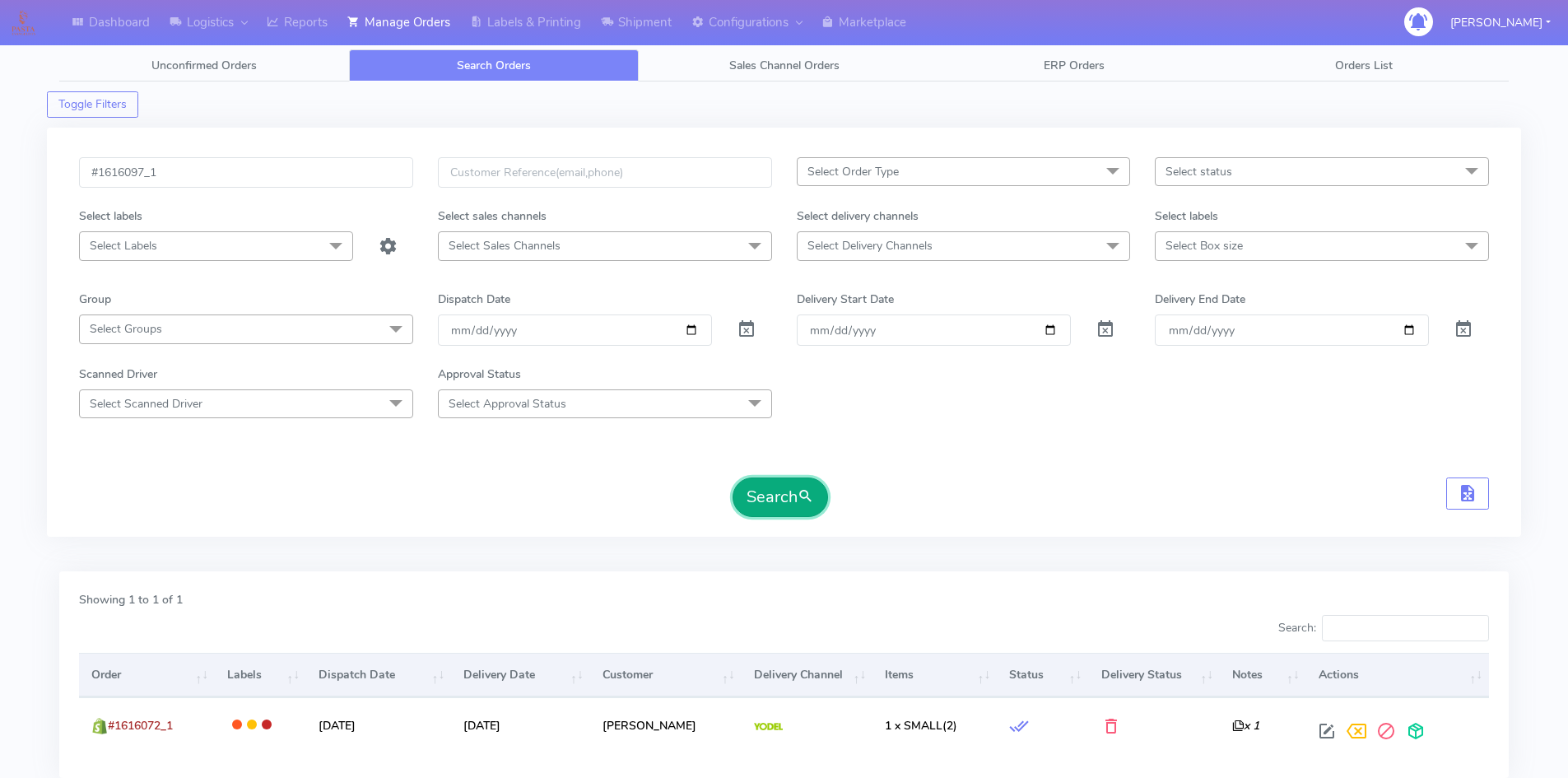
click at [781, 487] on button "Search" at bounding box center [780, 496] width 95 height 40
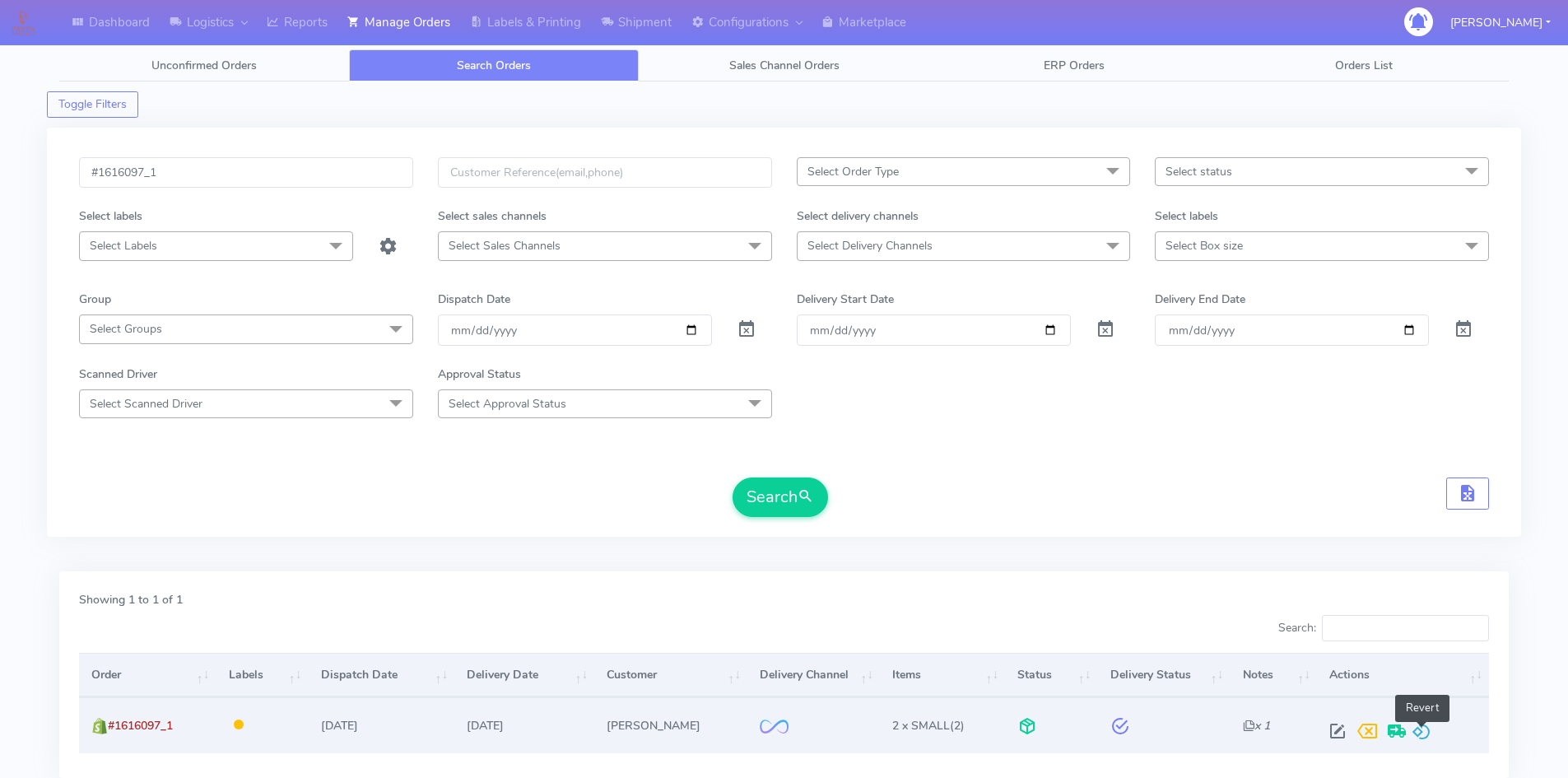
click at [1419, 733] on span at bounding box center [1421, 735] width 19 height 15
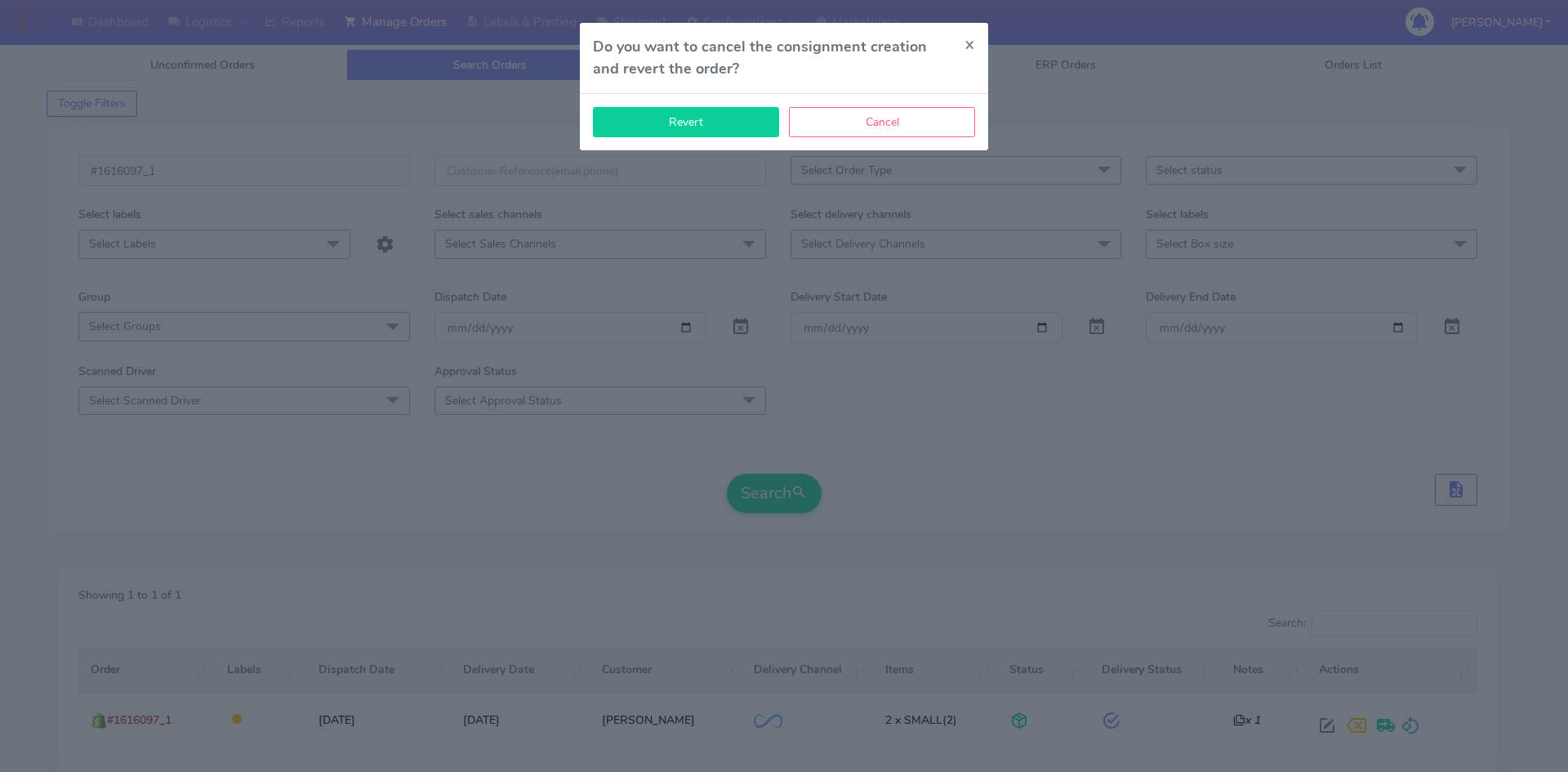
click at [759, 132] on button "Revert" at bounding box center [686, 122] width 187 height 31
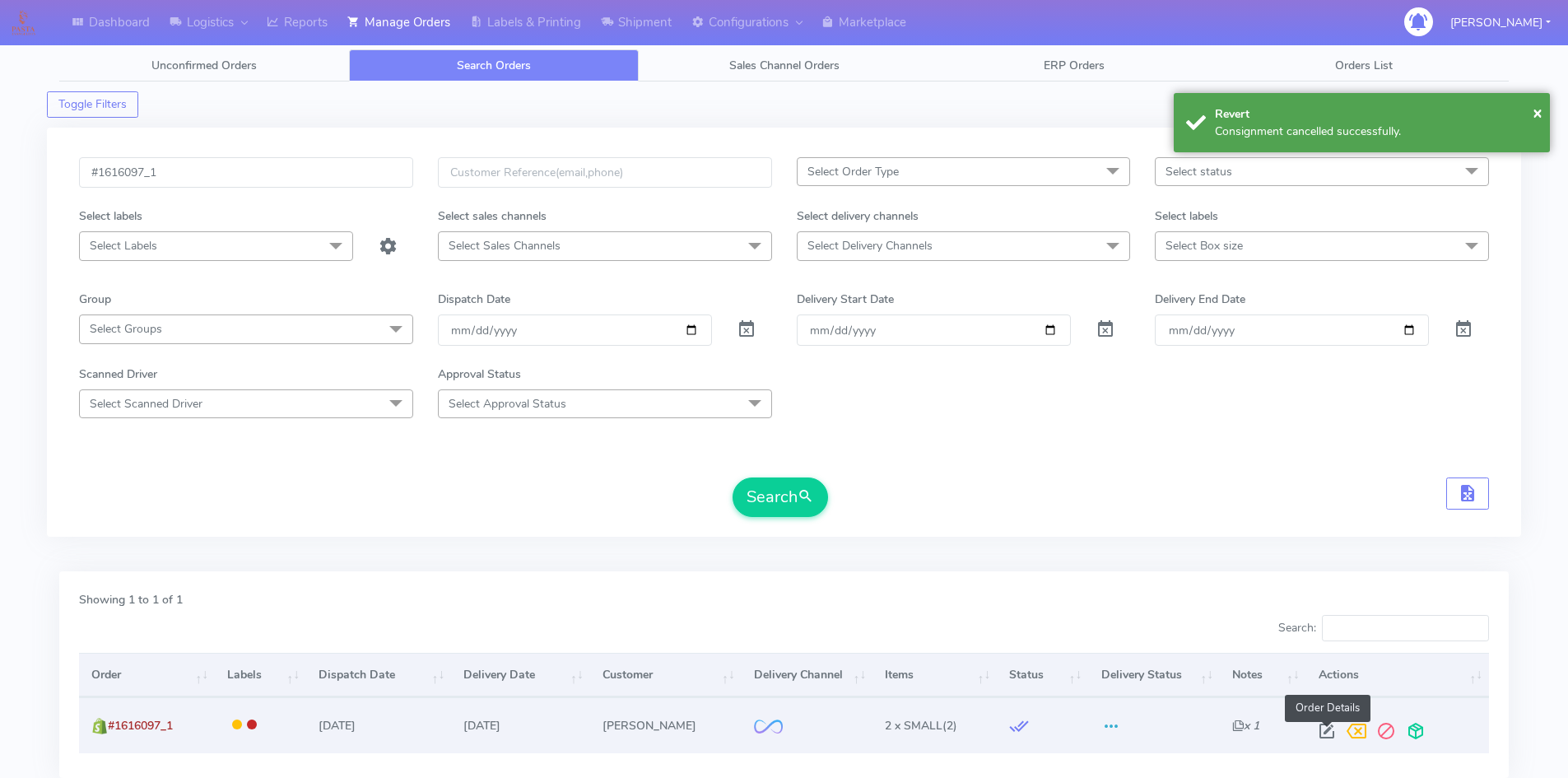
click at [1323, 729] on span at bounding box center [1327, 735] width 30 height 15
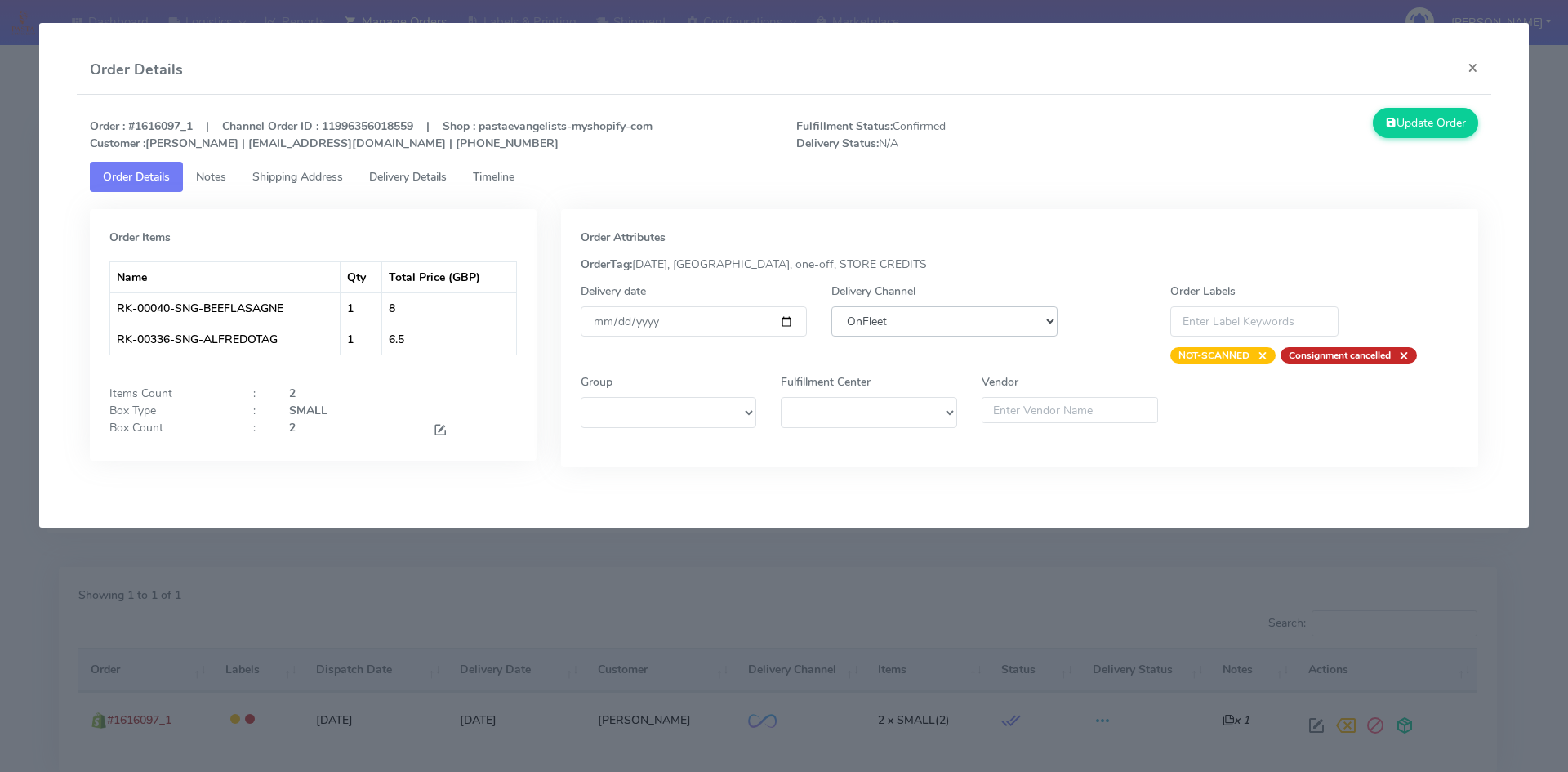
click at [934, 313] on select "DHL OnFleet Royal Mail DPD Yodel MaxOptra Amazon Collection" at bounding box center [944, 321] width 226 height 31
select select "5"
click at [831, 306] on select "DHL OnFleet Royal Mail DPD Yodel MaxOptra Amazon Collection" at bounding box center [944, 321] width 226 height 31
click at [1426, 134] on button "Update Order" at bounding box center [1425, 123] width 106 height 31
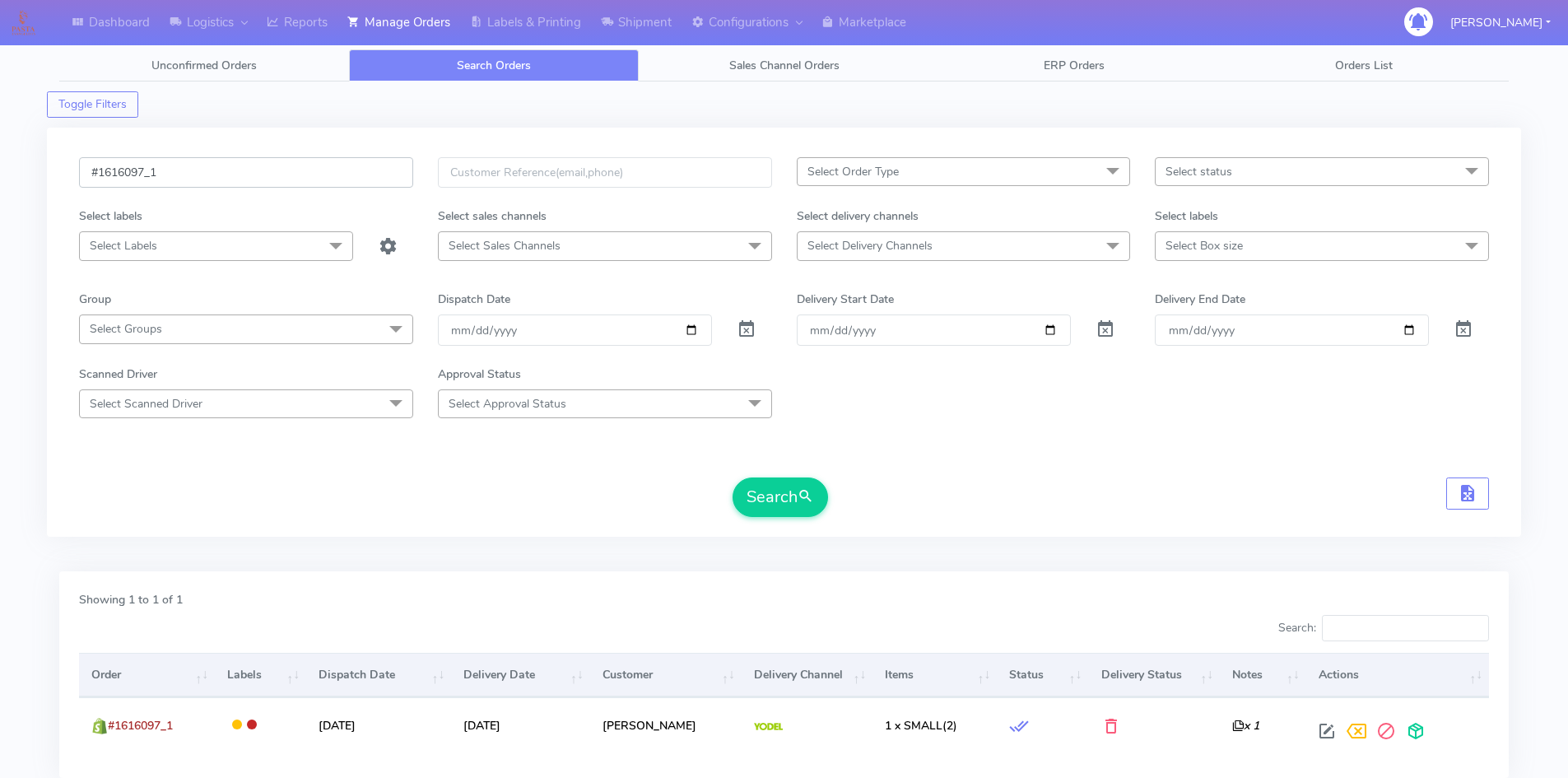
click at [218, 172] on input "#1616097_1" at bounding box center [246, 173] width 335 height 31
paste input "115"
type input "#1616115_1"
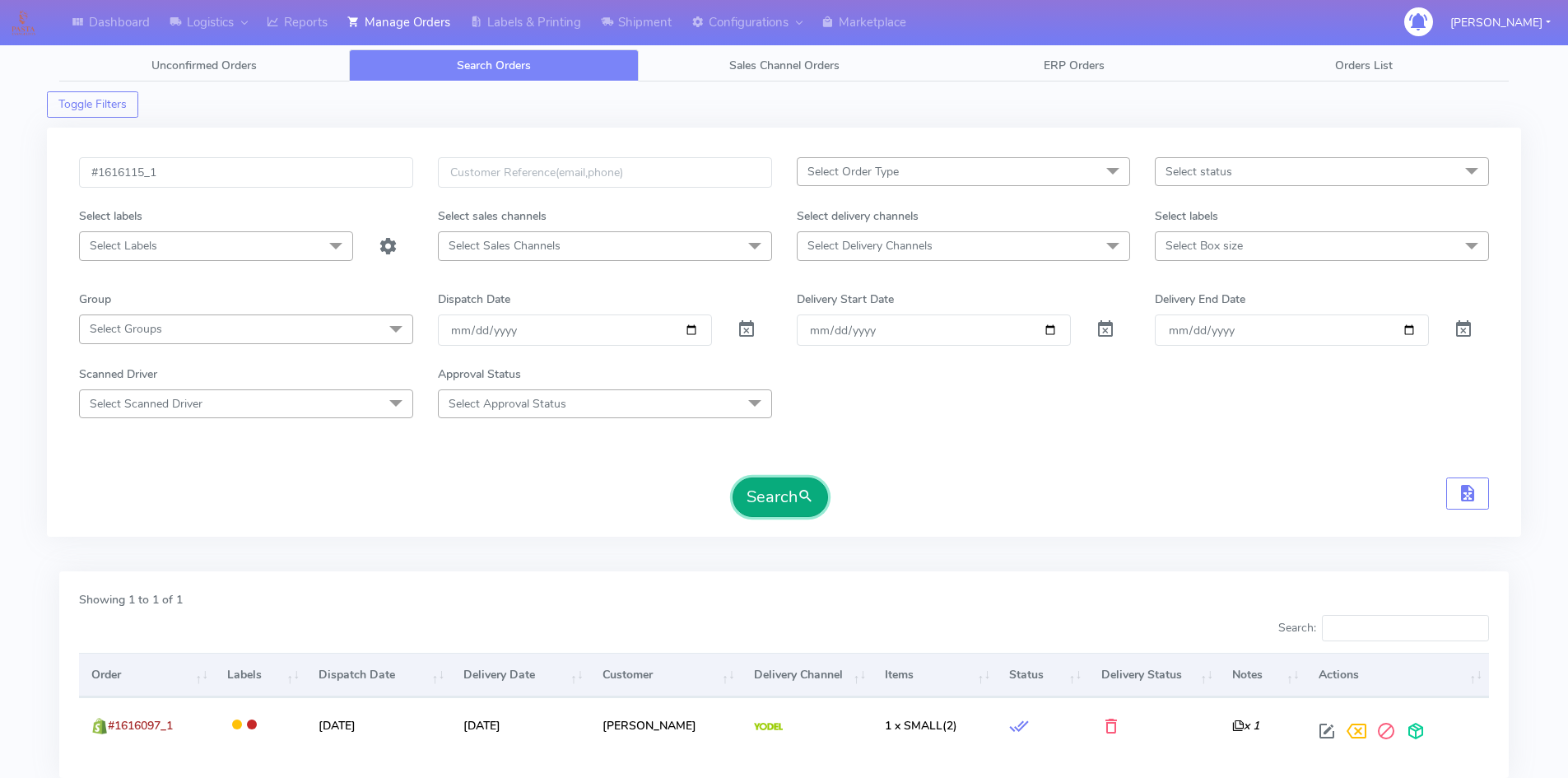
click at [790, 490] on button "Search" at bounding box center [780, 496] width 95 height 40
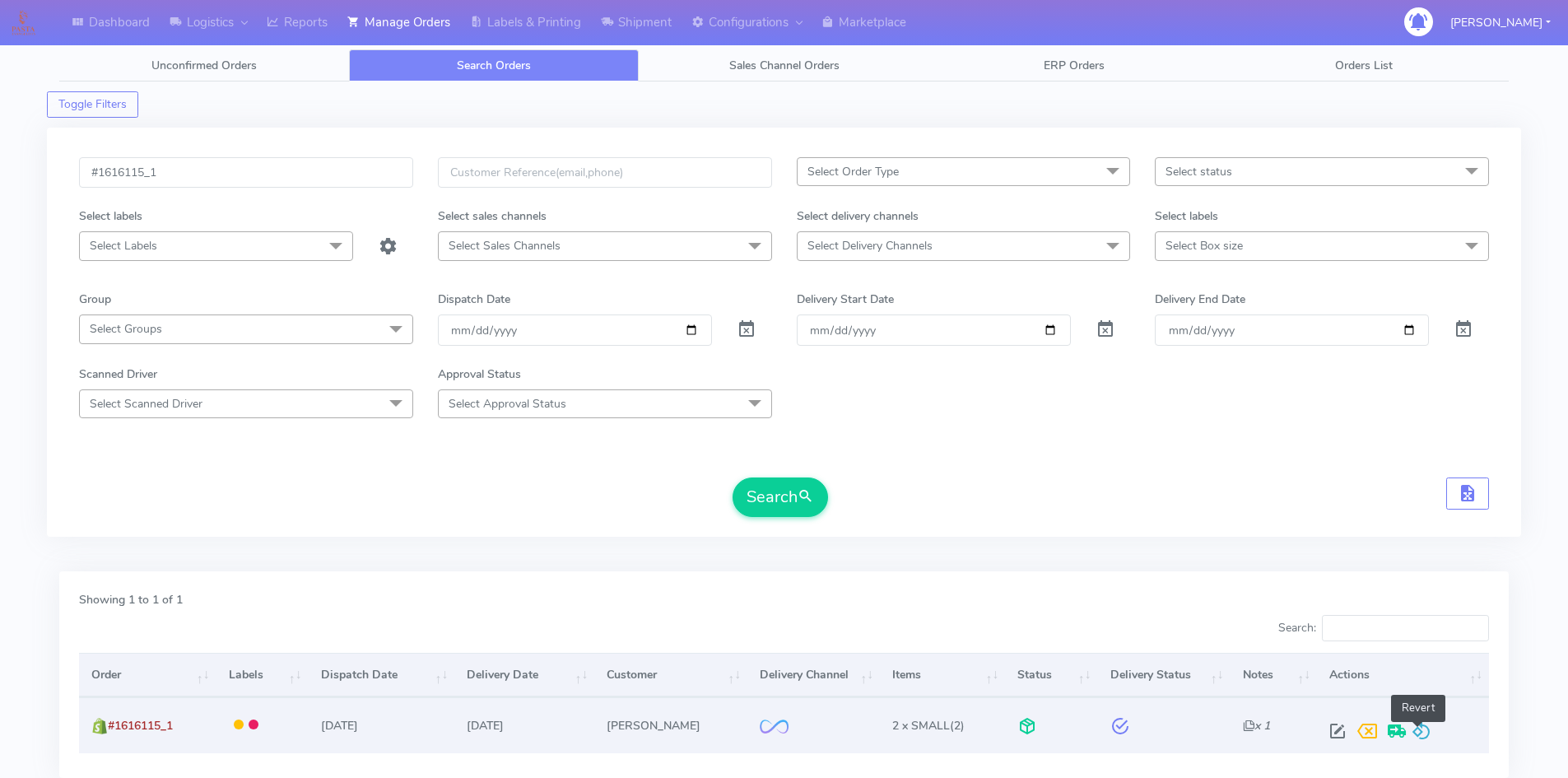
click at [1424, 738] on span at bounding box center [1421, 735] width 19 height 15
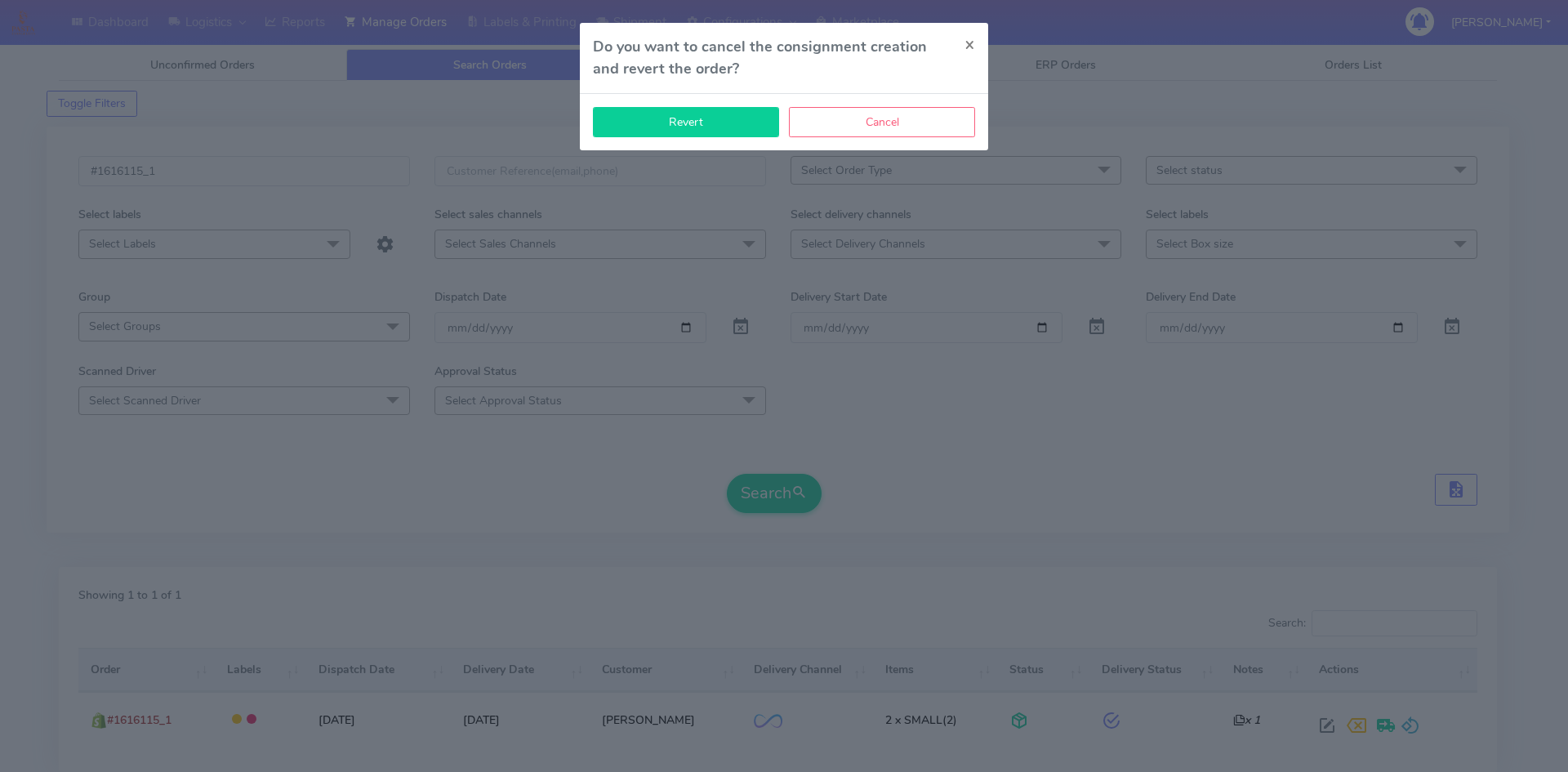
click at [726, 126] on button "Revert" at bounding box center [686, 122] width 187 height 31
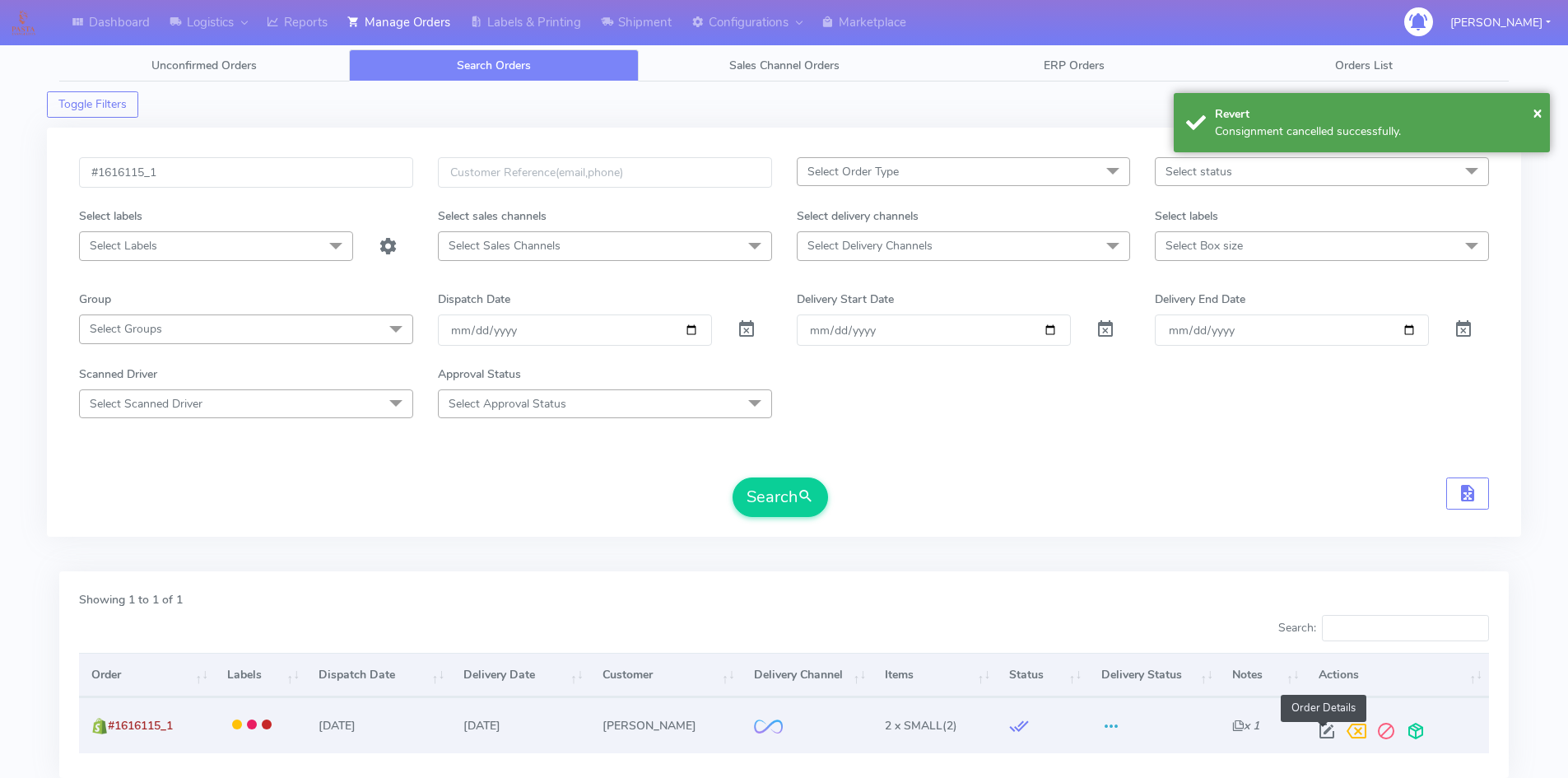
click at [1323, 729] on span at bounding box center [1327, 735] width 30 height 15
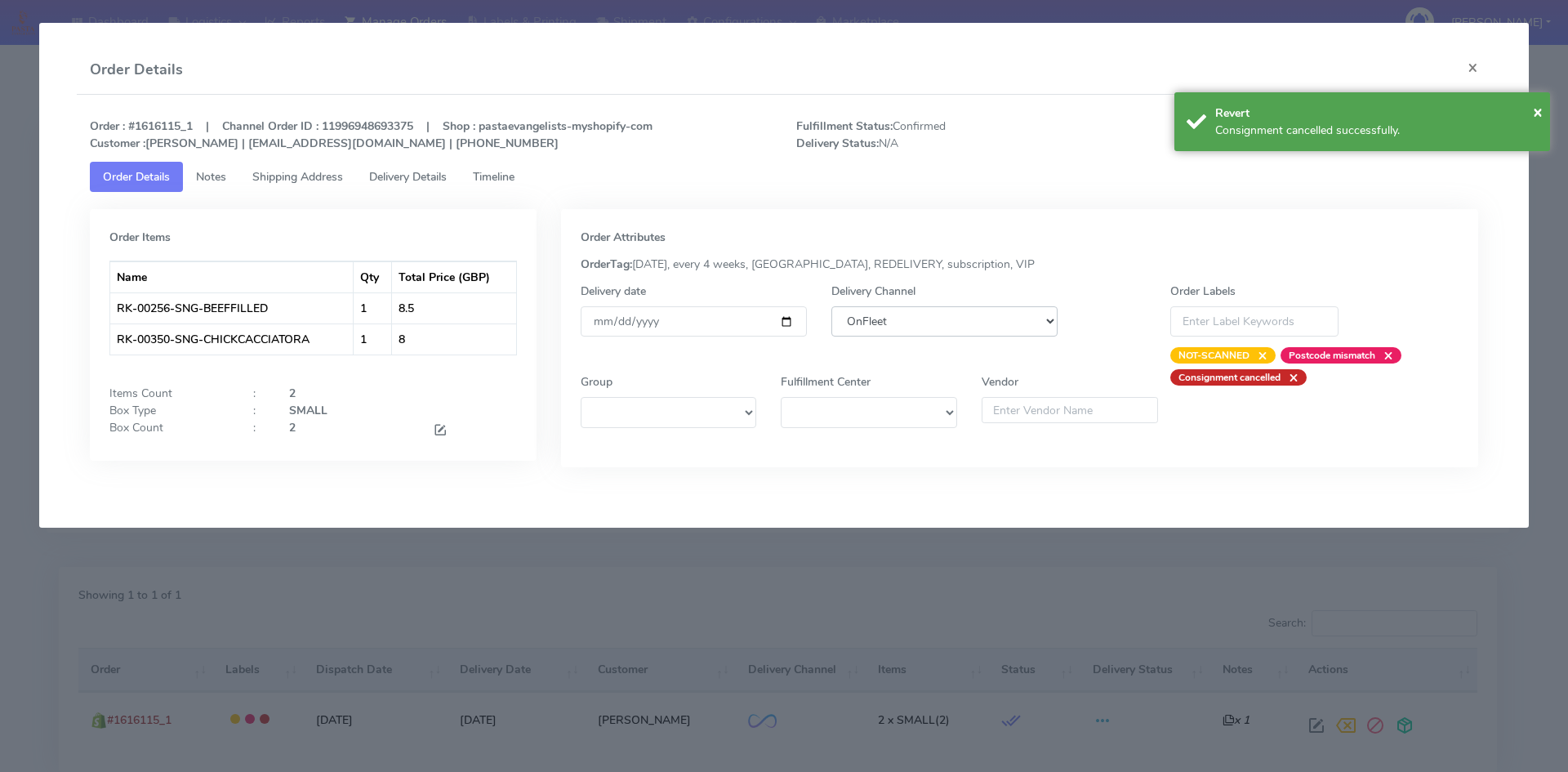
click at [984, 324] on select "DHL OnFleet Royal Mail DPD Yodel MaxOptra Amazon Collection" at bounding box center [944, 321] width 226 height 31
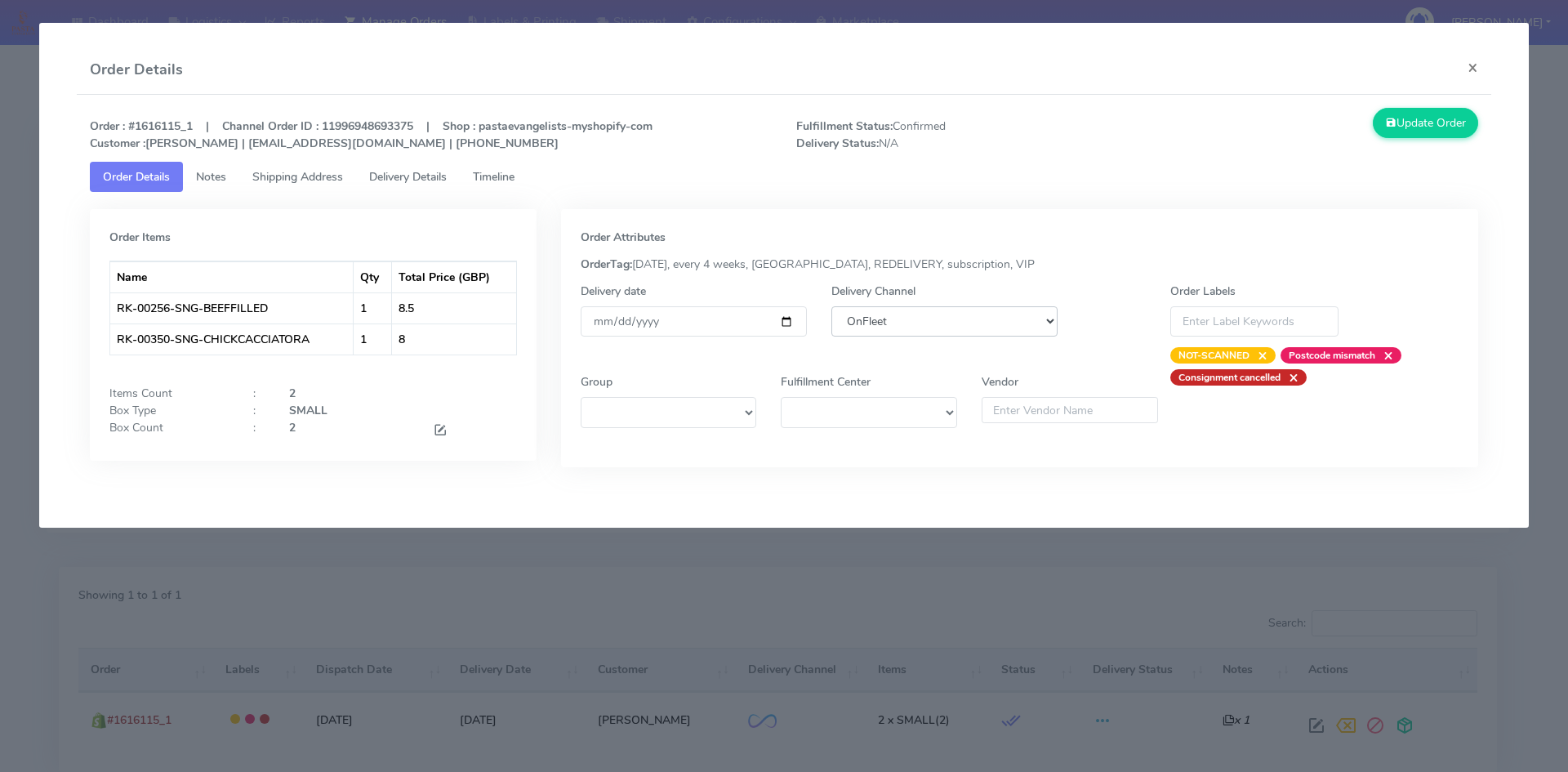
select select "5"
click at [831, 306] on select "DHL OnFleet Royal Mail DPD Yodel MaxOptra Amazon Collection" at bounding box center [944, 321] width 226 height 31
click at [1406, 124] on button "Update Order" at bounding box center [1425, 123] width 106 height 31
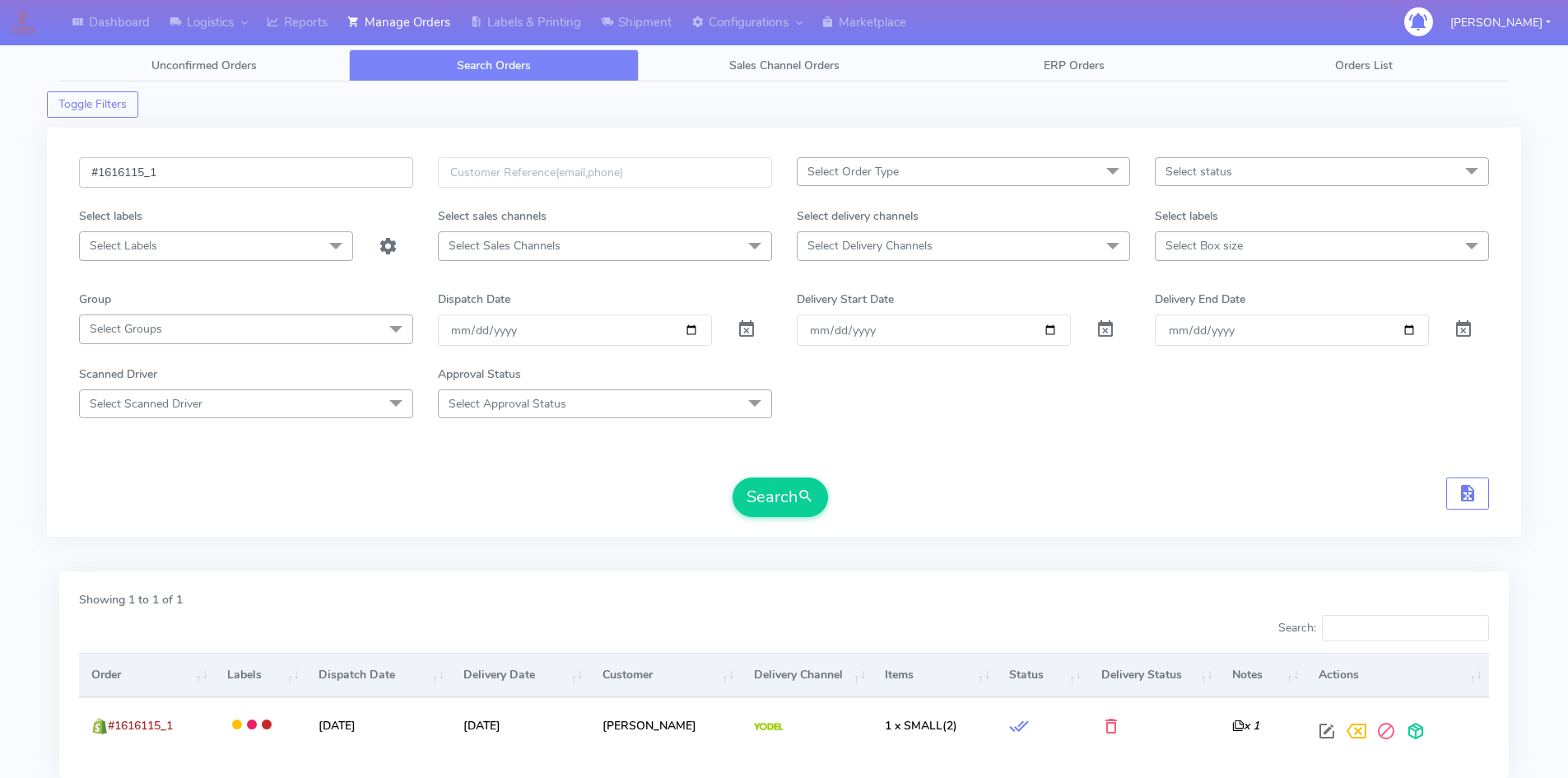
click at [192, 173] on input "#1616115_1" at bounding box center [246, 173] width 335 height 31
paste input "22"
type input "#1616122_1"
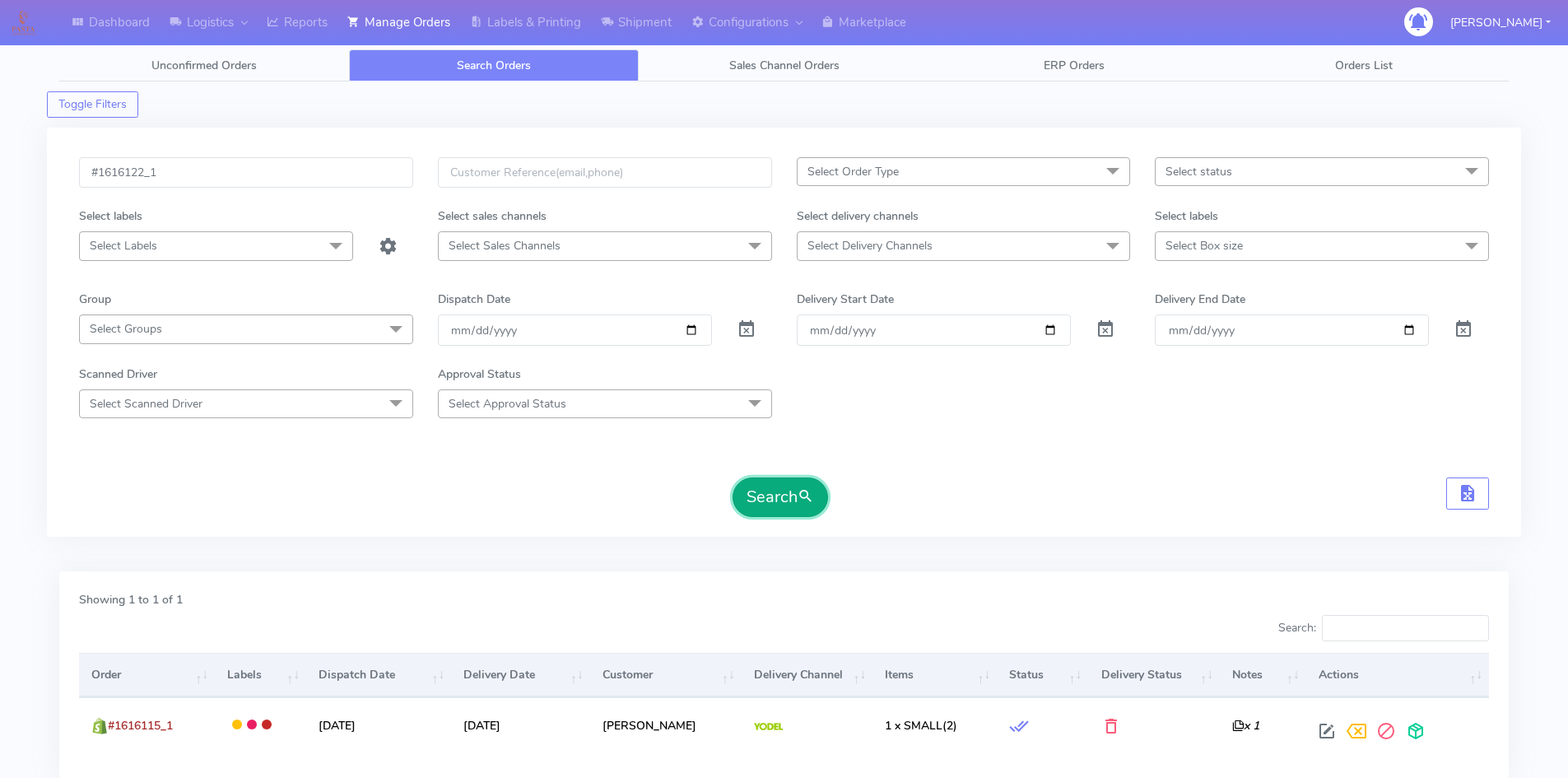
click at [798, 509] on button "Search" at bounding box center [780, 496] width 95 height 40
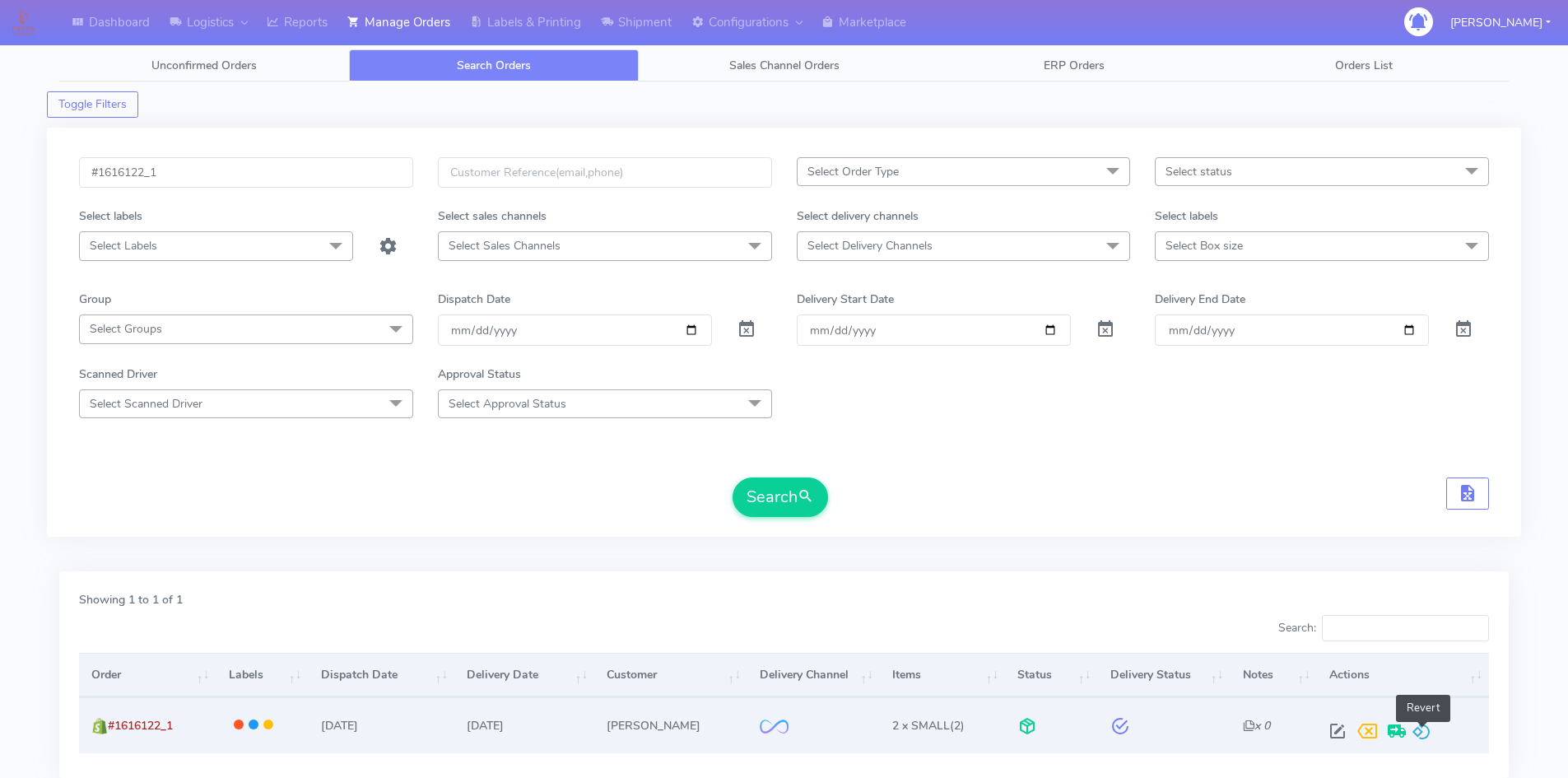
click at [1422, 727] on span at bounding box center [1421, 735] width 19 height 15
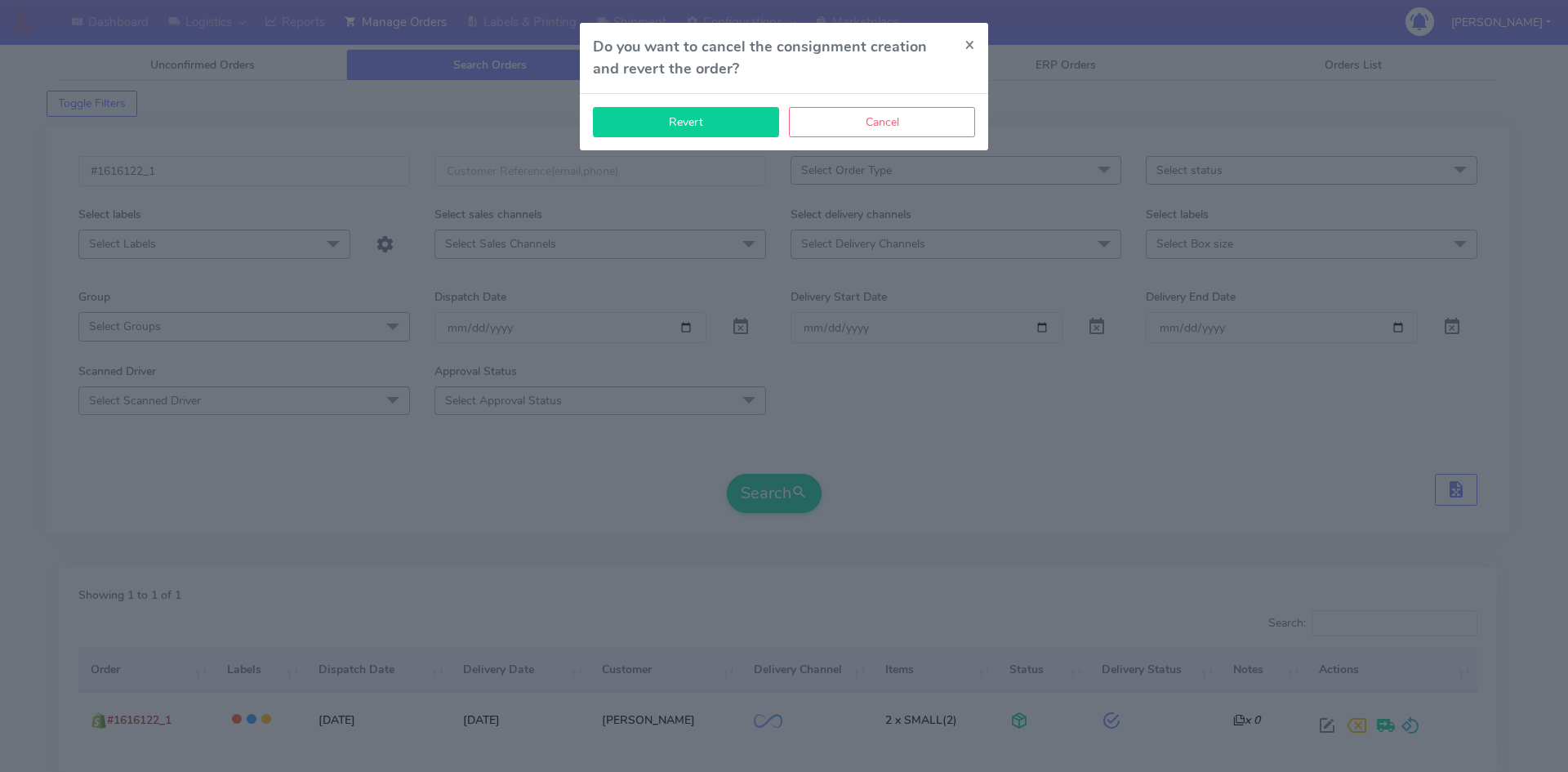
click at [744, 132] on button "Revert" at bounding box center [686, 122] width 187 height 31
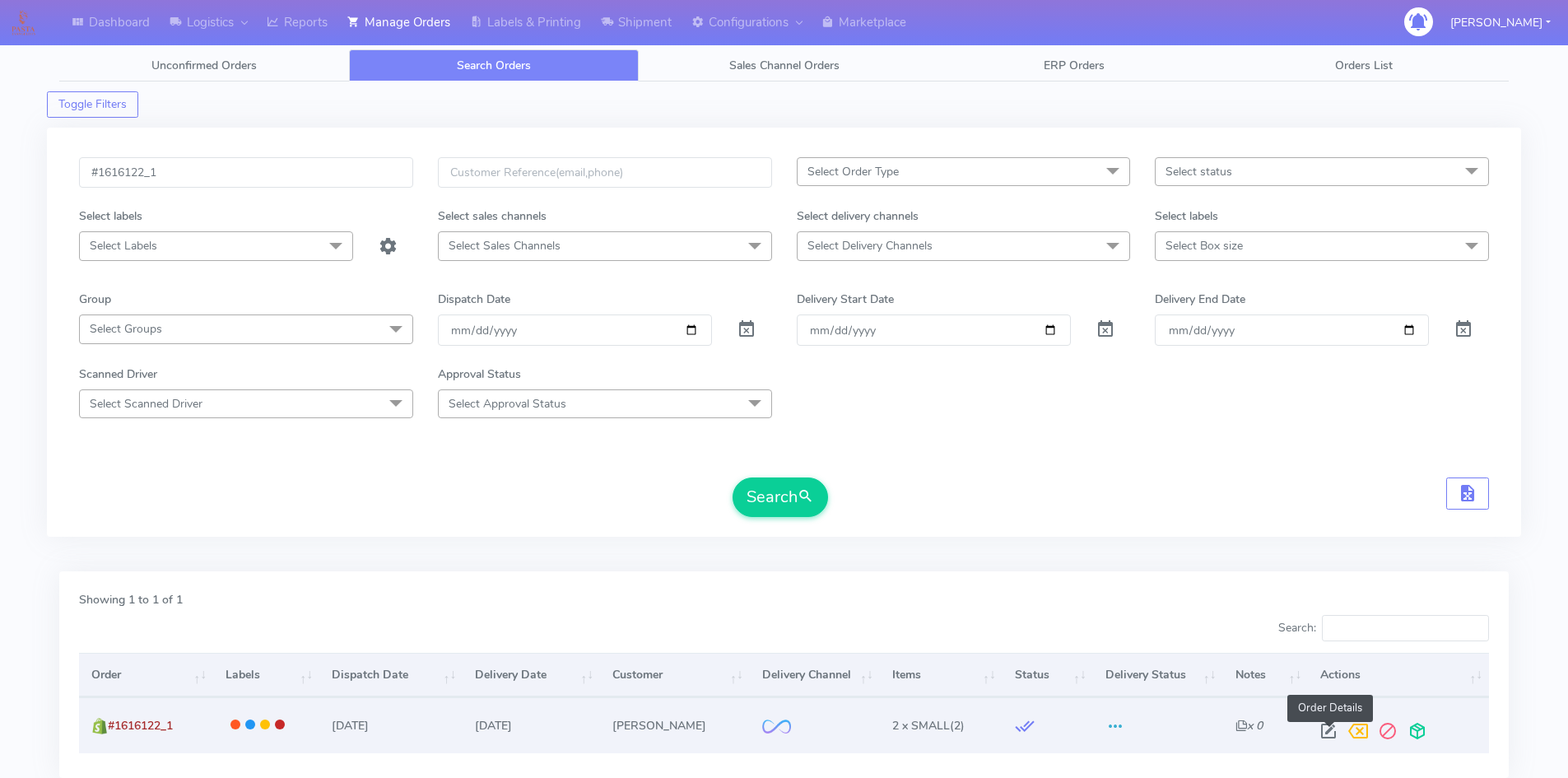
click at [1320, 728] on span at bounding box center [1328, 735] width 30 height 15
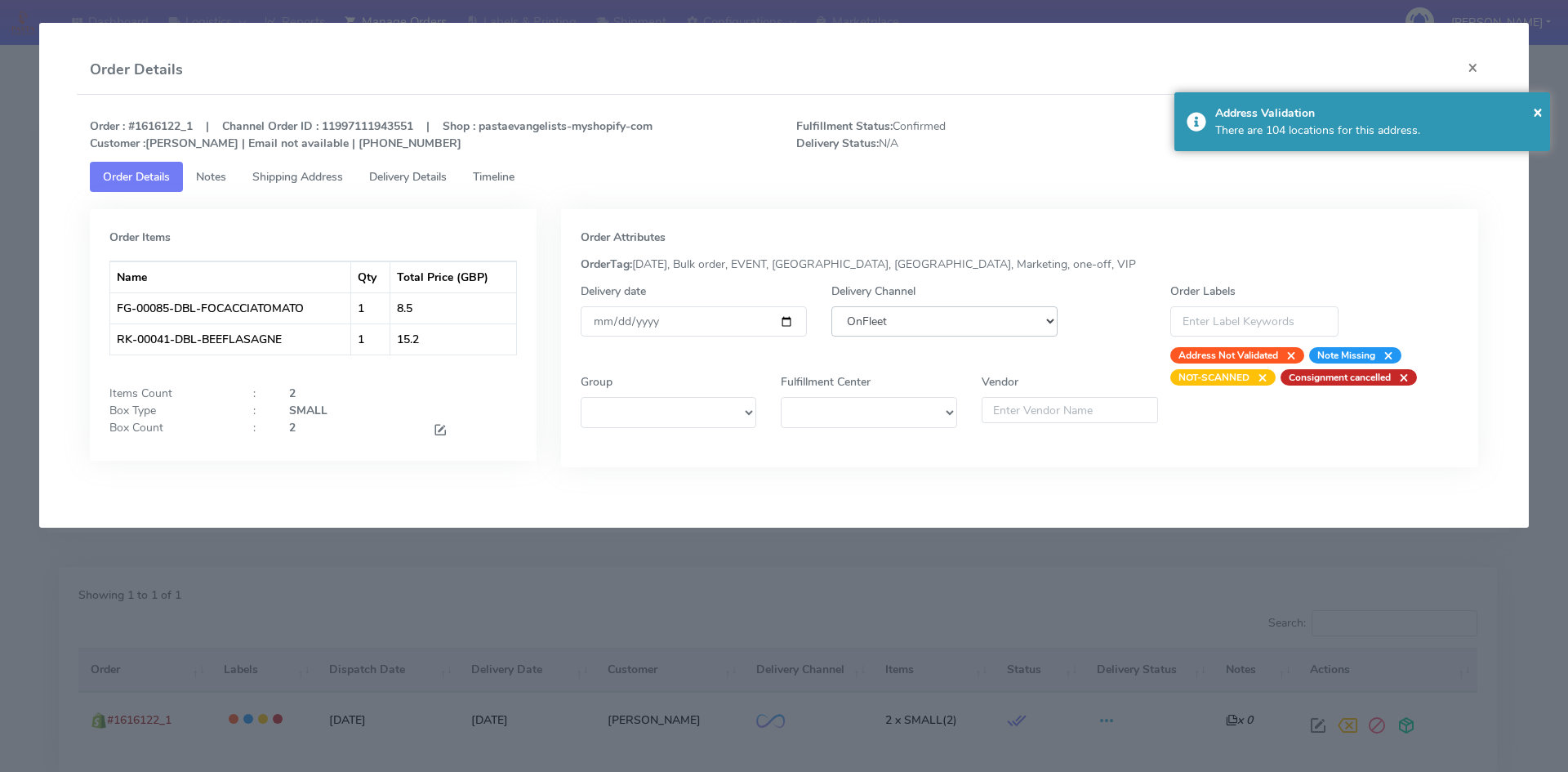
click at [872, 337] on select "DHL OnFleet Royal Mail DPD Yodel MaxOptra Amazon Collection" at bounding box center [944, 321] width 226 height 31
select select "5"
click at [831, 306] on select "DHL OnFleet Royal Mail DPD Yodel MaxOptra Amazon Collection" at bounding box center [944, 321] width 226 height 31
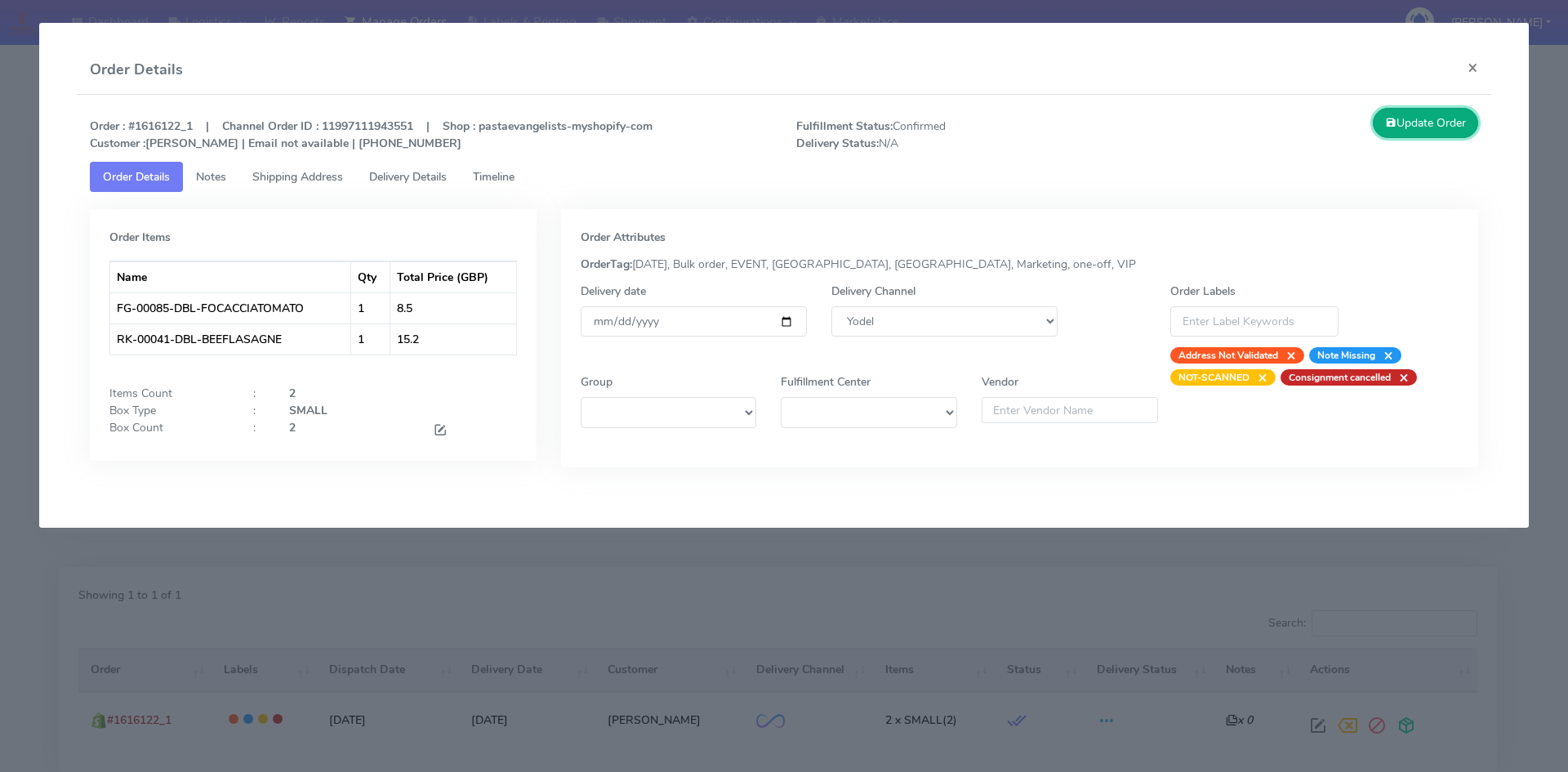
click at [1399, 120] on button "Update Order" at bounding box center [1425, 123] width 106 height 31
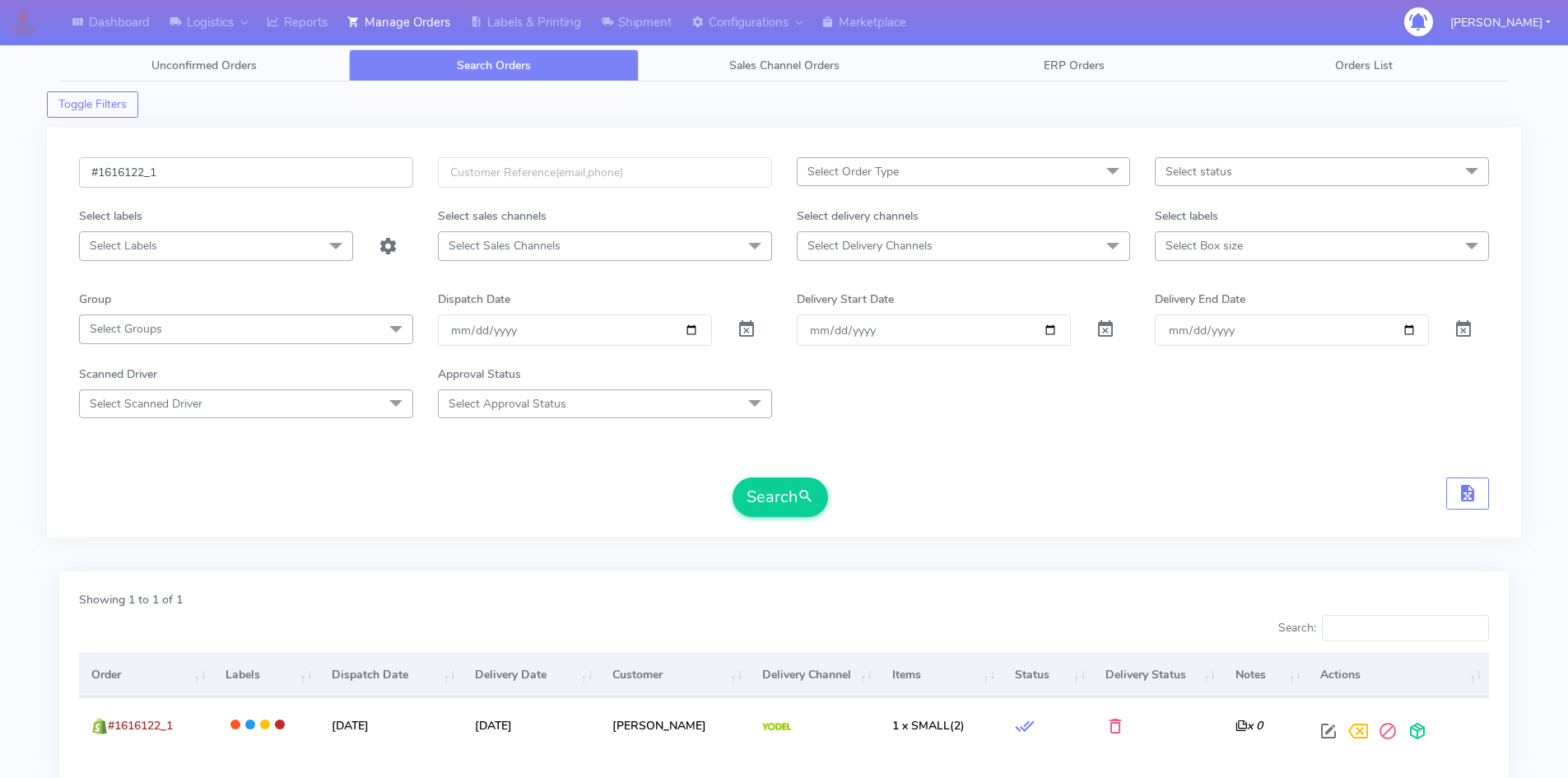
click at [262, 172] on input "#1616122_1" at bounding box center [246, 173] width 335 height 31
paste input "37"
type input "#1616137_1"
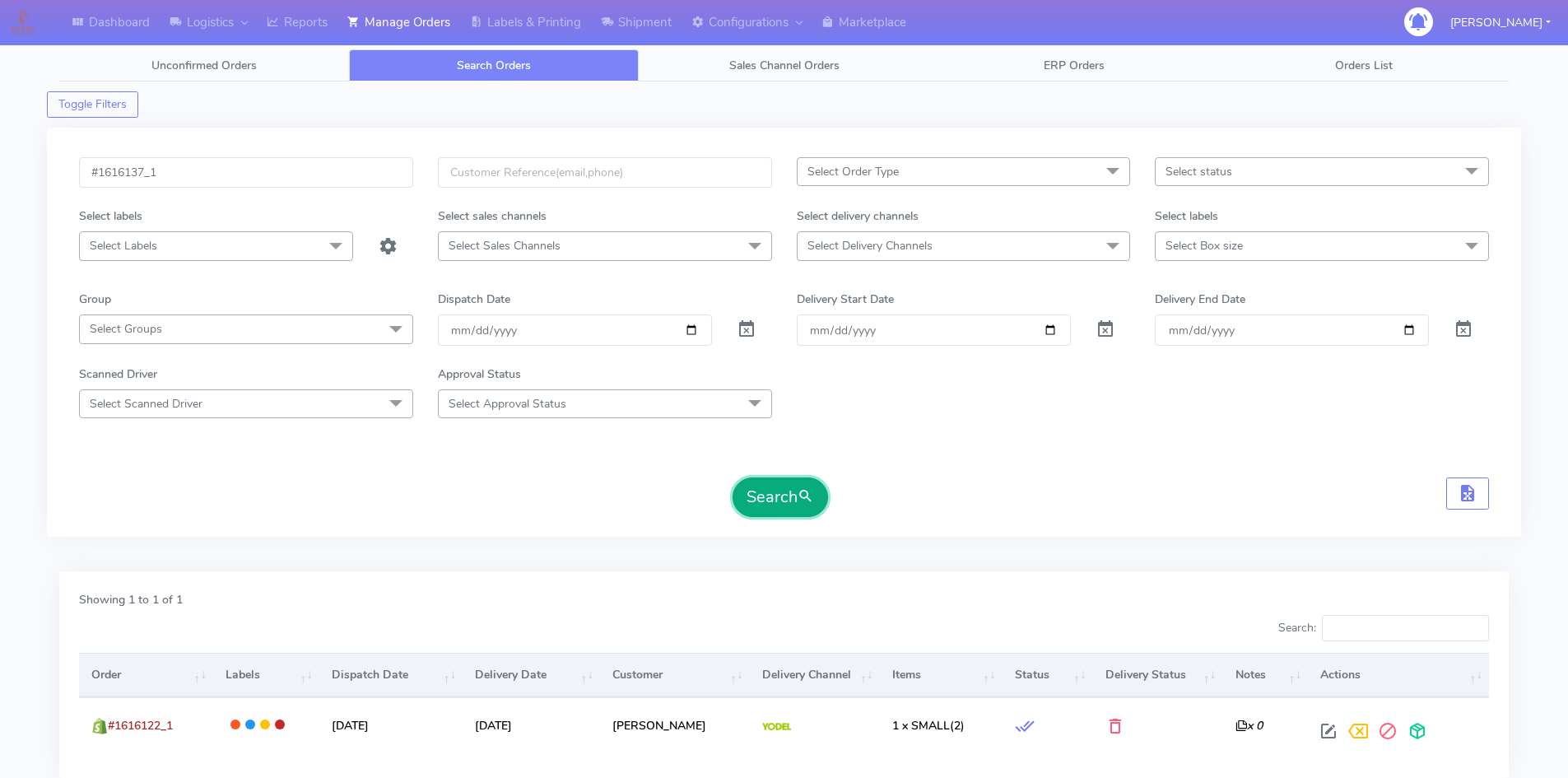
click at [773, 492] on button "Search" at bounding box center [780, 496] width 95 height 40
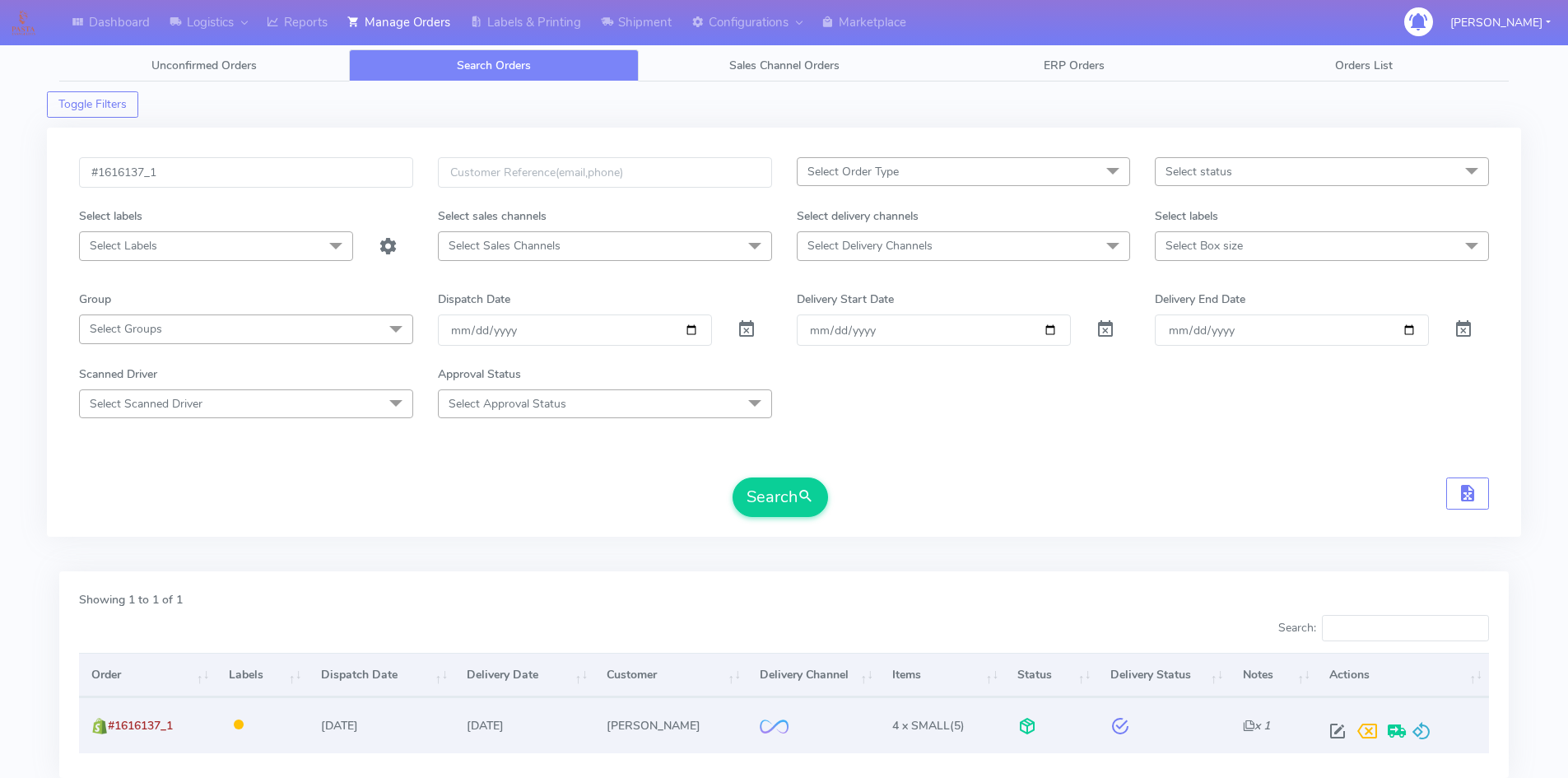
click at [1431, 734] on div at bounding box center [1400, 731] width 154 height 30
click at [1423, 736] on span at bounding box center [1421, 735] width 19 height 15
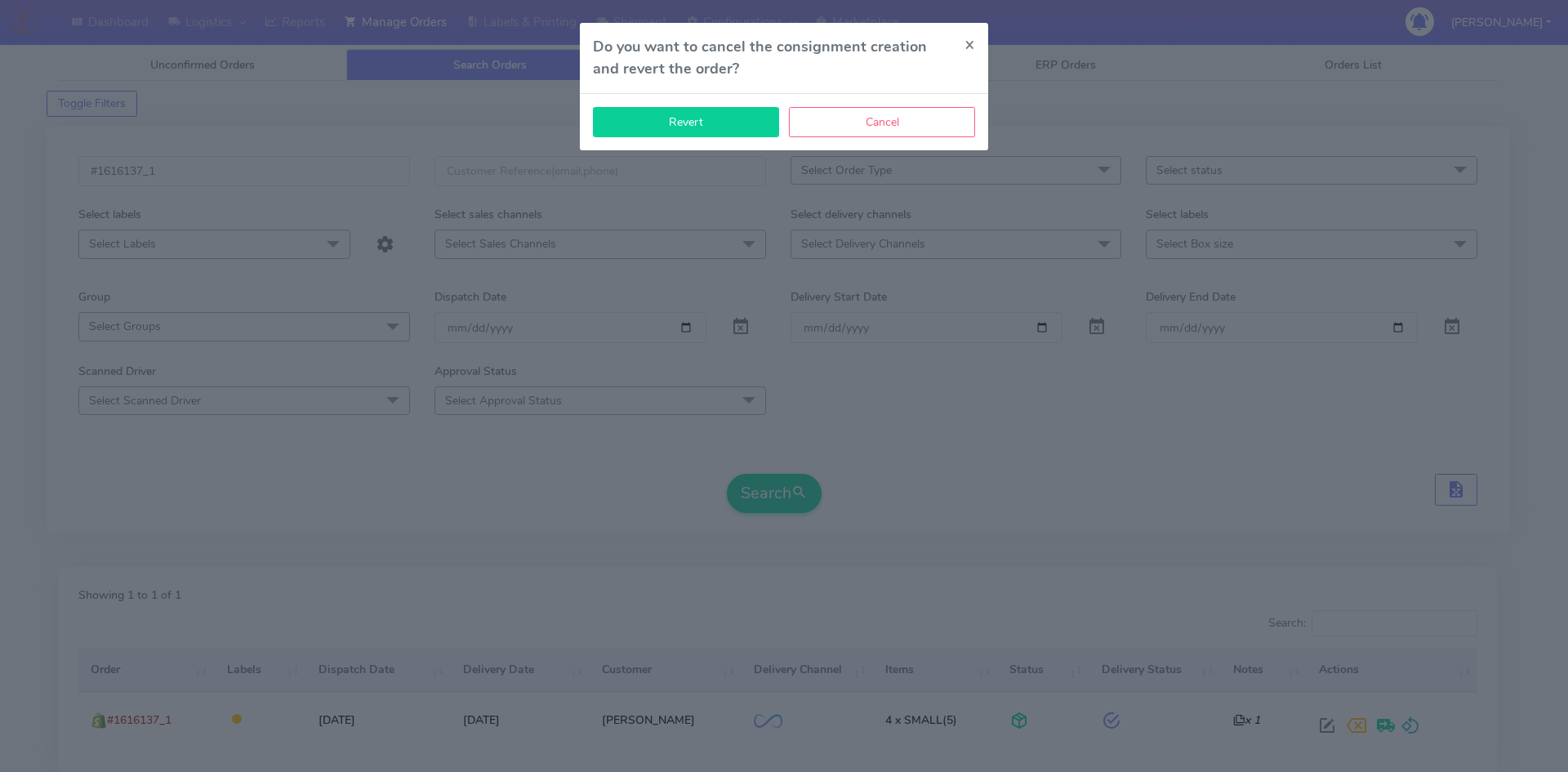
click at [713, 121] on button "Revert" at bounding box center [686, 122] width 187 height 31
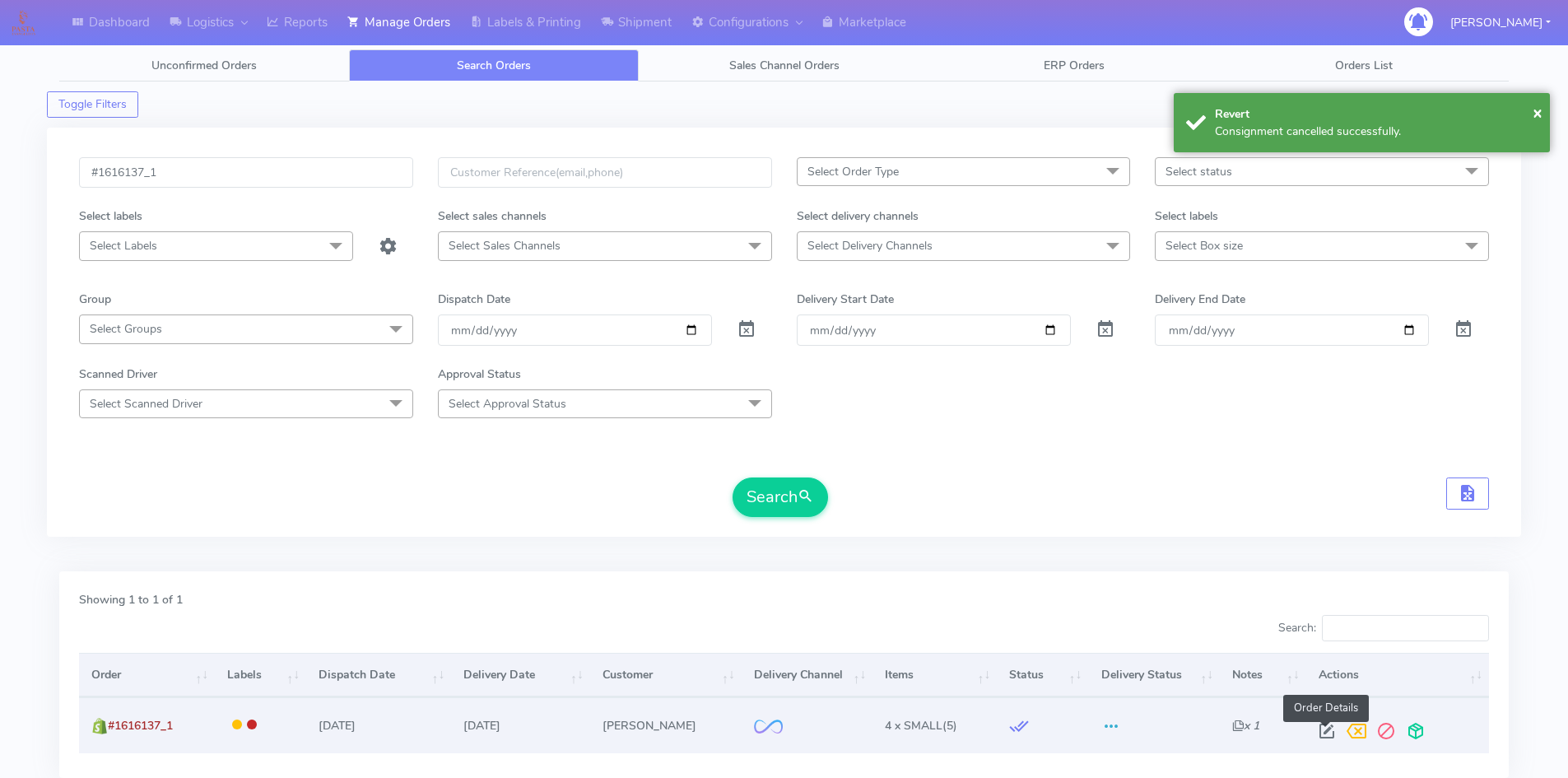
click at [1327, 727] on span at bounding box center [1327, 735] width 30 height 15
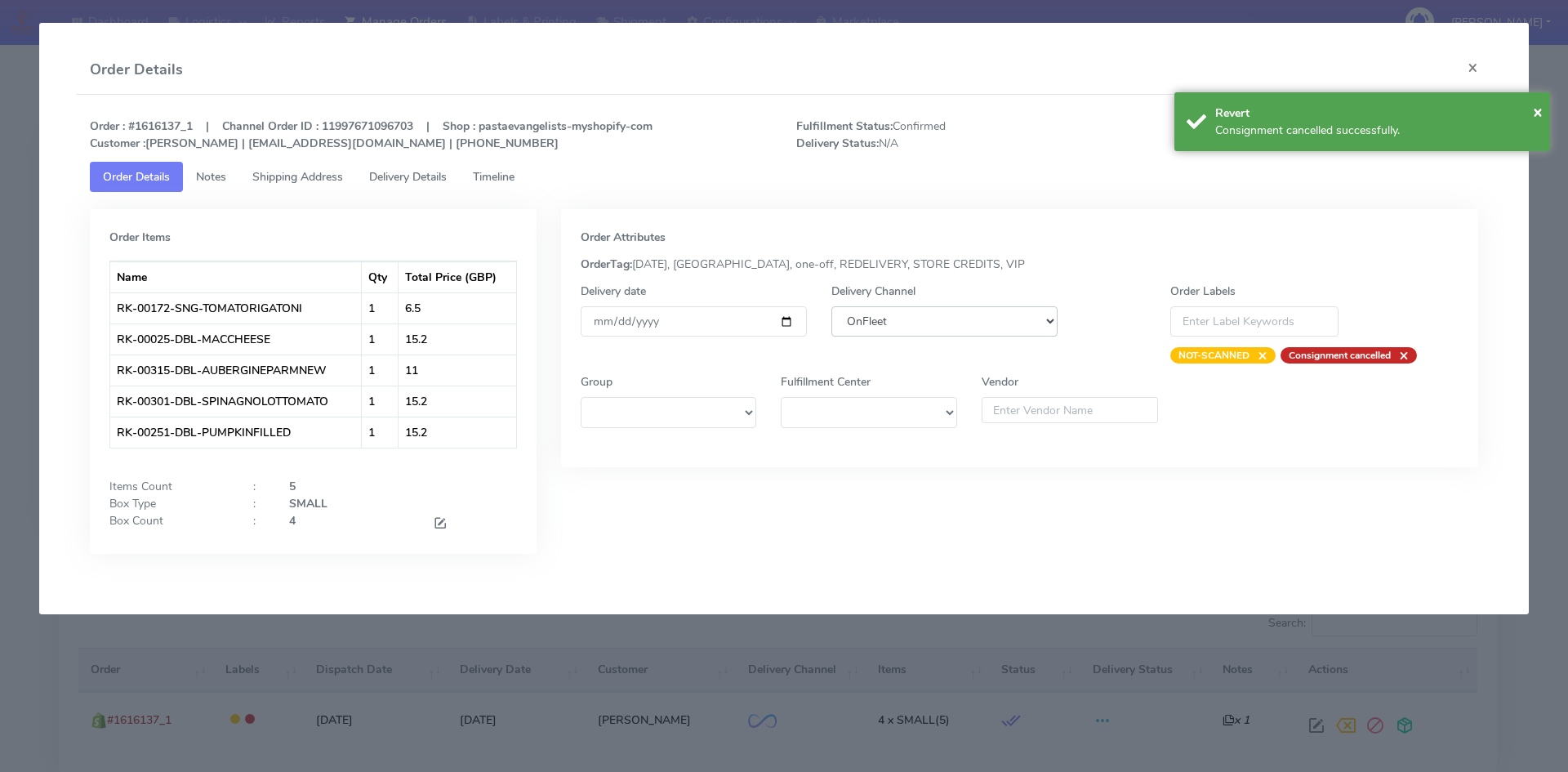
click at [968, 313] on select "DHL OnFleet Royal Mail DPD Yodel MaxOptra Amazon Collection" at bounding box center [944, 321] width 226 height 31
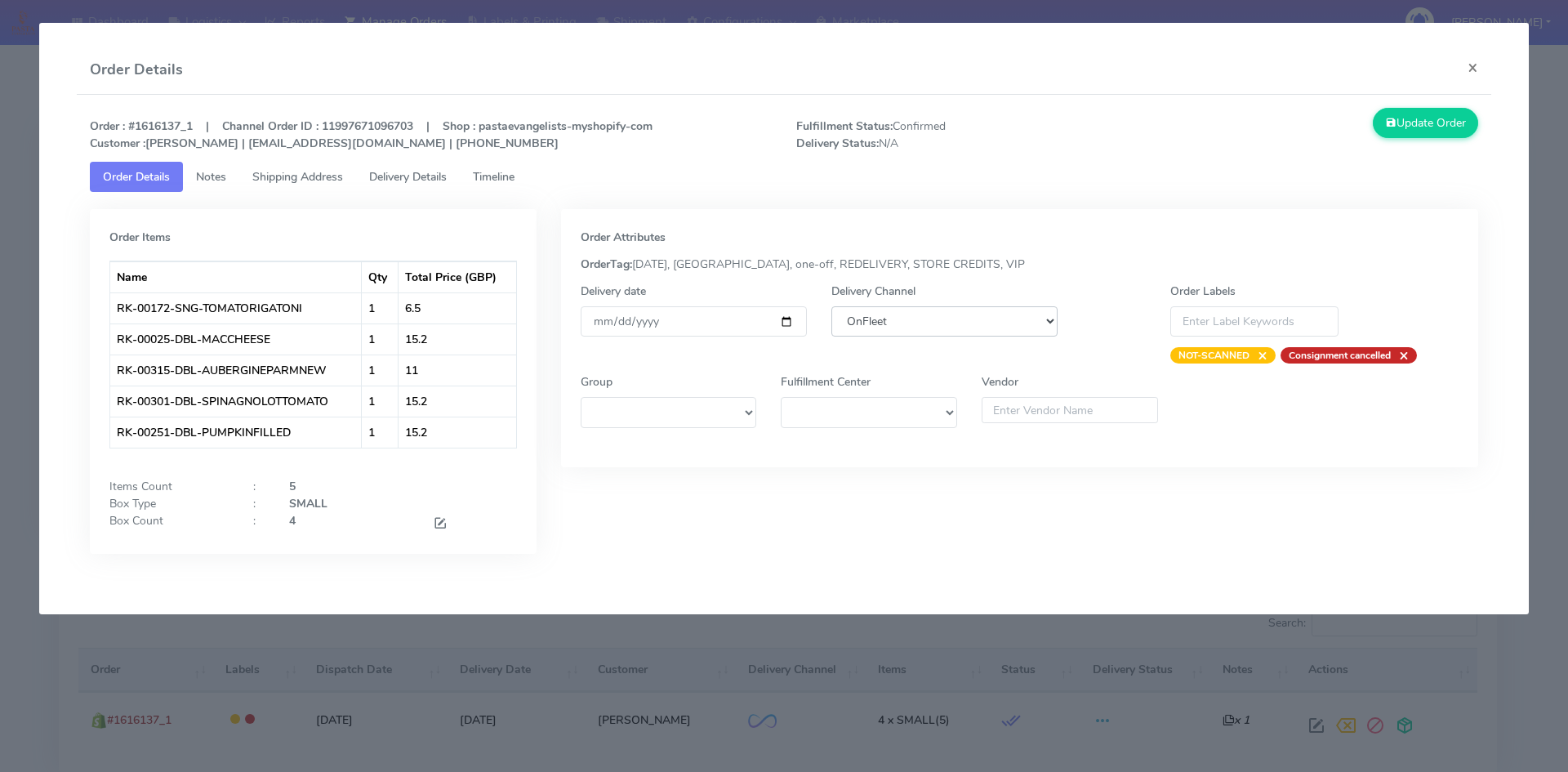
select select "5"
click at [831, 306] on select "DHL OnFleet Royal Mail DPD Yodel MaxOptra Amazon Collection" at bounding box center [944, 321] width 226 height 31
click at [1398, 131] on button "Update Order" at bounding box center [1425, 123] width 106 height 31
